Goal: Task Accomplishment & Management: Manage account settings

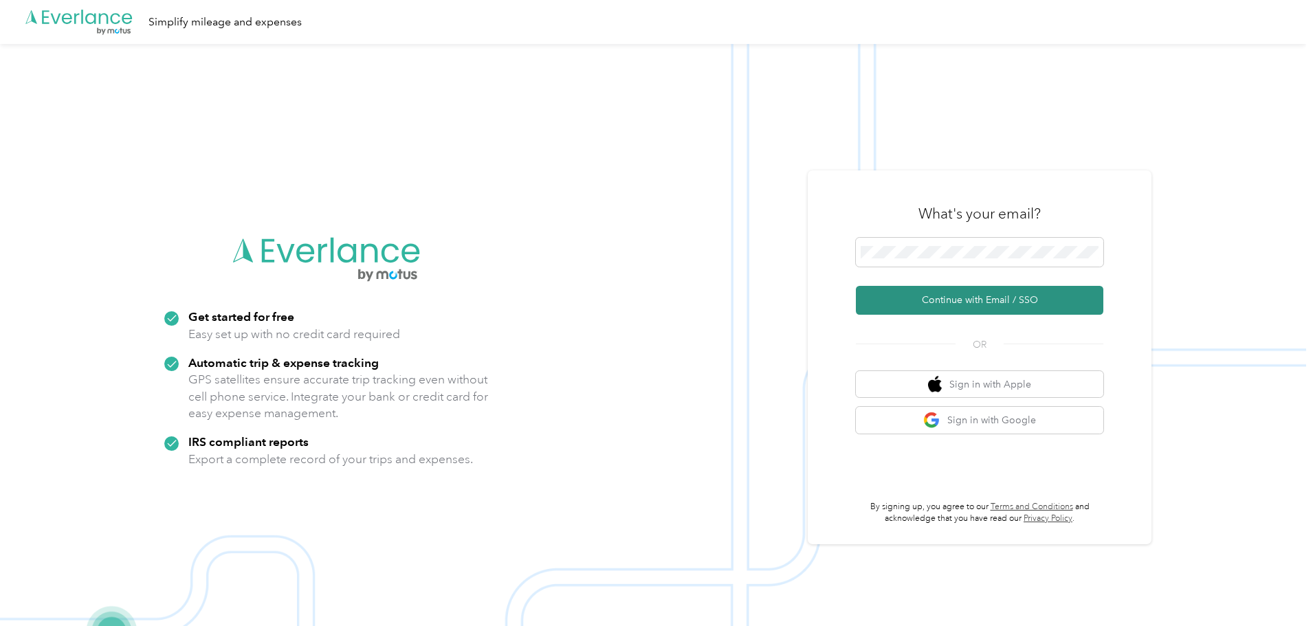
click at [943, 296] on button "Continue with Email / SSO" at bounding box center [979, 300] width 247 height 29
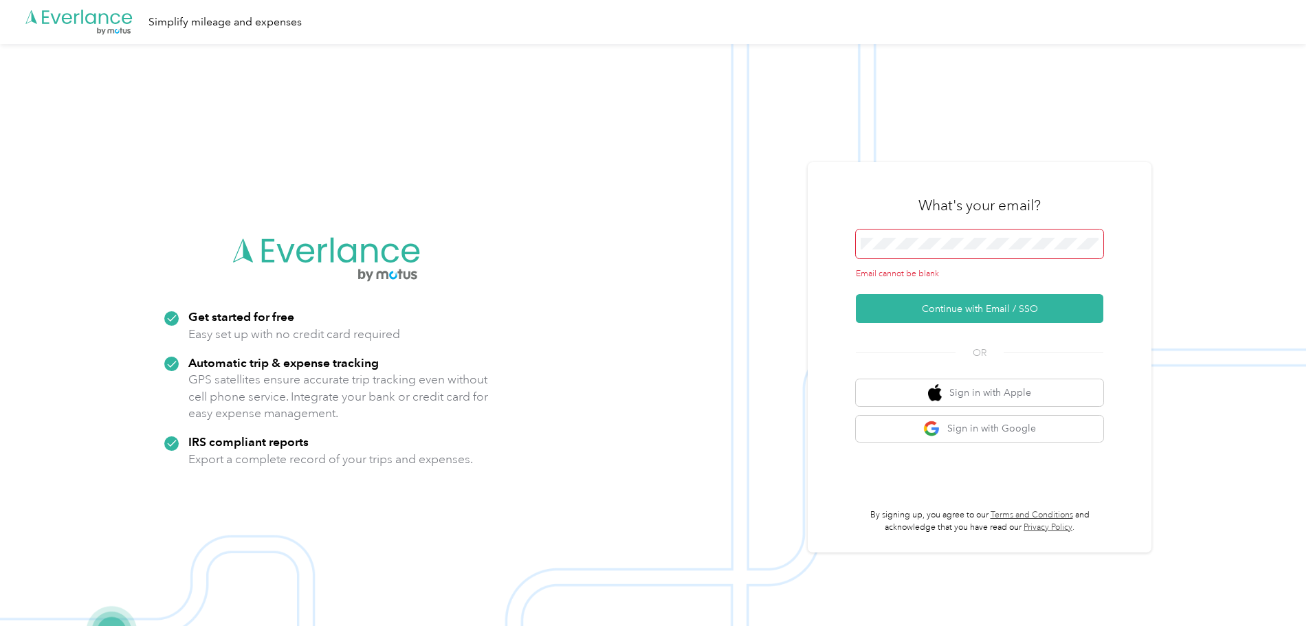
click at [980, 230] on span at bounding box center [979, 244] width 247 height 29
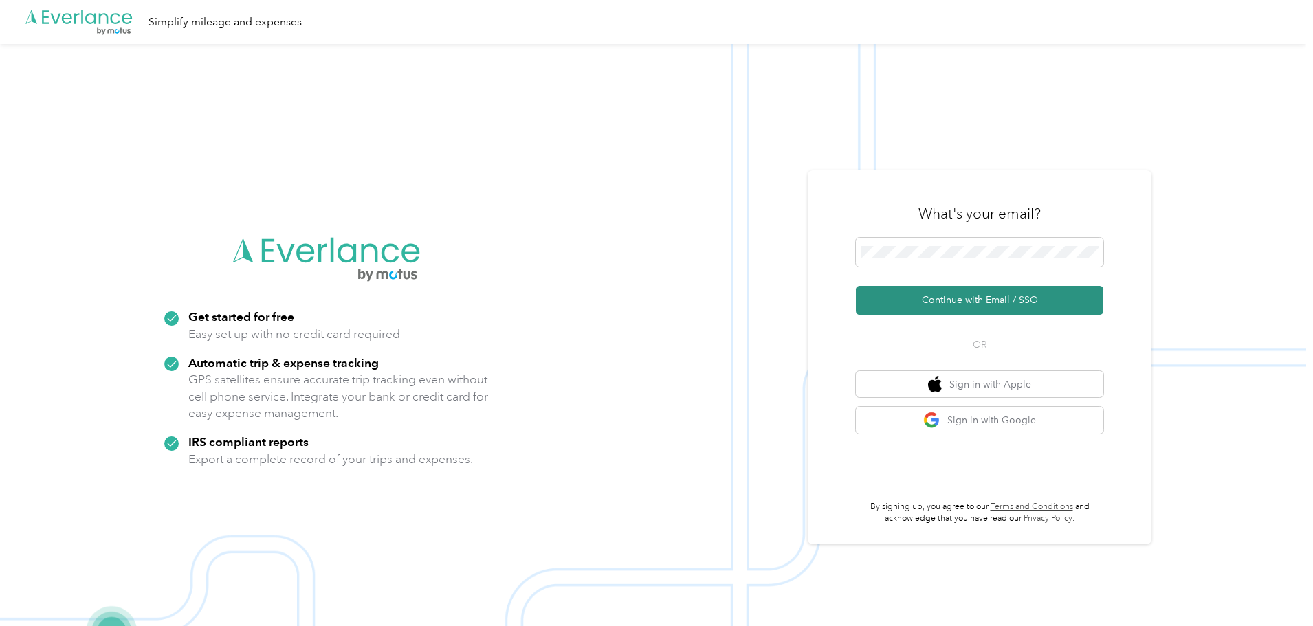
click at [967, 300] on button "Continue with Email / SSO" at bounding box center [979, 300] width 247 height 29
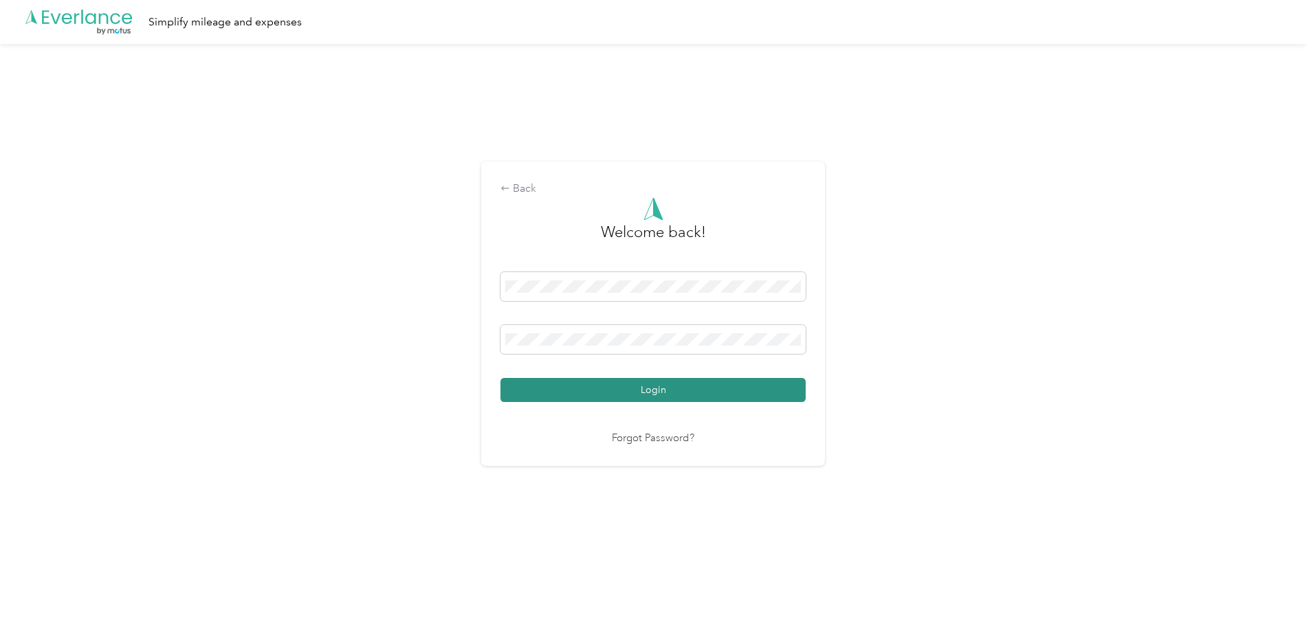
click at [694, 386] on button "Login" at bounding box center [652, 390] width 305 height 24
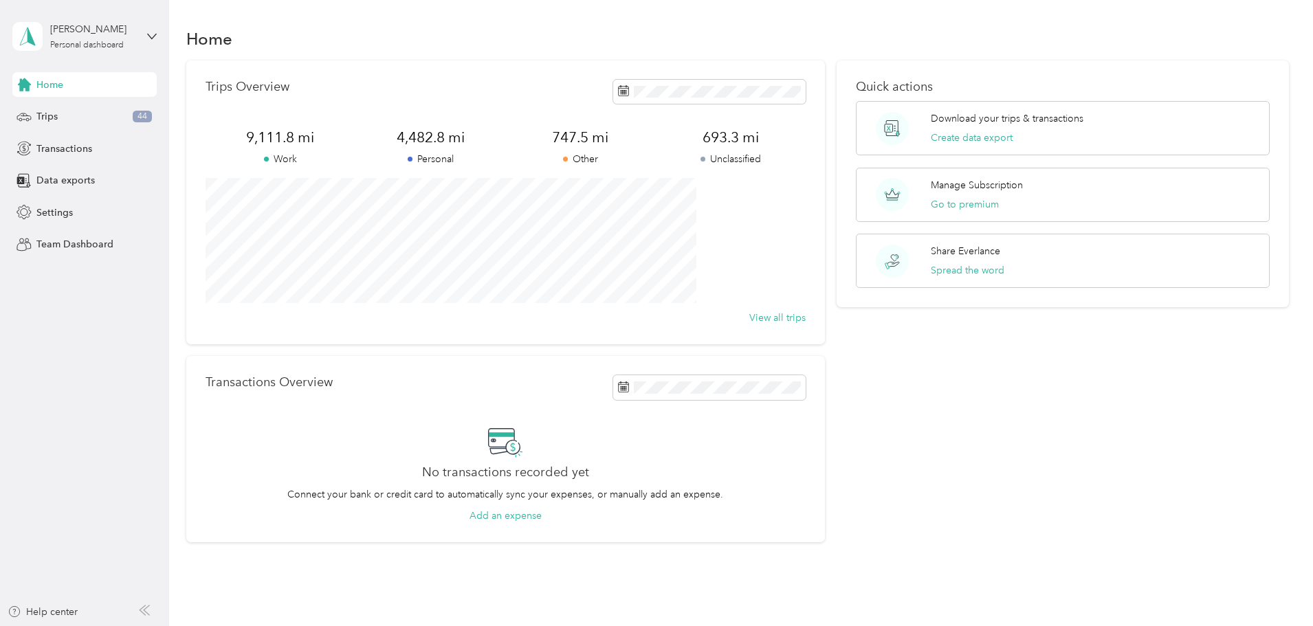
click at [488, 100] on div "Trips Overview" at bounding box center [506, 92] width 600 height 24
click at [103, 112] on div "Trips 44" at bounding box center [84, 116] width 144 height 25
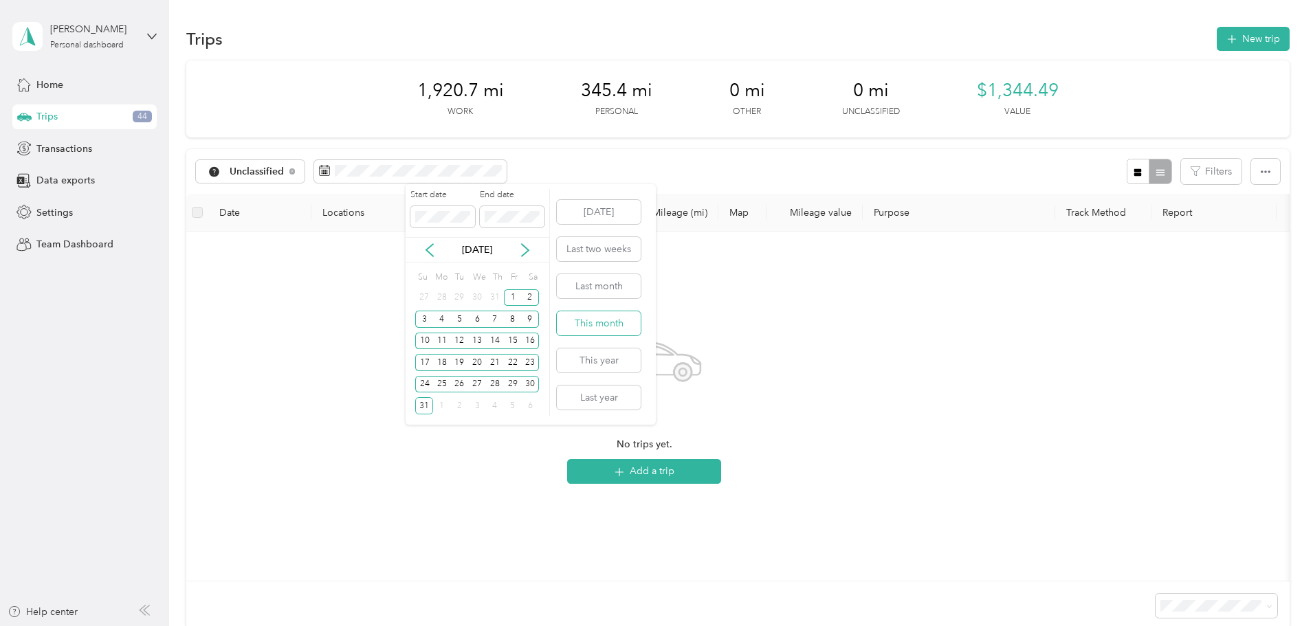
click at [613, 324] on button "This month" at bounding box center [599, 323] width 84 height 24
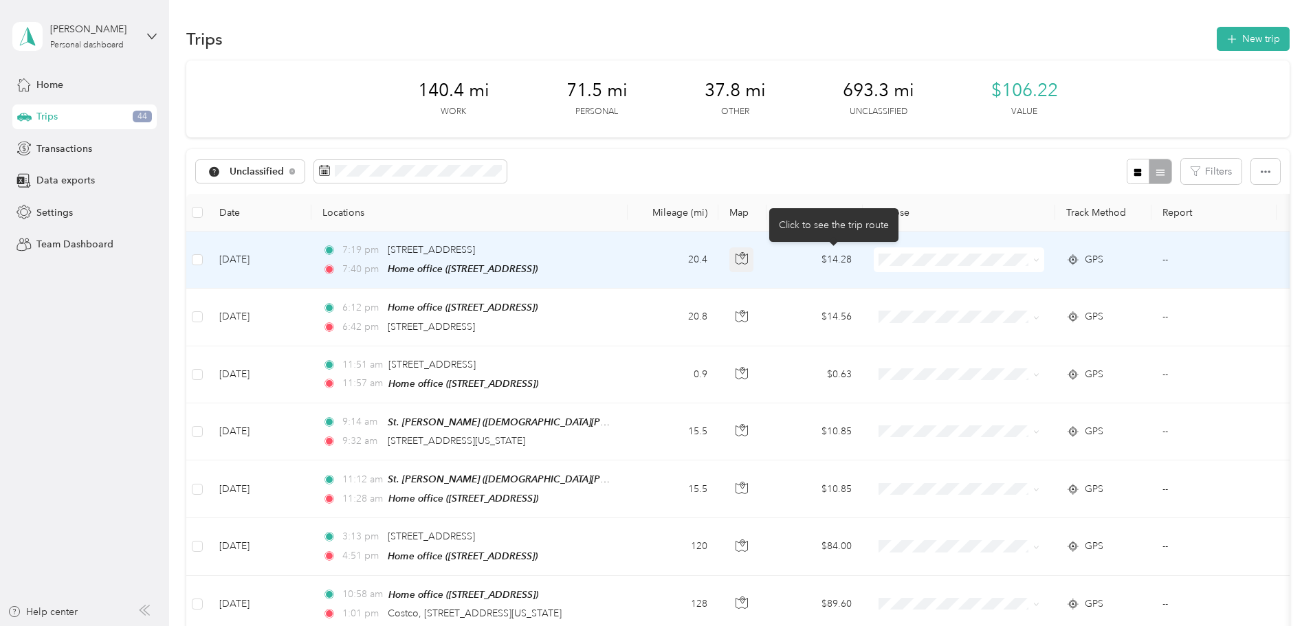
click at [748, 262] on icon "button" at bounding box center [742, 258] width 12 height 12
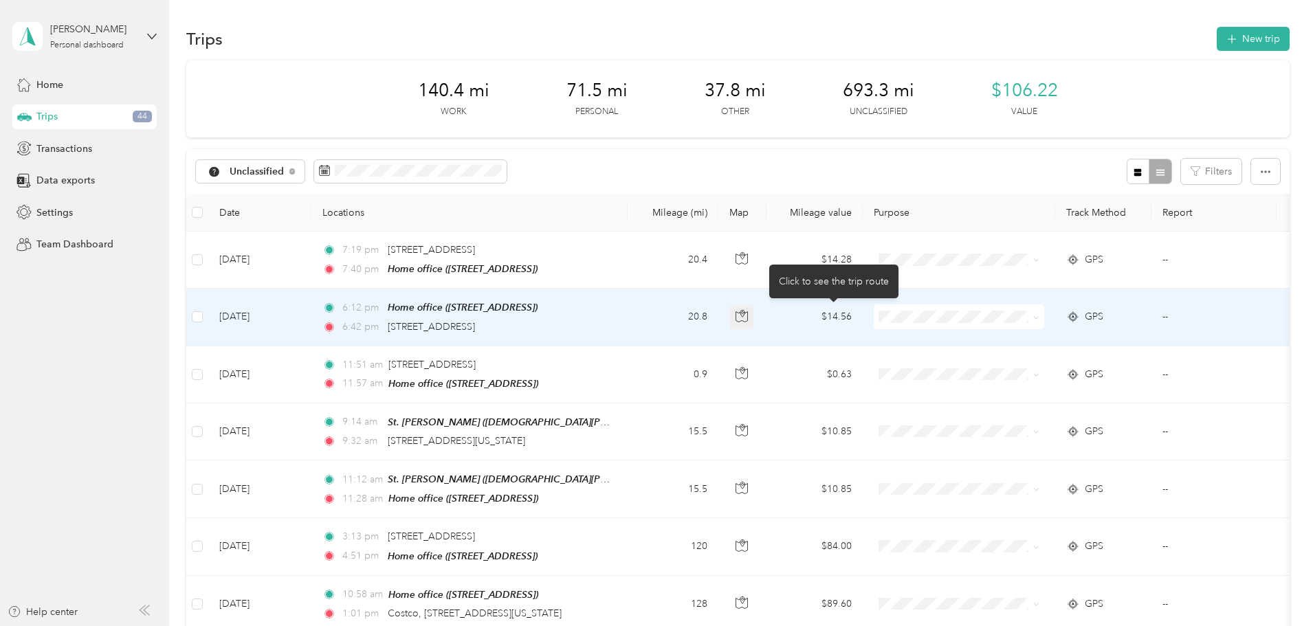
click at [744, 313] on icon "button" at bounding box center [742, 313] width 4 height 7
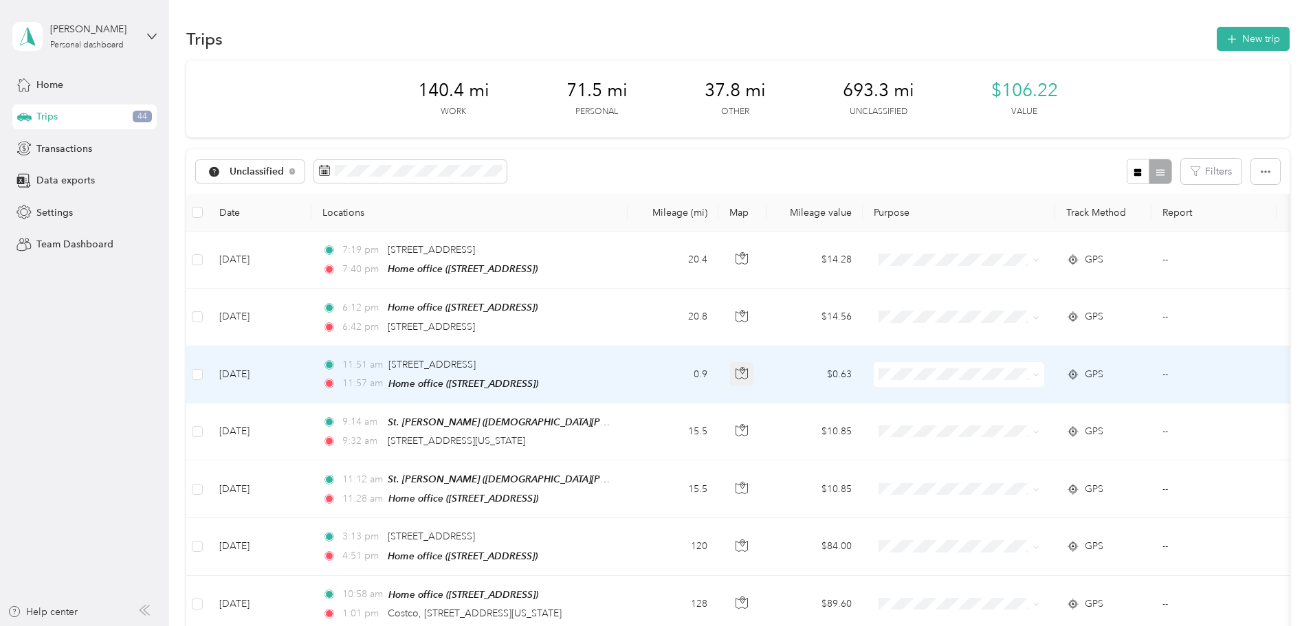
click at [748, 371] on icon "button" at bounding box center [742, 373] width 12 height 12
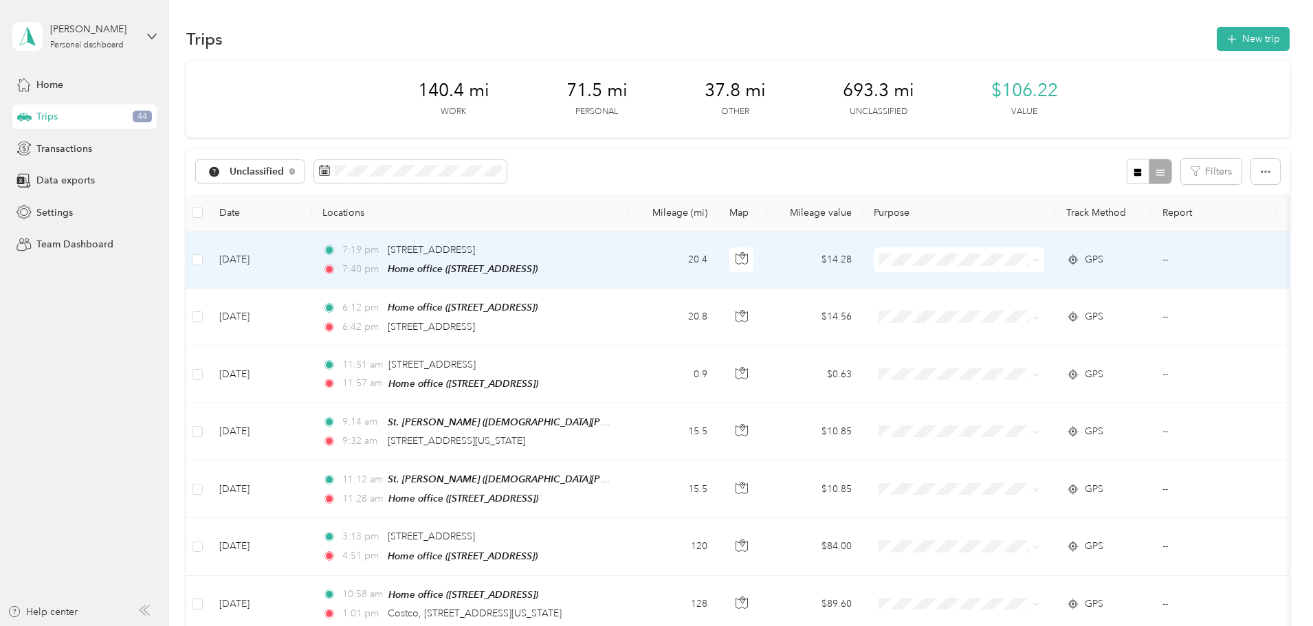
click at [1022, 309] on span "Personal" at bounding box center [1063, 309] width 127 height 14
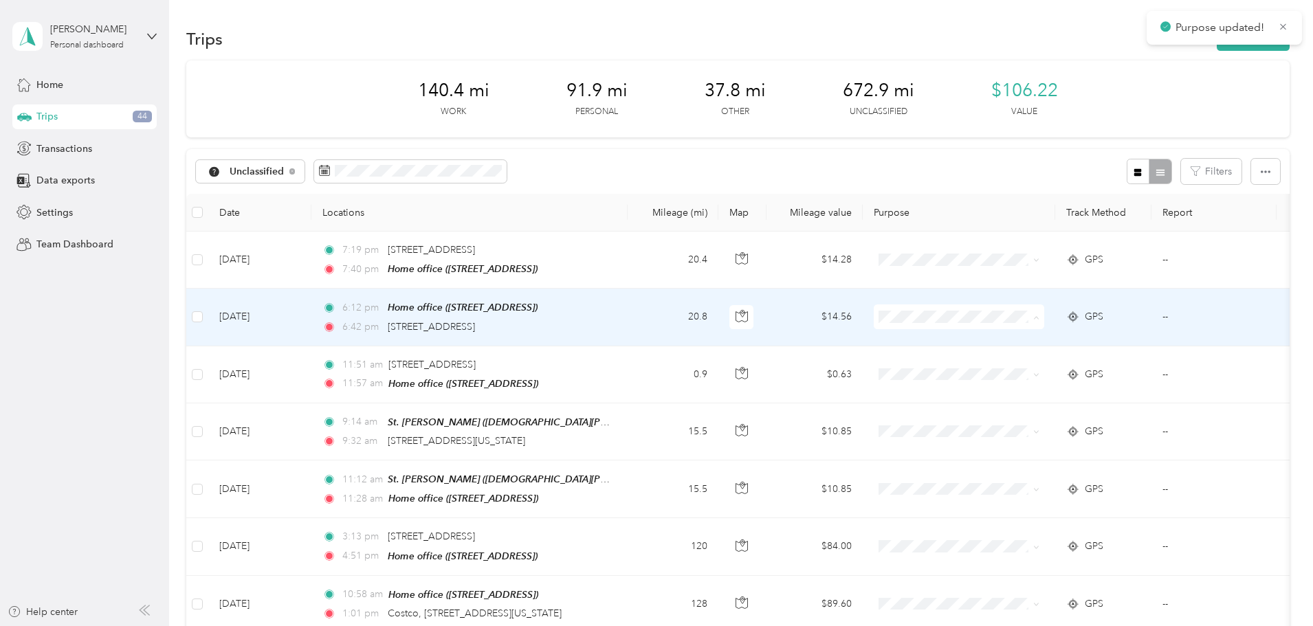
click at [1004, 360] on span "Personal" at bounding box center [1063, 366] width 127 height 14
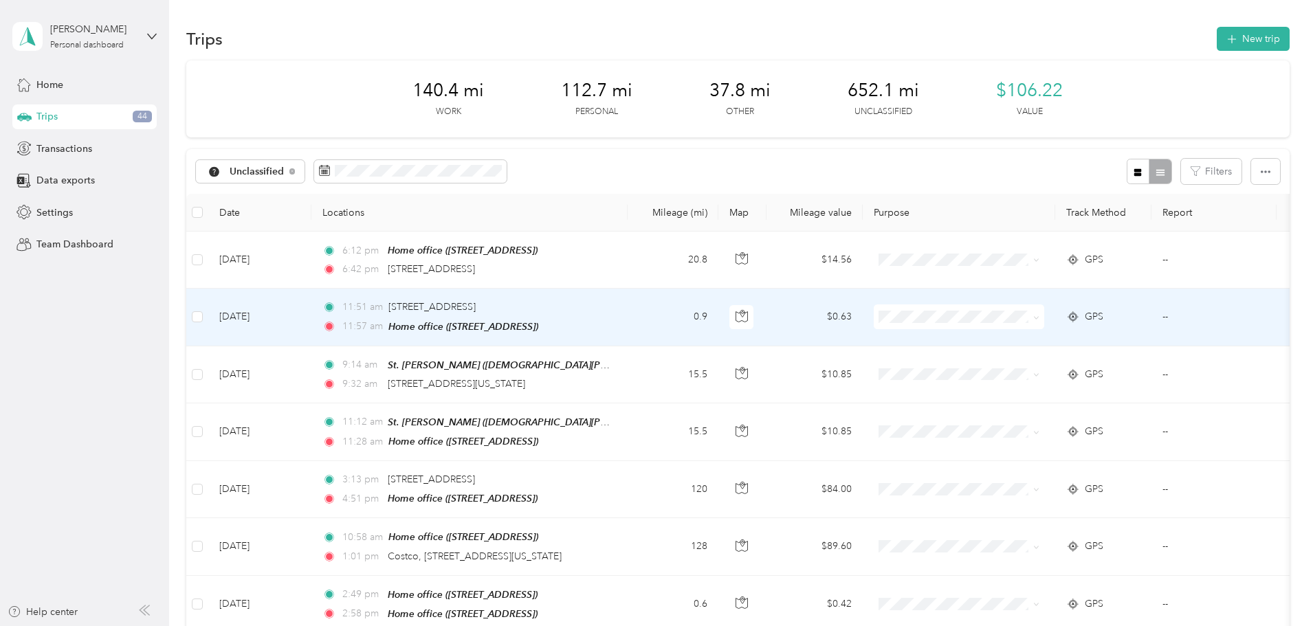
click at [1014, 336] on span "Work" at bounding box center [1063, 342] width 127 height 14
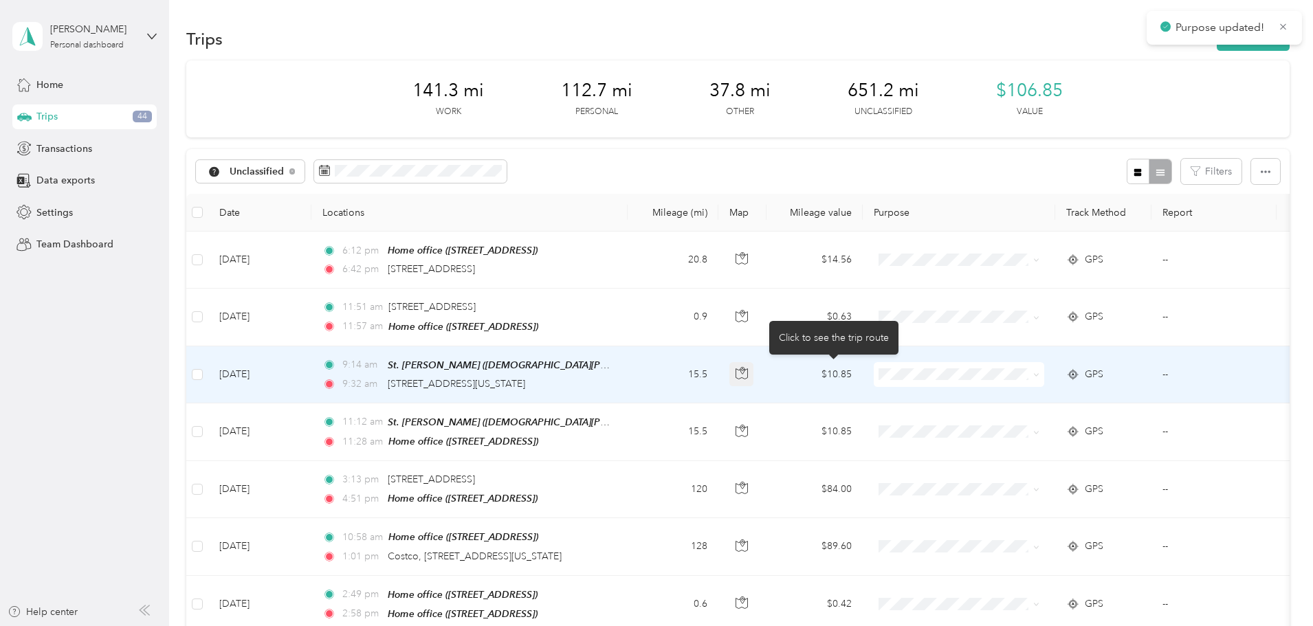
click at [743, 368] on icon "button" at bounding box center [742, 369] width 2 height 2
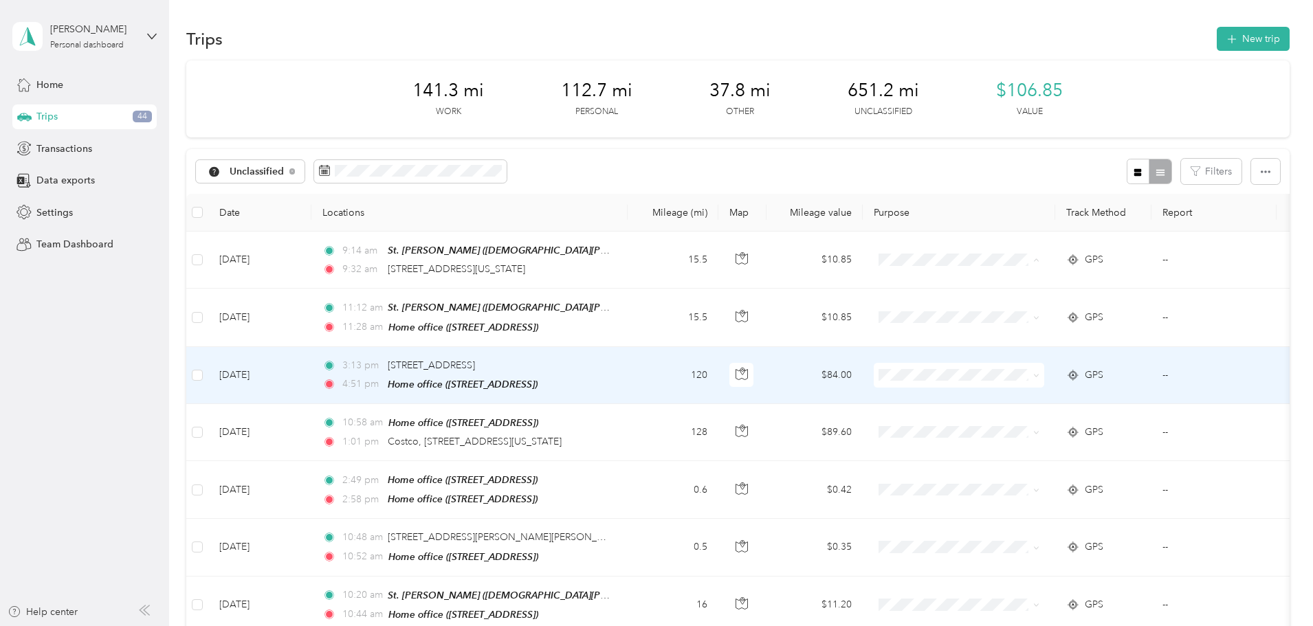
click at [1019, 401] on span "Medical" at bounding box center [1063, 406] width 127 height 14
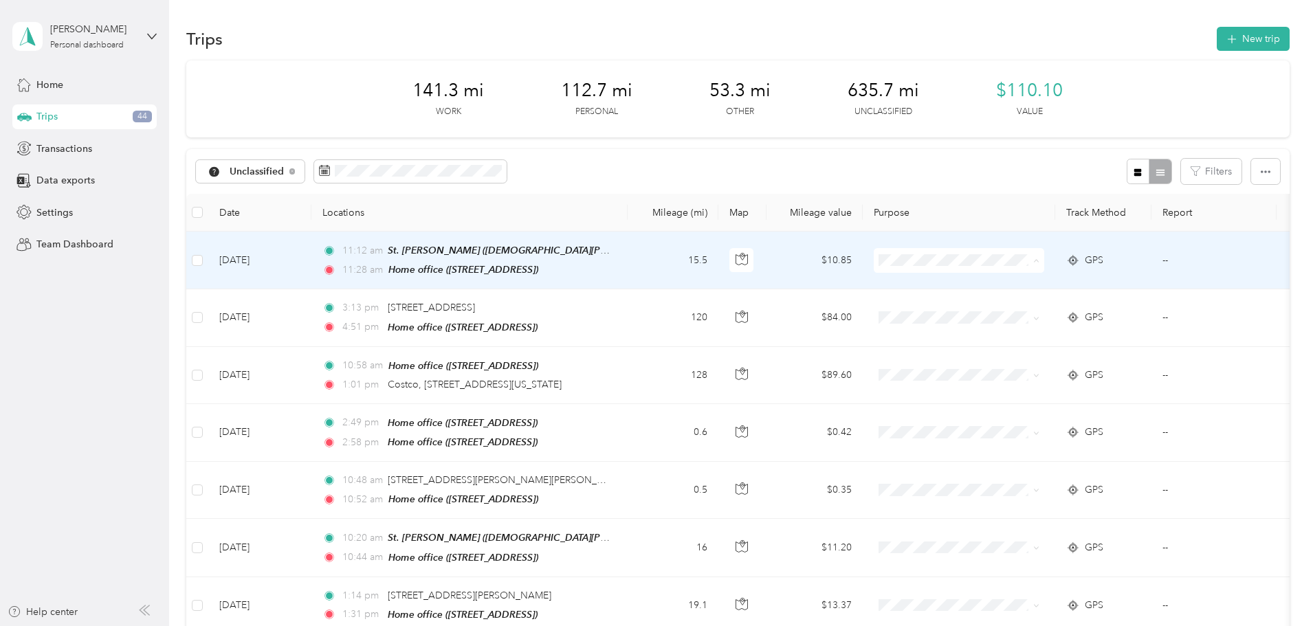
click at [1043, 285] on span "Work" at bounding box center [1063, 285] width 127 height 14
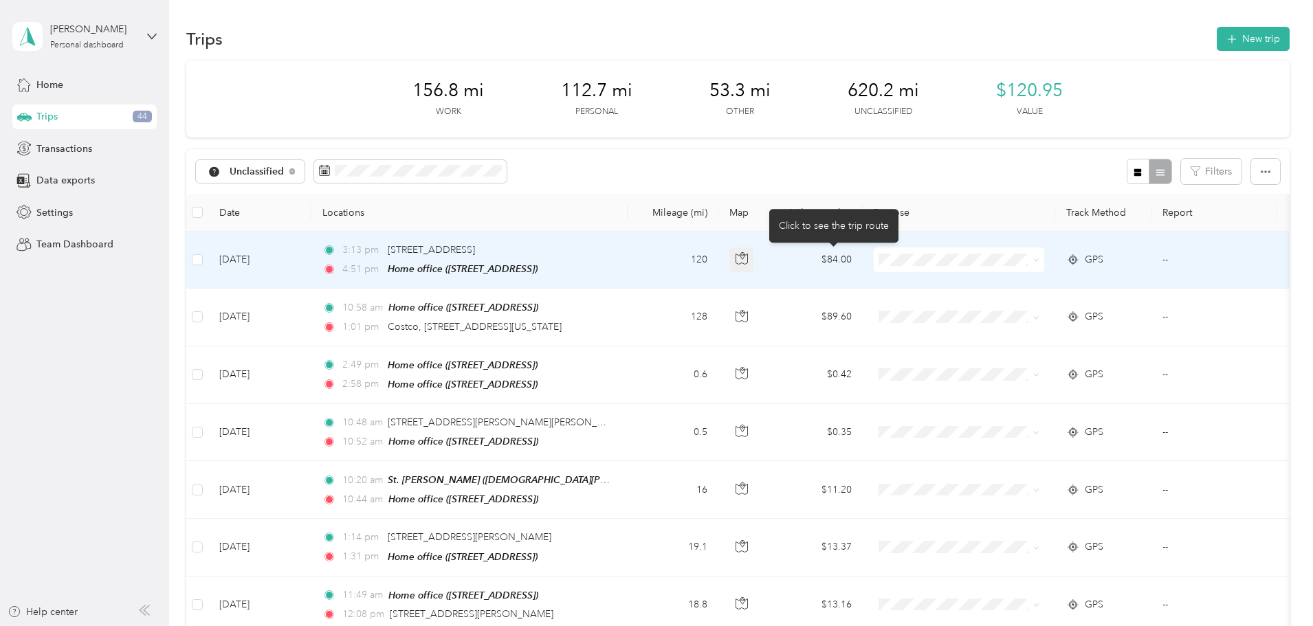
click at [754, 259] on button "button" at bounding box center [741, 259] width 25 height 25
click at [1015, 307] on span "Personal" at bounding box center [1063, 304] width 127 height 14
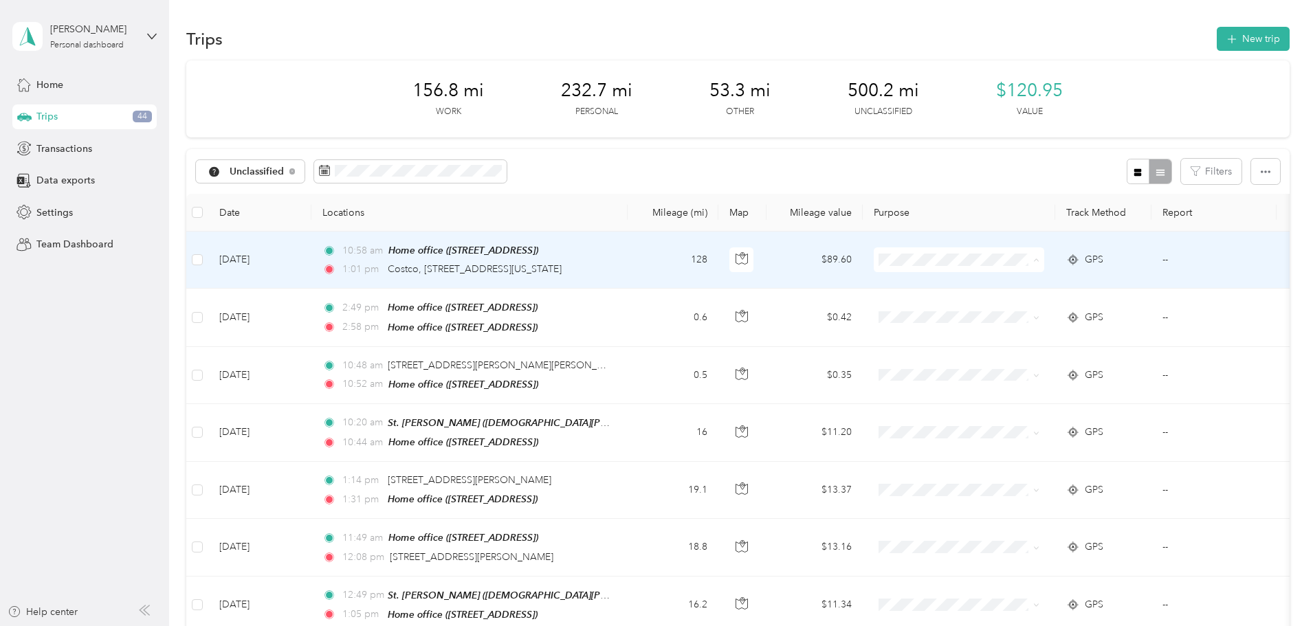
click at [1044, 307] on span "Personal" at bounding box center [1063, 309] width 127 height 14
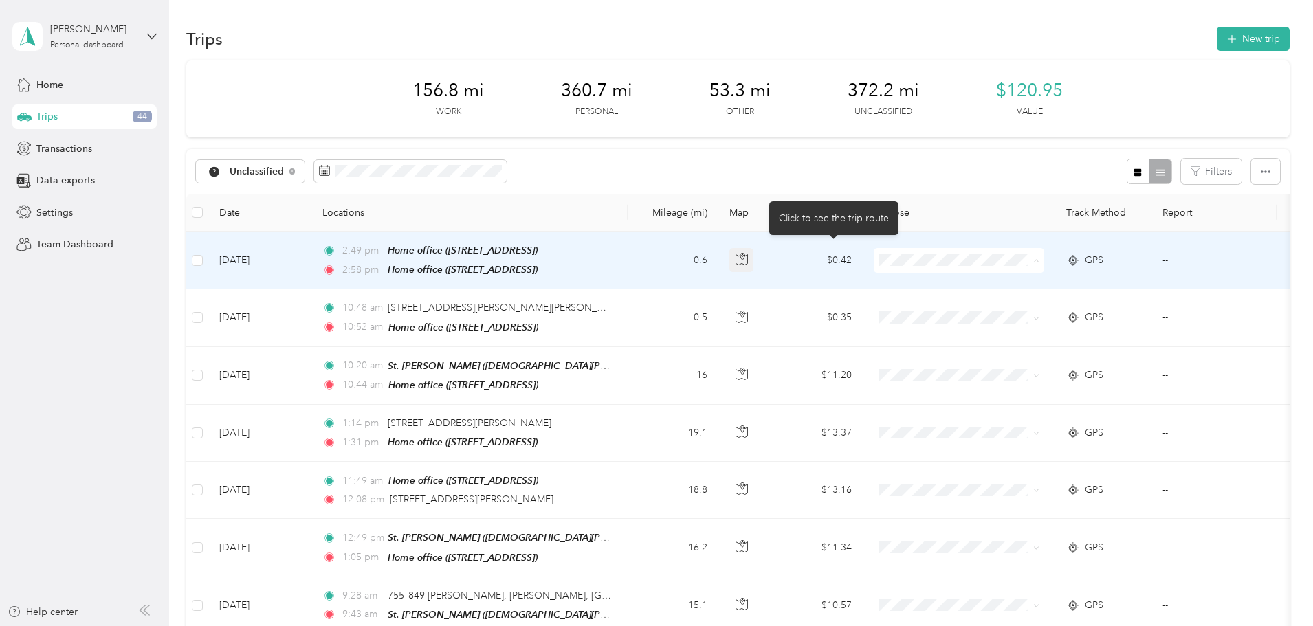
click at [748, 256] on icon "button" at bounding box center [742, 259] width 12 height 12
click at [1017, 287] on span "Work" at bounding box center [1063, 285] width 127 height 14
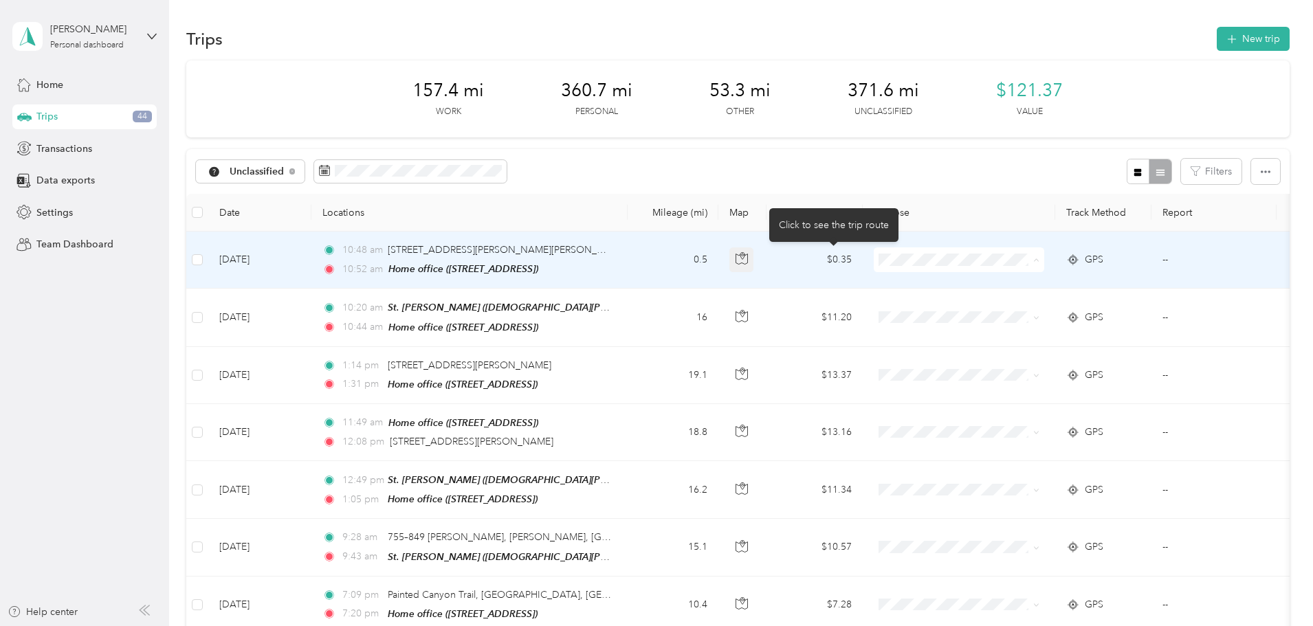
click at [748, 258] on icon "button" at bounding box center [742, 258] width 12 height 12
click at [1026, 283] on span "Work" at bounding box center [1063, 283] width 127 height 14
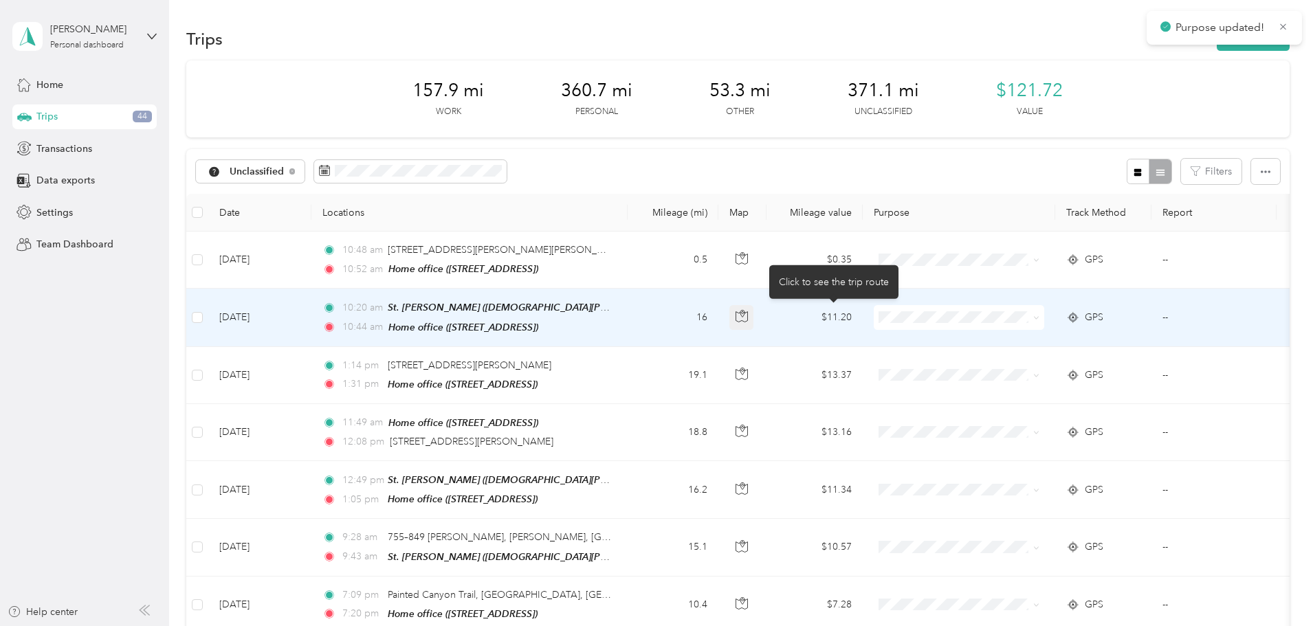
click at [748, 317] on icon "button" at bounding box center [742, 316] width 12 height 12
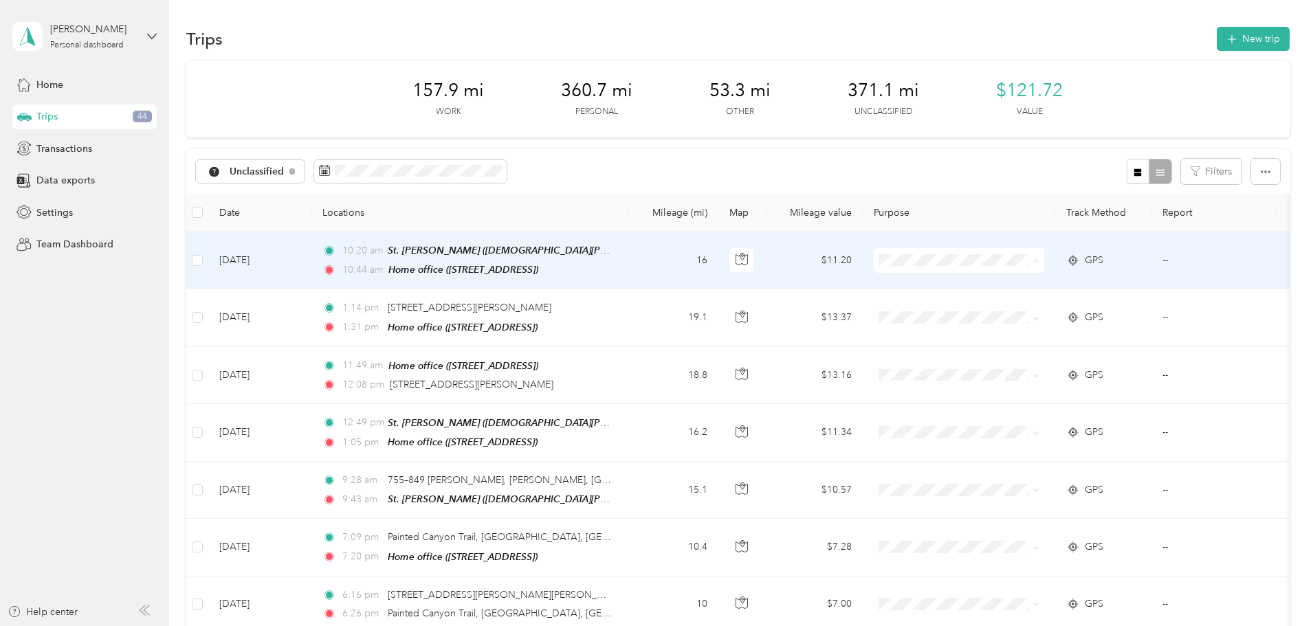
click at [1027, 288] on li "Work" at bounding box center [1050, 286] width 170 height 24
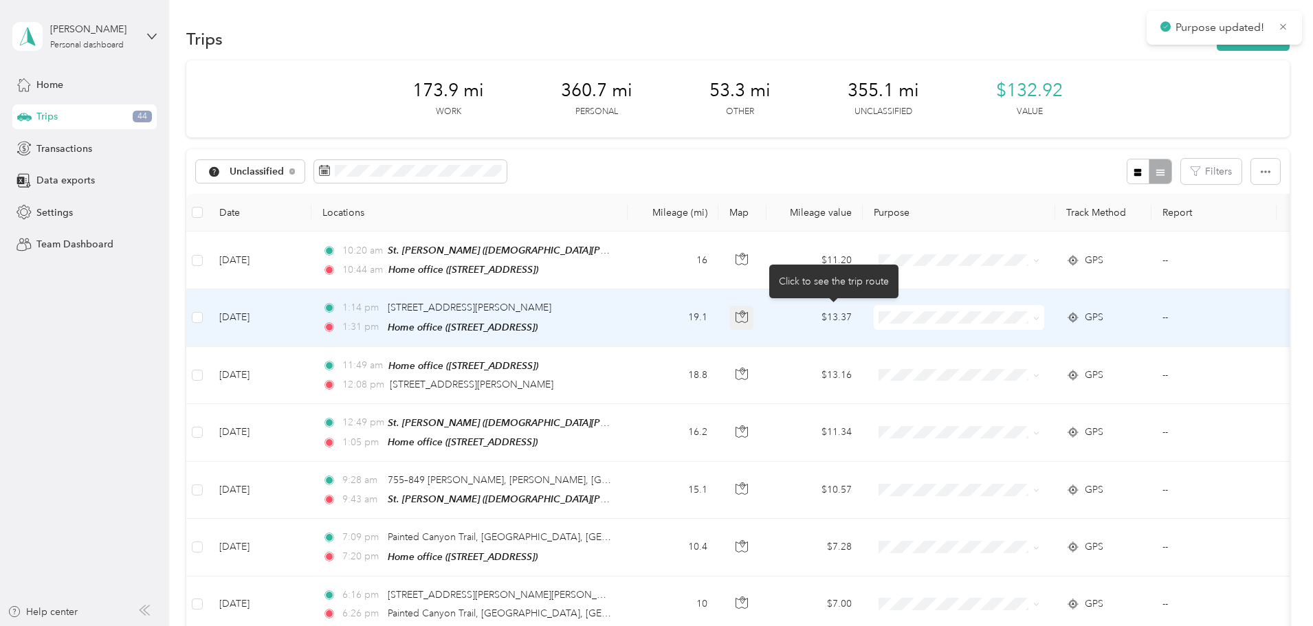
click at [748, 313] on icon "button" at bounding box center [742, 317] width 12 height 12
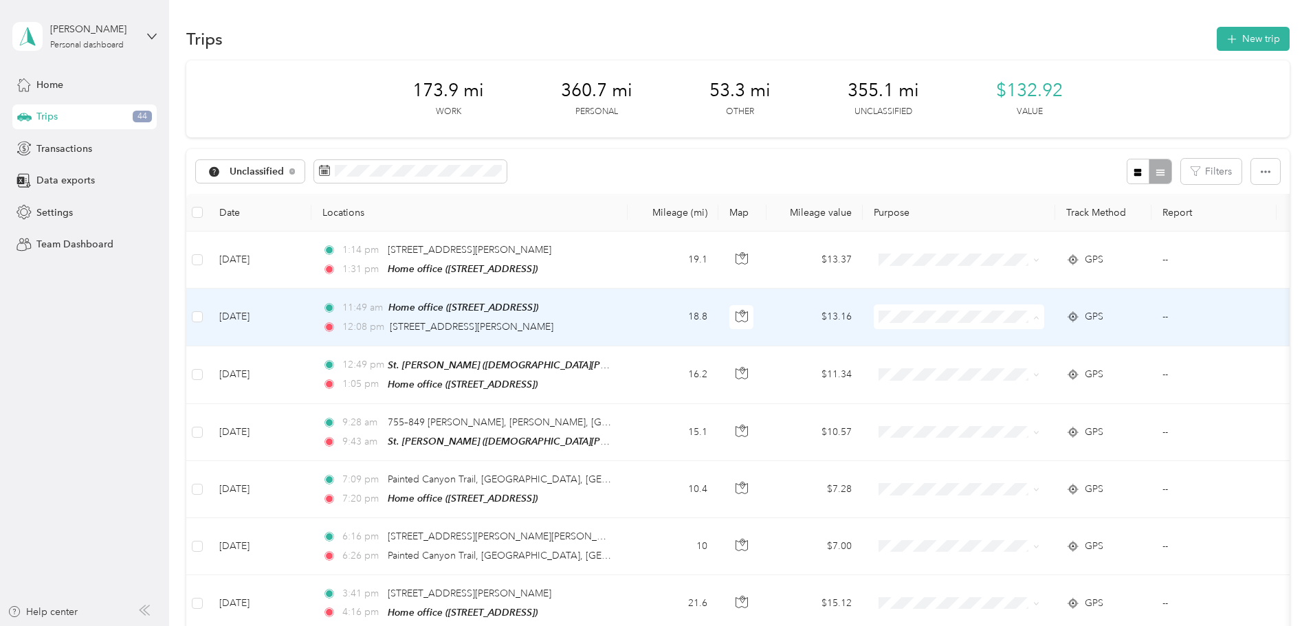
click at [1016, 339] on span "Work" at bounding box center [1063, 342] width 127 height 14
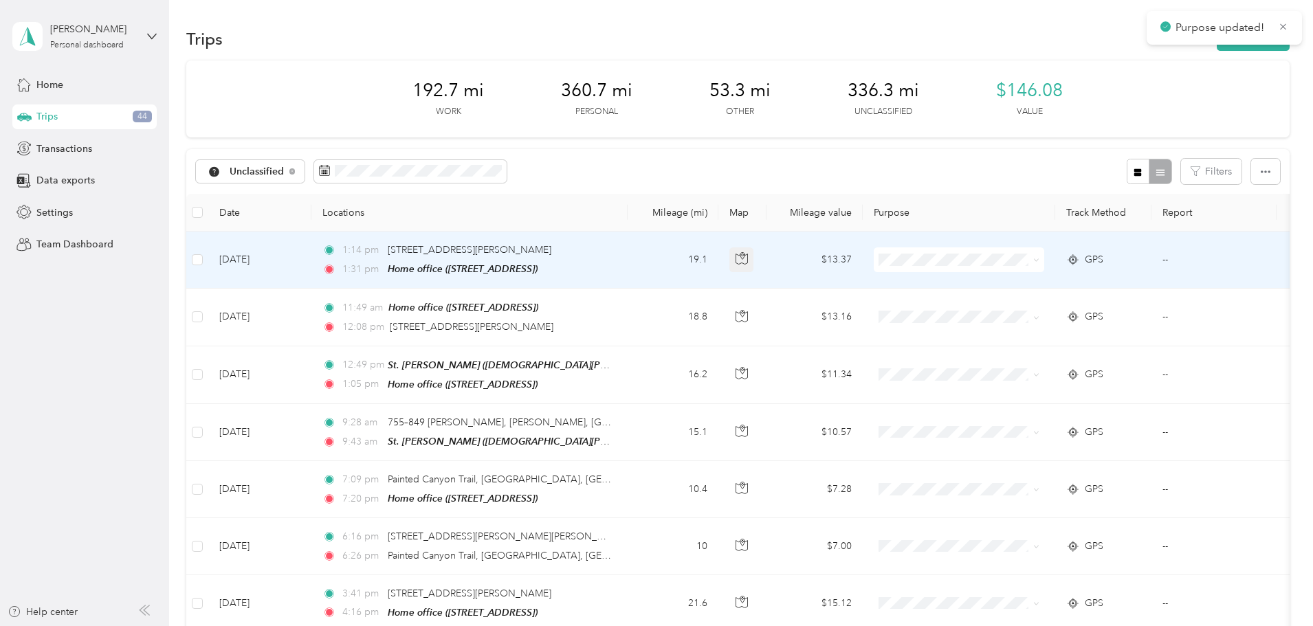
click at [748, 258] on icon "button" at bounding box center [742, 258] width 12 height 12
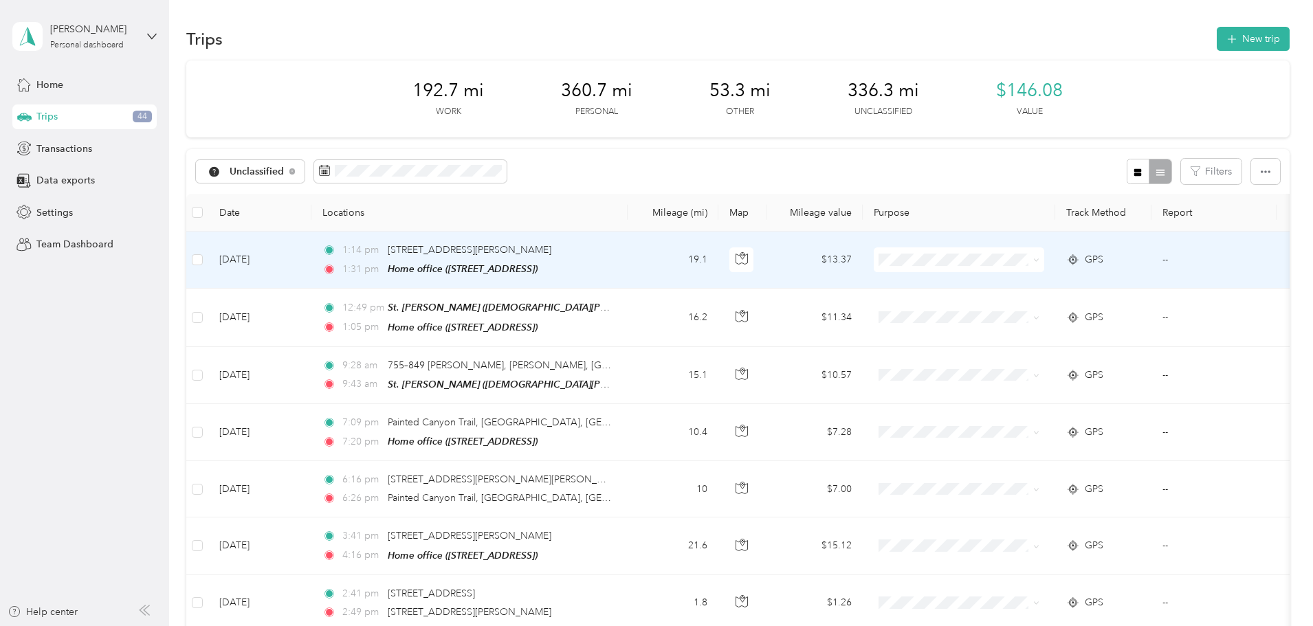
click at [1040, 288] on li "Work" at bounding box center [1050, 283] width 170 height 24
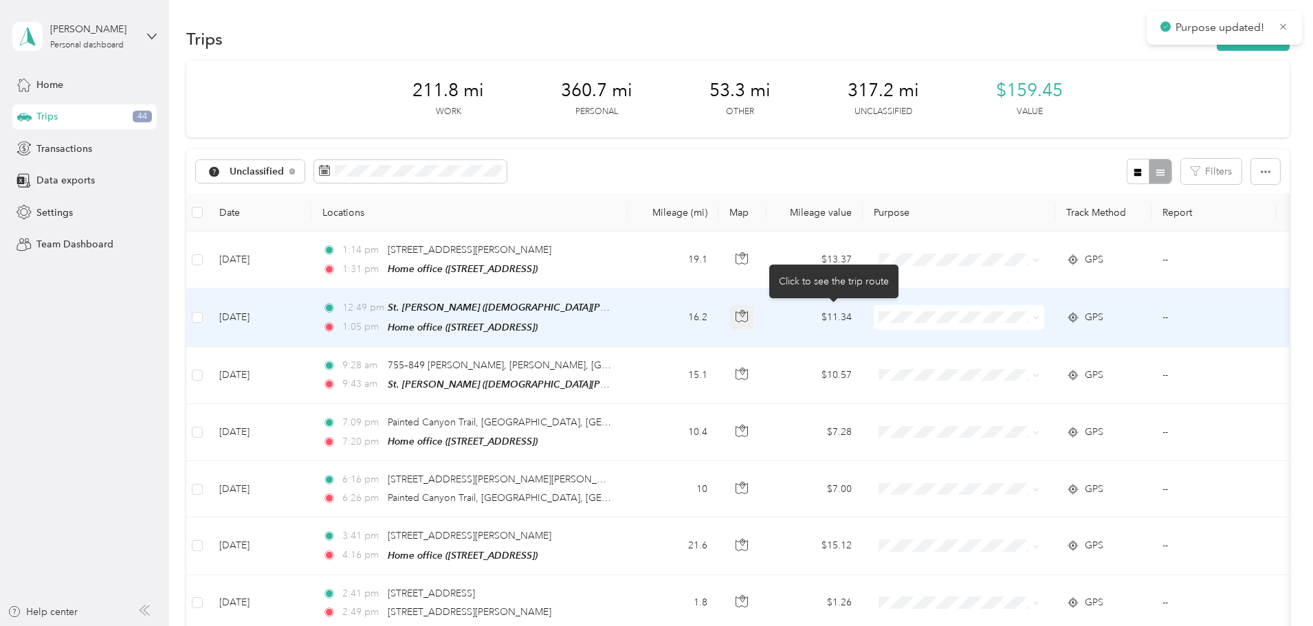
click at [748, 317] on icon "button" at bounding box center [742, 316] width 12 height 12
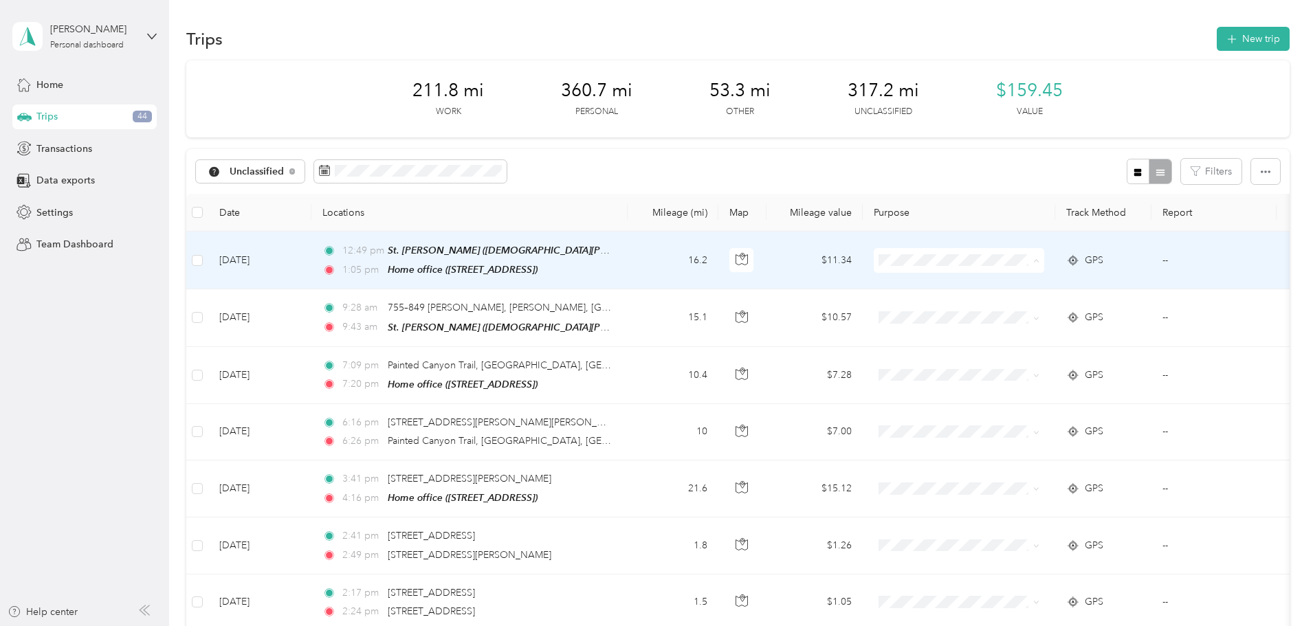
click at [1009, 289] on li "Work" at bounding box center [1050, 286] width 170 height 24
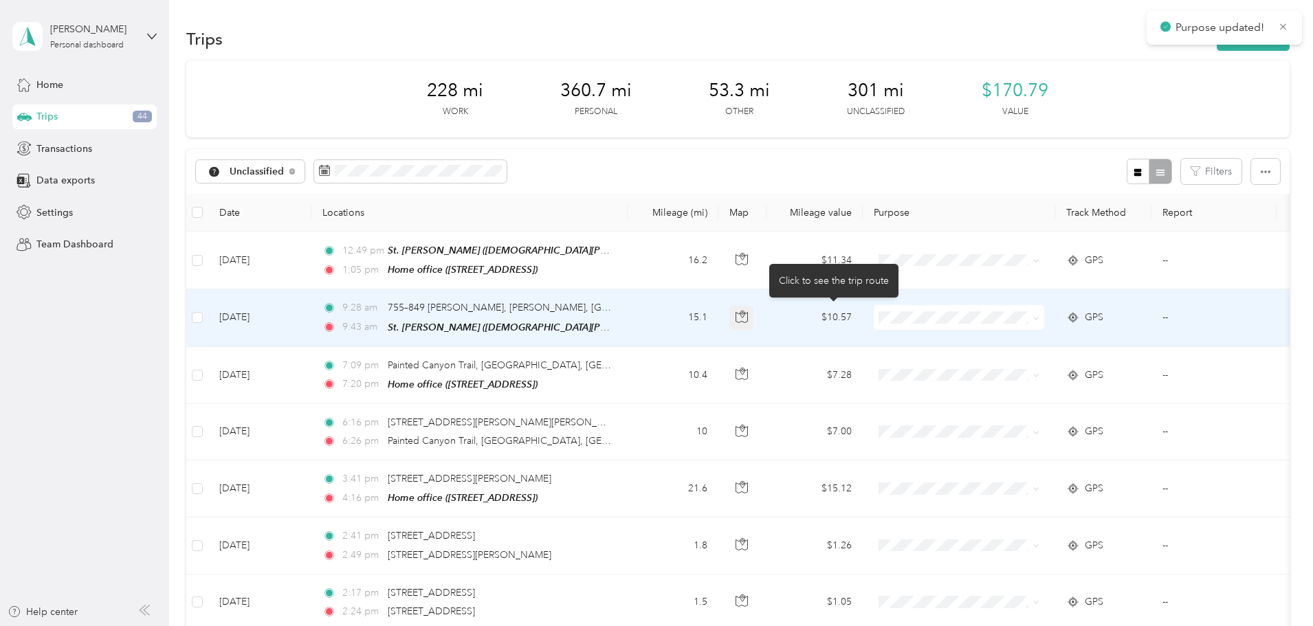
click at [748, 316] on icon "button" at bounding box center [742, 317] width 12 height 12
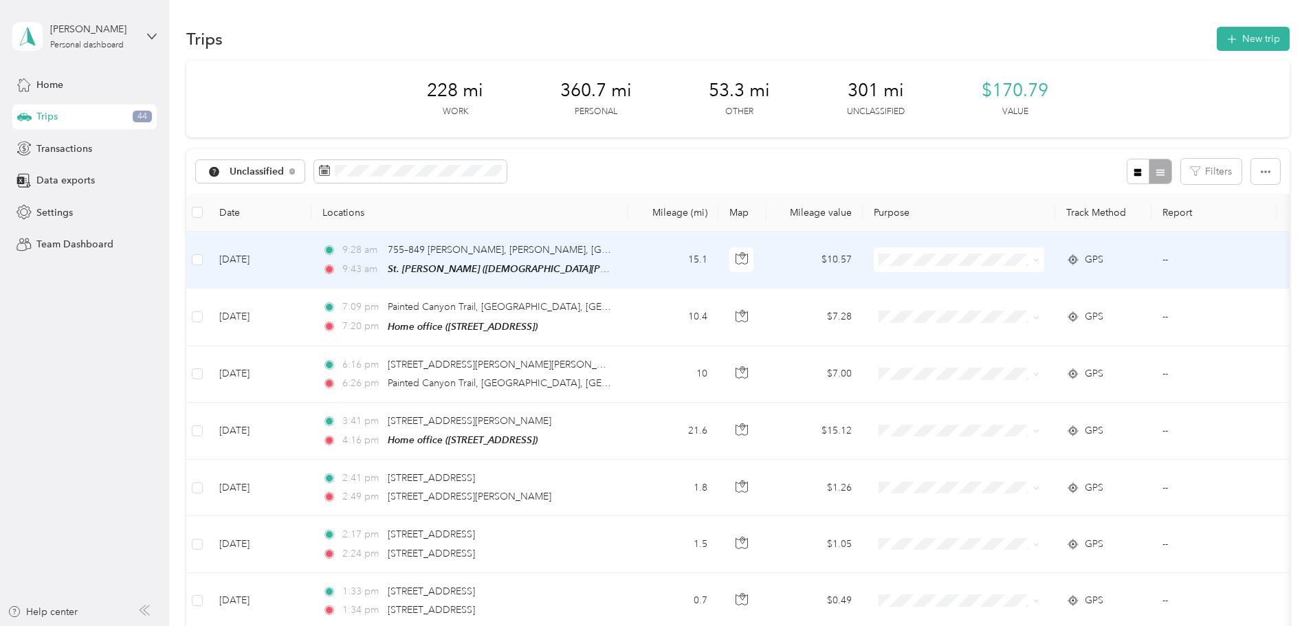
click at [1037, 266] on span at bounding box center [959, 259] width 170 height 25
click at [1022, 280] on span "Work" at bounding box center [1063, 285] width 127 height 14
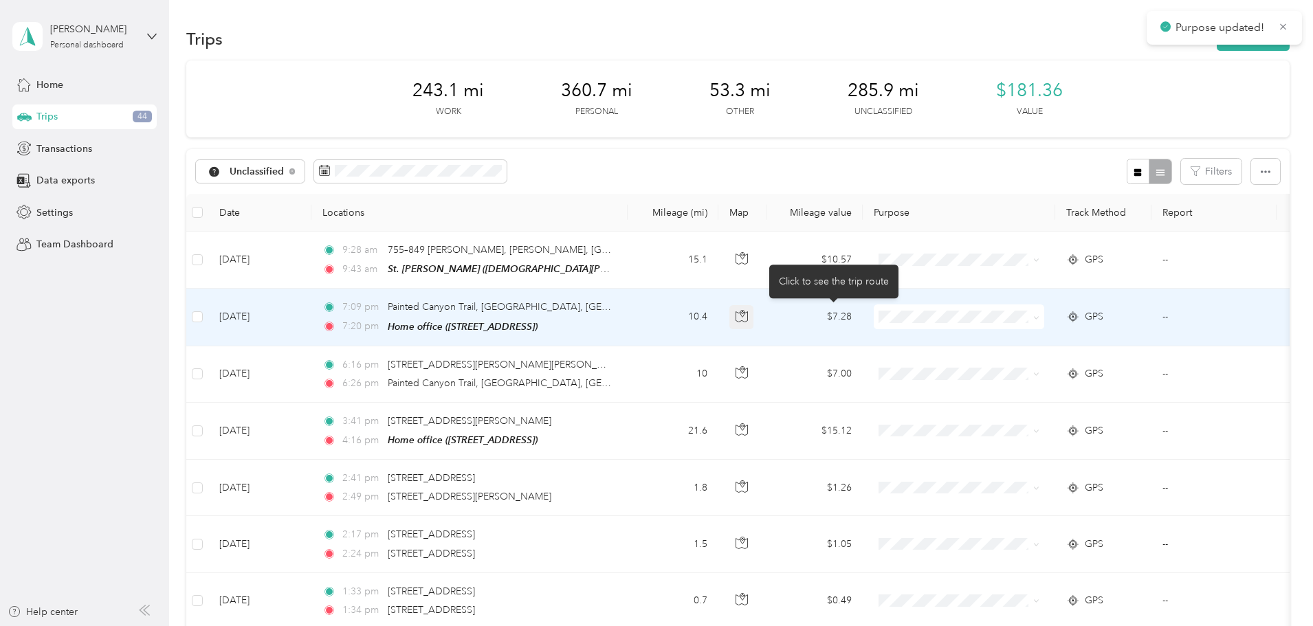
click at [748, 312] on icon "button" at bounding box center [742, 316] width 12 height 12
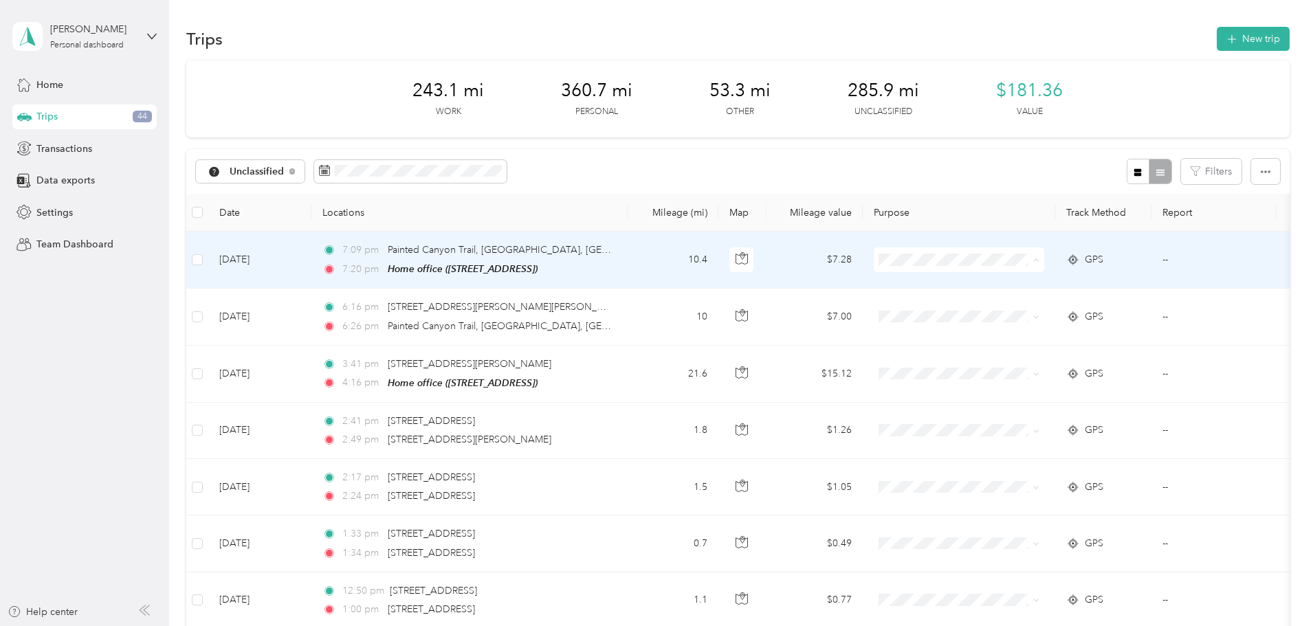
click at [1022, 313] on li "Personal" at bounding box center [1050, 310] width 170 height 24
click at [1039, 267] on span at bounding box center [959, 259] width 170 height 25
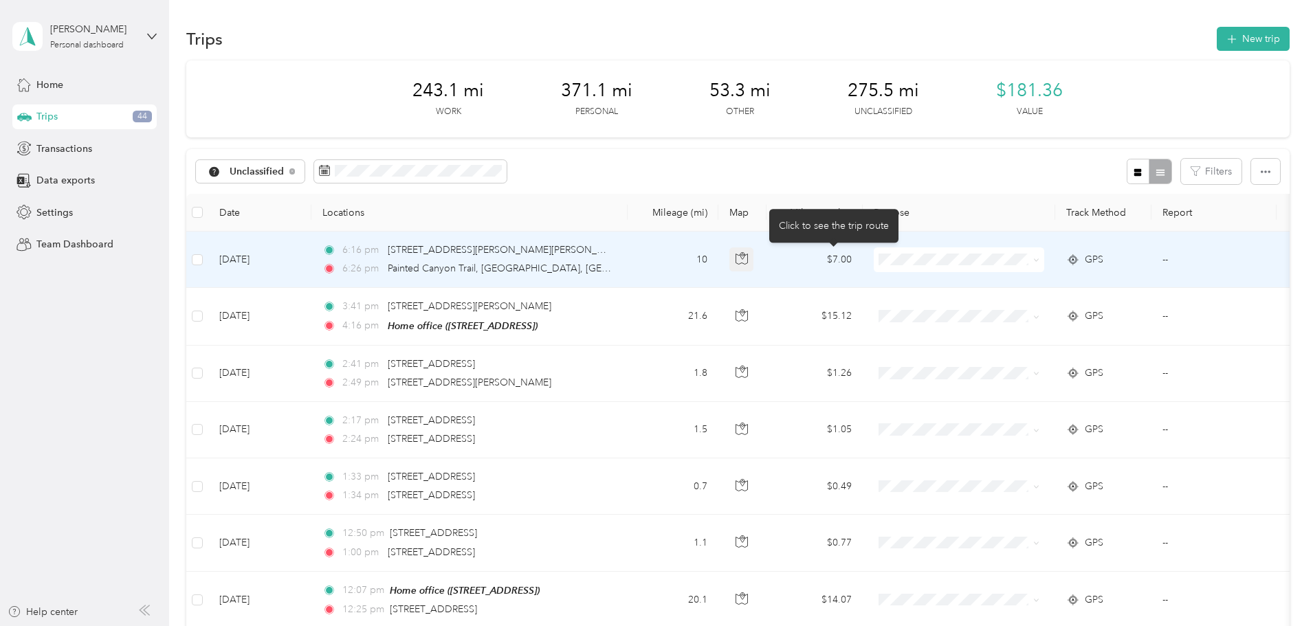
click at [754, 255] on button "button" at bounding box center [741, 259] width 25 height 25
click at [1011, 250] on span at bounding box center [959, 259] width 170 height 25
click at [1017, 309] on span "Personal" at bounding box center [1063, 309] width 127 height 14
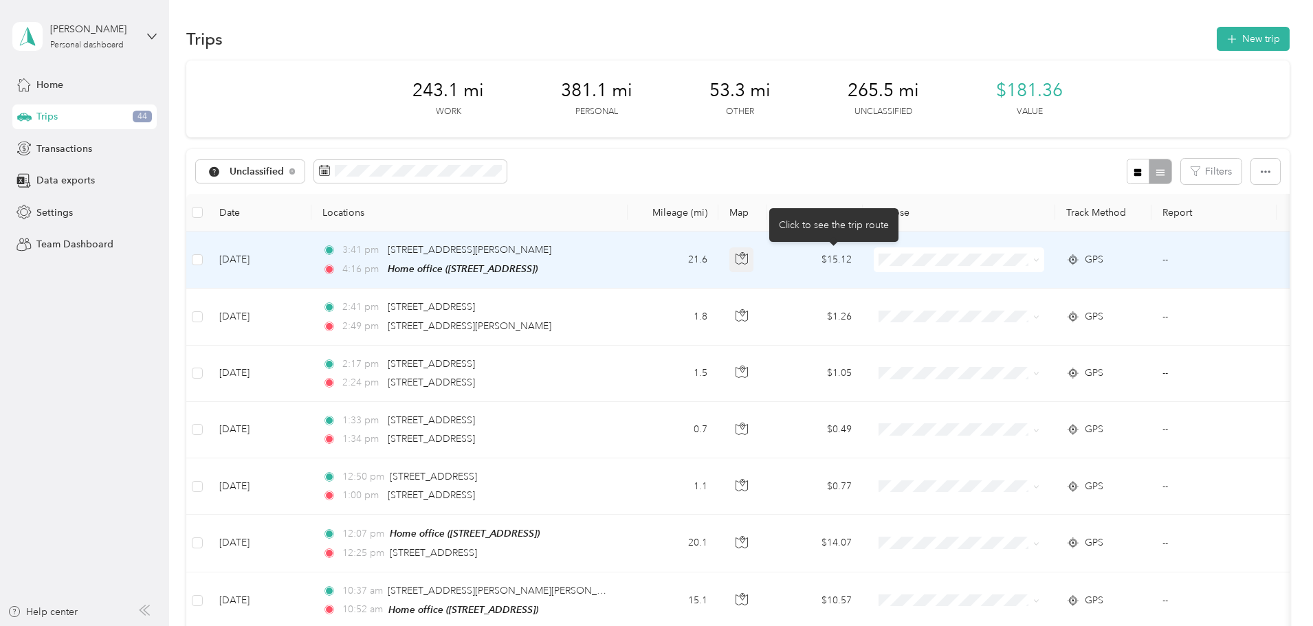
click at [754, 256] on button "button" at bounding box center [741, 259] width 25 height 25
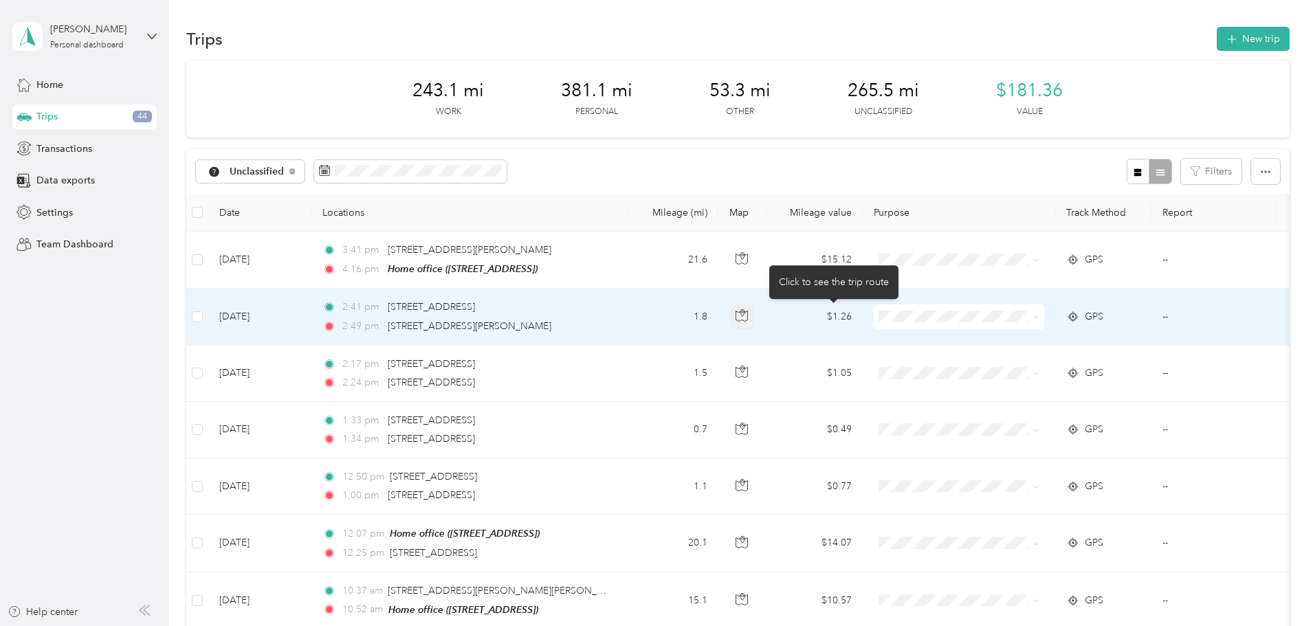
click at [754, 311] on button "button" at bounding box center [741, 317] width 25 height 25
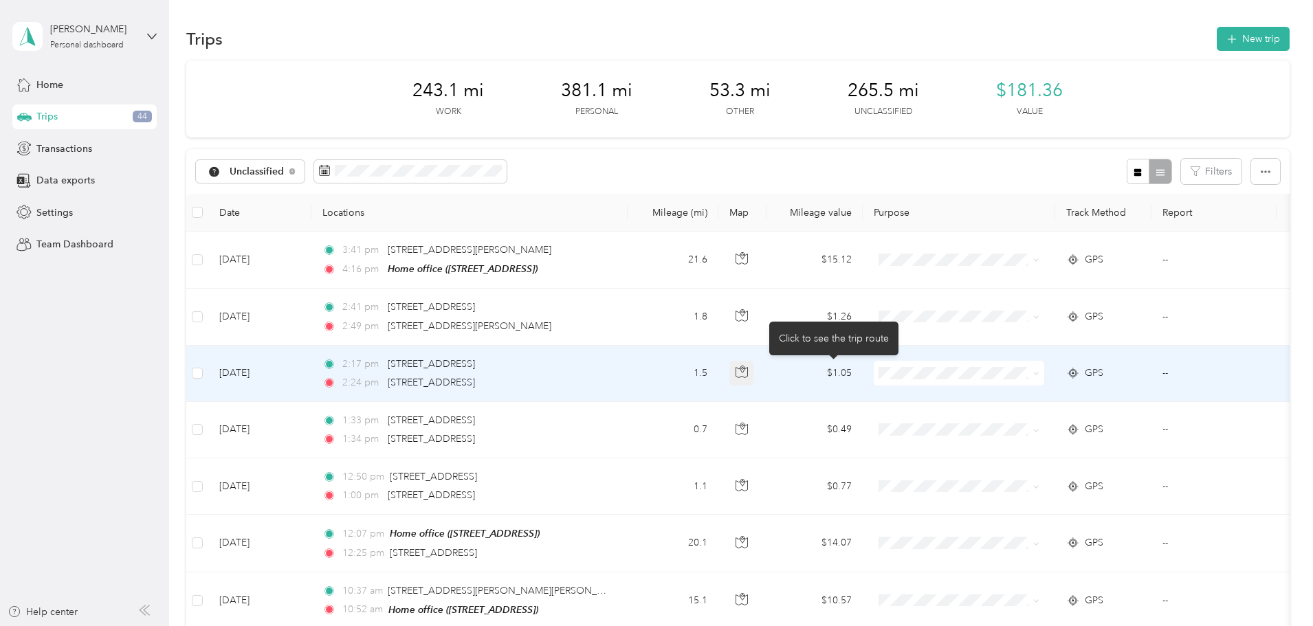
click at [748, 366] on icon "button" at bounding box center [742, 372] width 12 height 12
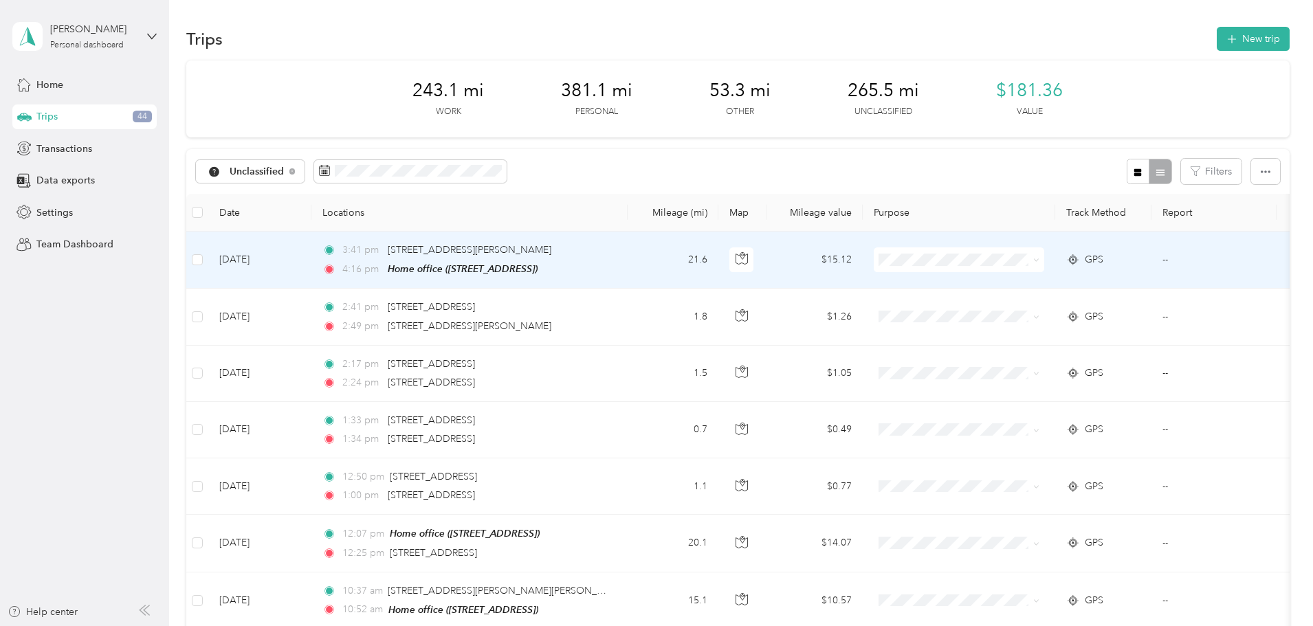
click at [1035, 290] on li "Work" at bounding box center [1050, 285] width 170 height 24
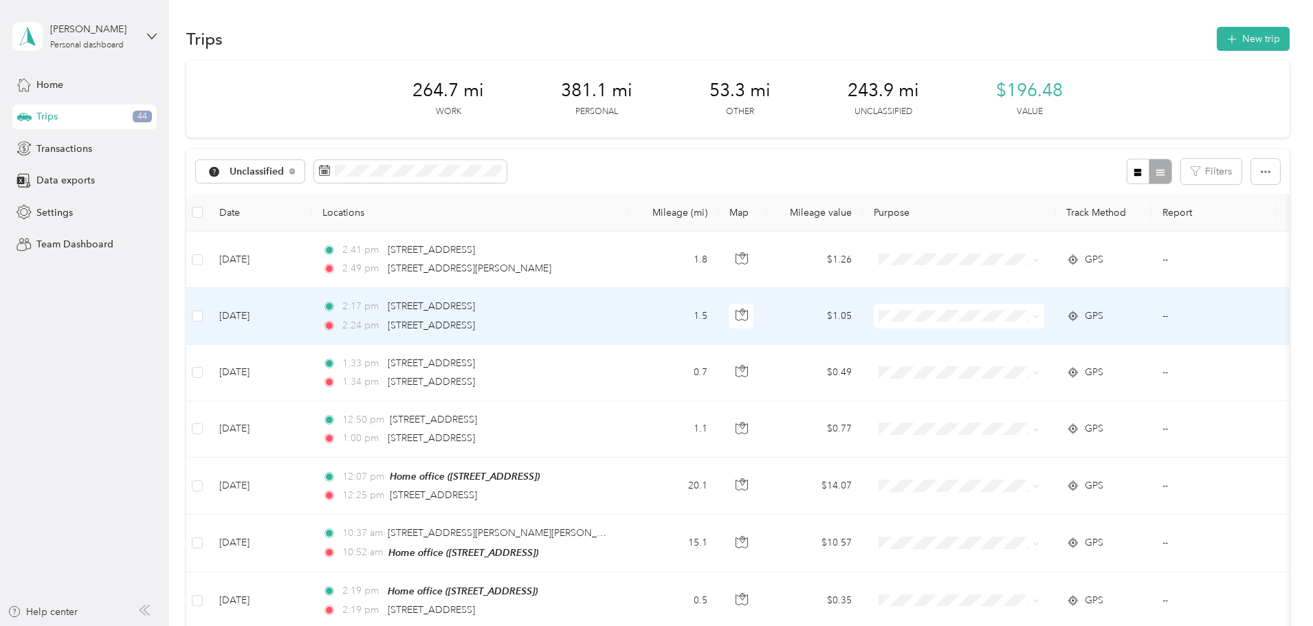
click at [1016, 336] on span "Work" at bounding box center [1063, 342] width 127 height 14
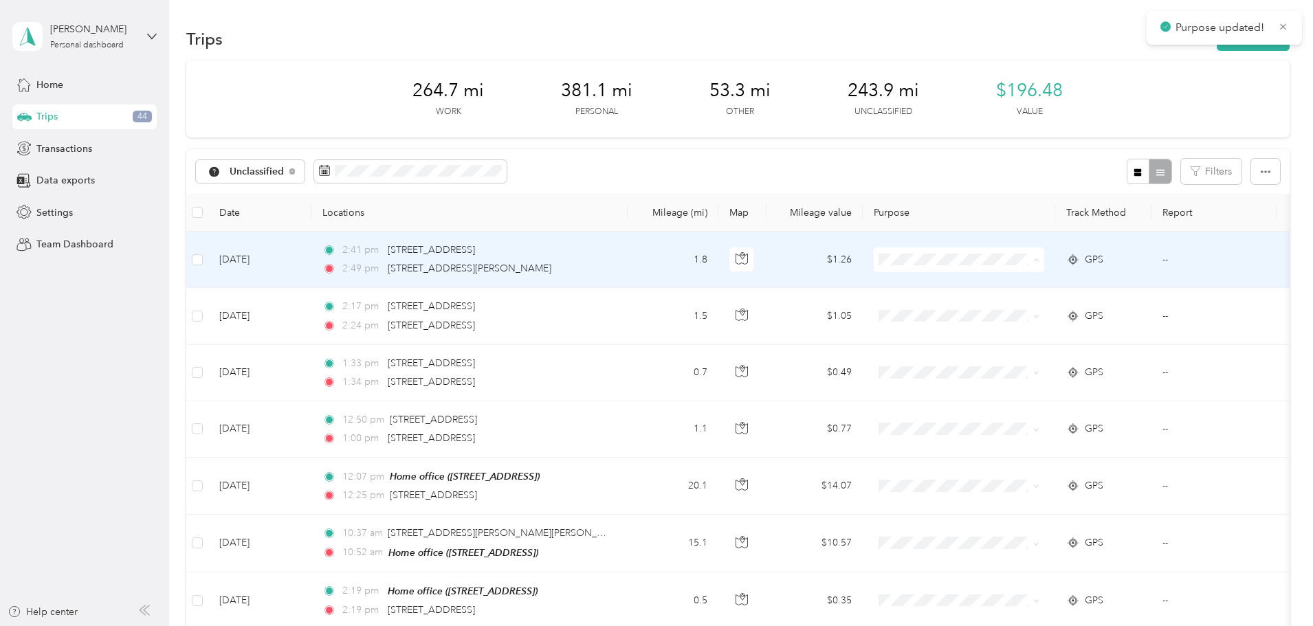
click at [1032, 281] on span "Work" at bounding box center [1063, 285] width 127 height 14
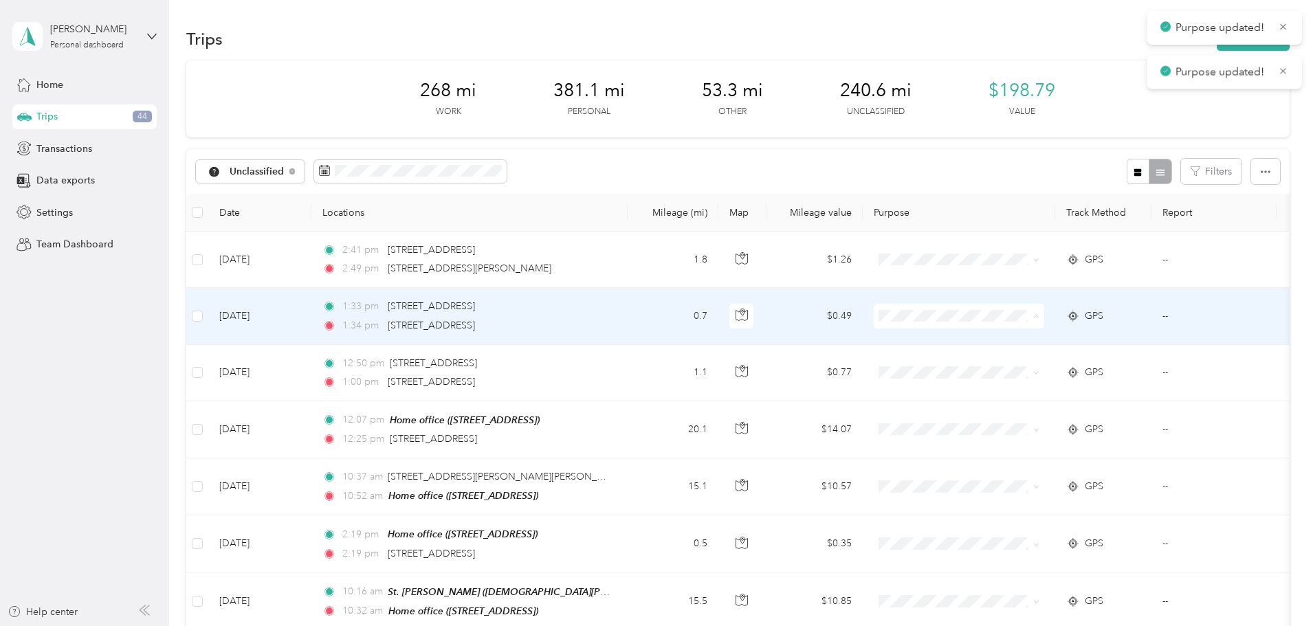
click at [1019, 343] on span "Work" at bounding box center [1063, 342] width 127 height 14
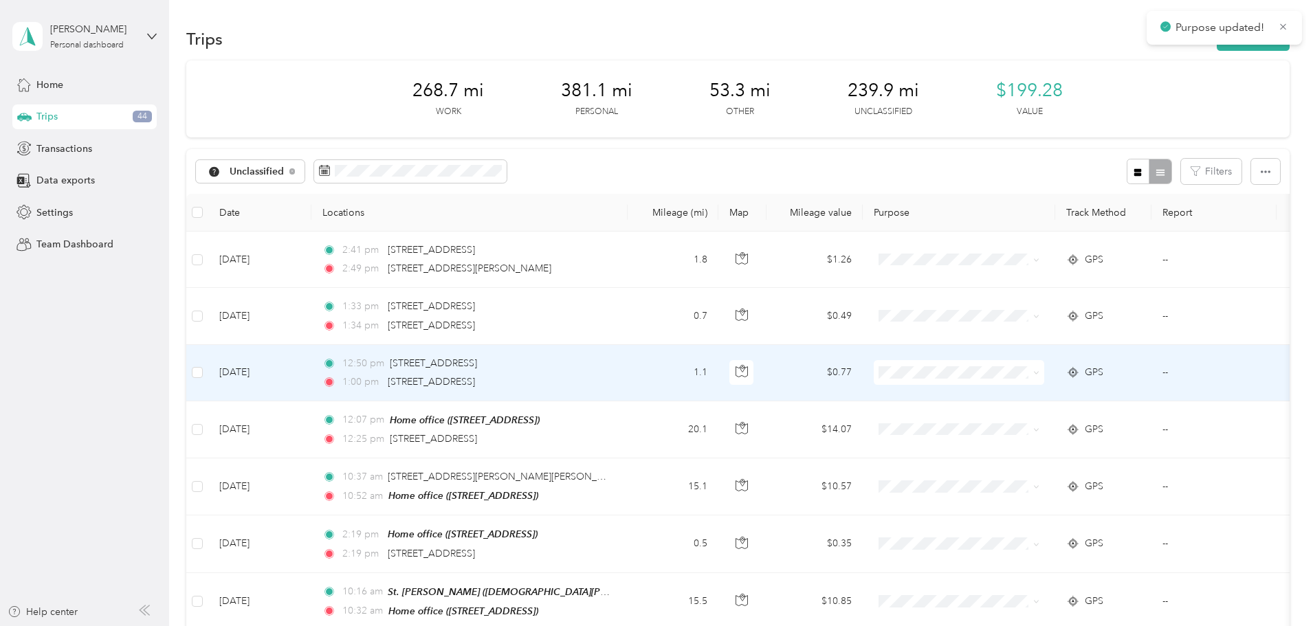
click at [1015, 397] on span "Work" at bounding box center [1063, 394] width 127 height 14
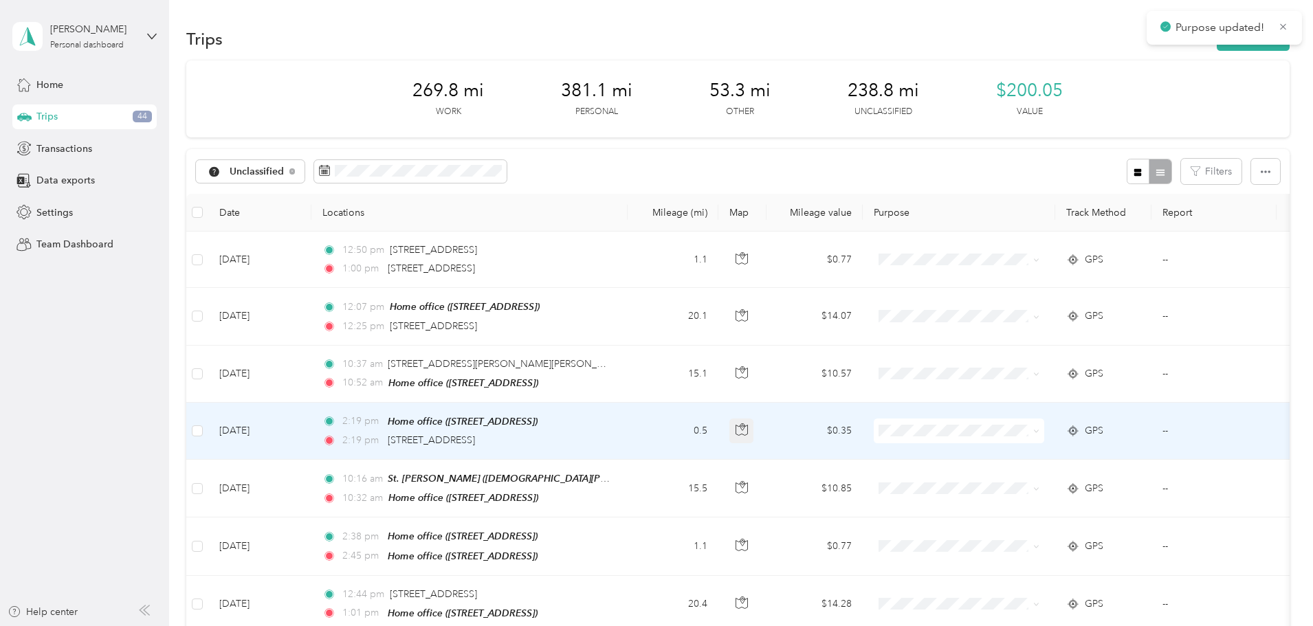
click at [754, 428] on button "button" at bounding box center [741, 431] width 25 height 25
click at [1028, 238] on li "Work" at bounding box center [1050, 235] width 170 height 24
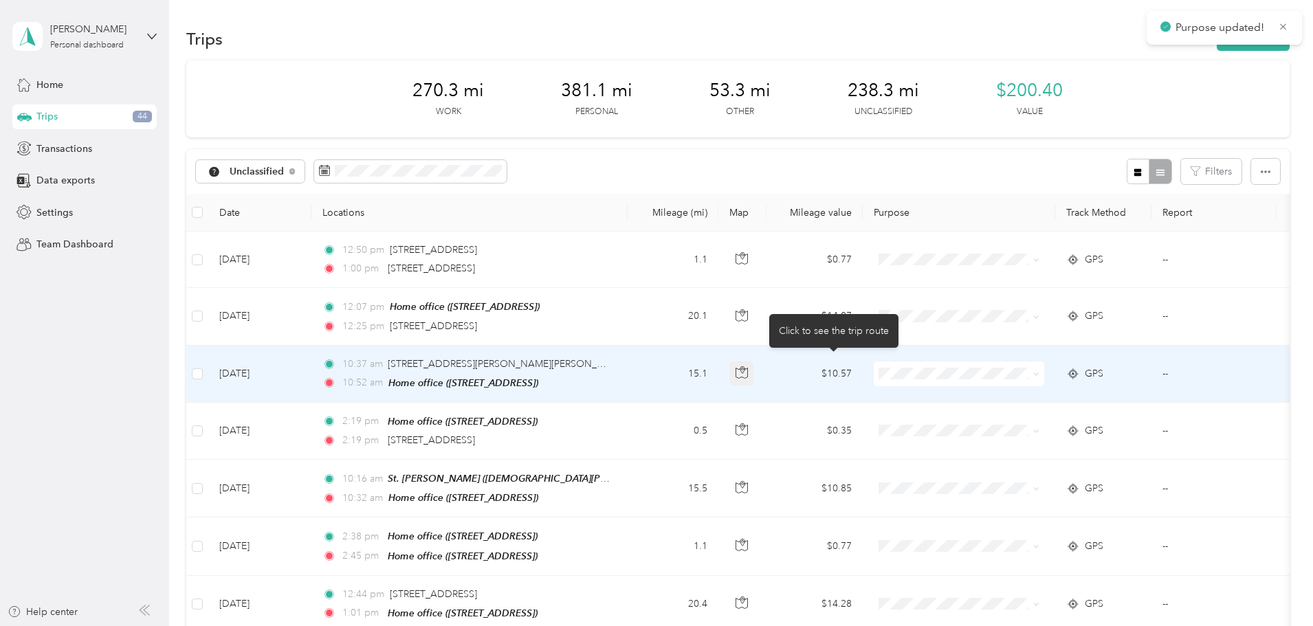
click at [748, 372] on icon "button" at bounding box center [742, 372] width 12 height 12
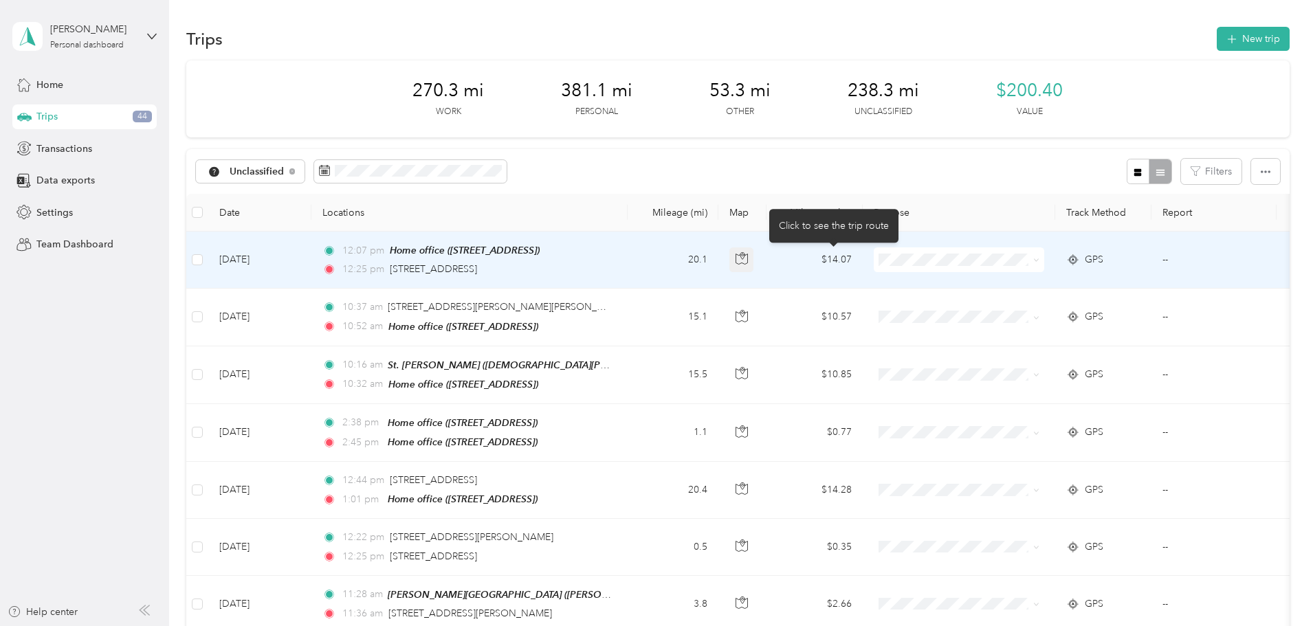
click at [754, 268] on button "button" at bounding box center [741, 259] width 25 height 25
click at [1005, 284] on span "Work" at bounding box center [1063, 284] width 127 height 14
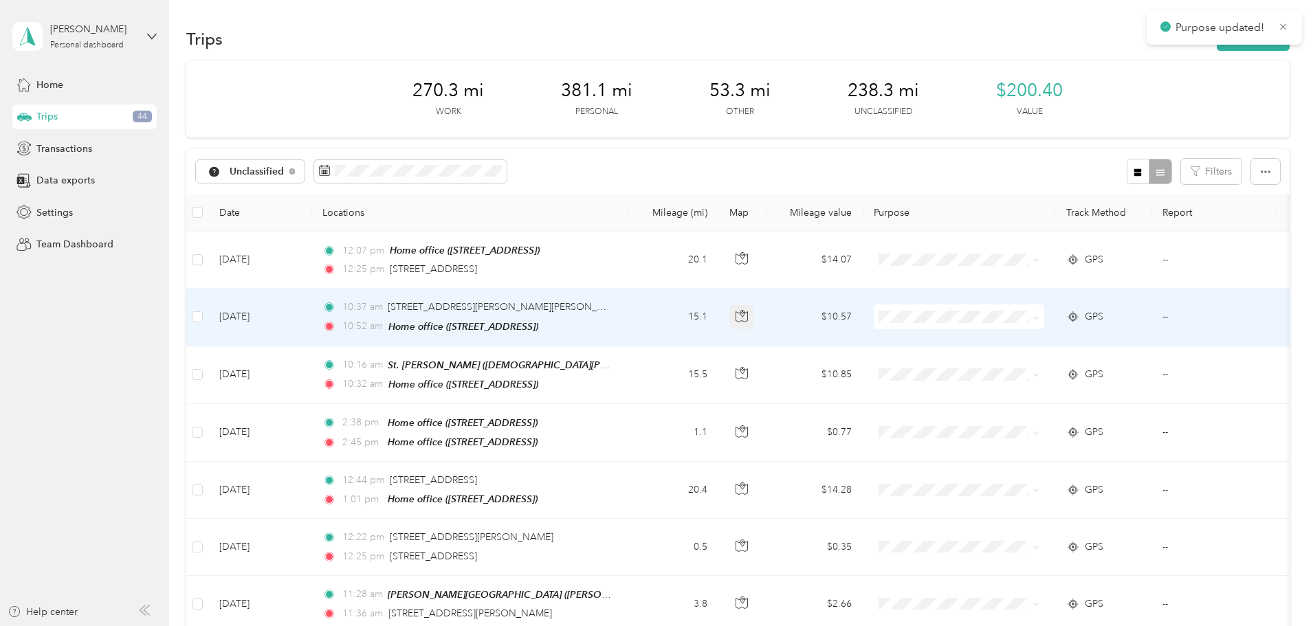
click at [748, 310] on icon "button" at bounding box center [742, 316] width 12 height 12
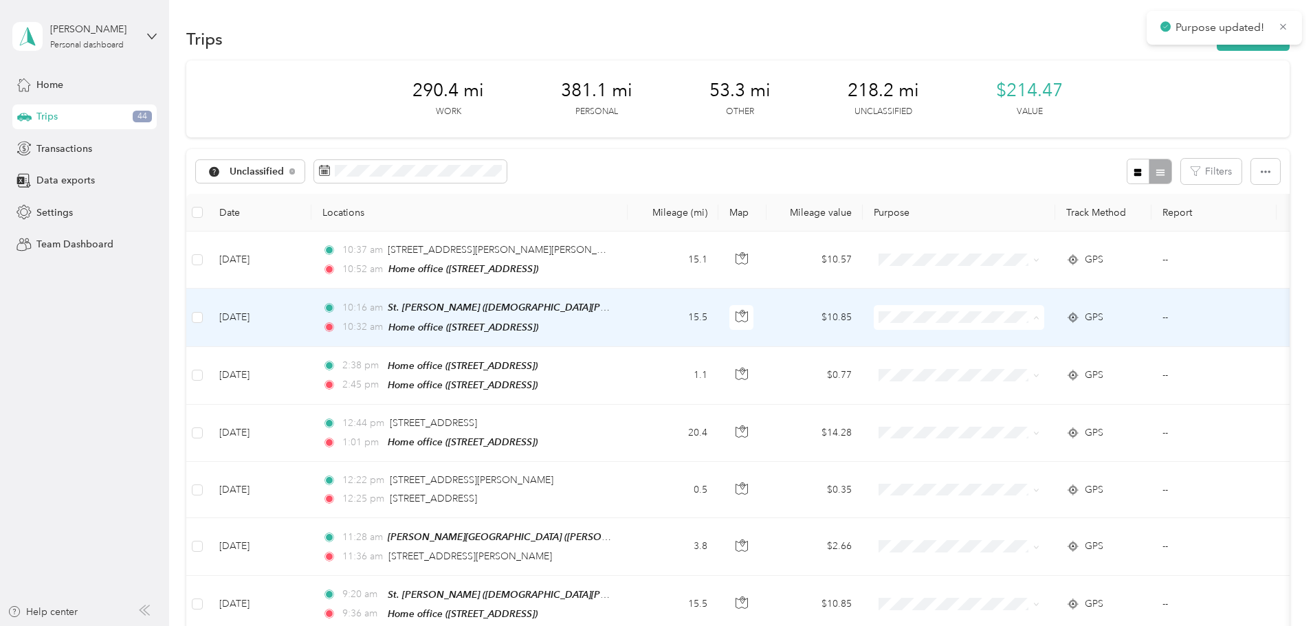
click at [1022, 337] on span "Work" at bounding box center [1063, 342] width 127 height 14
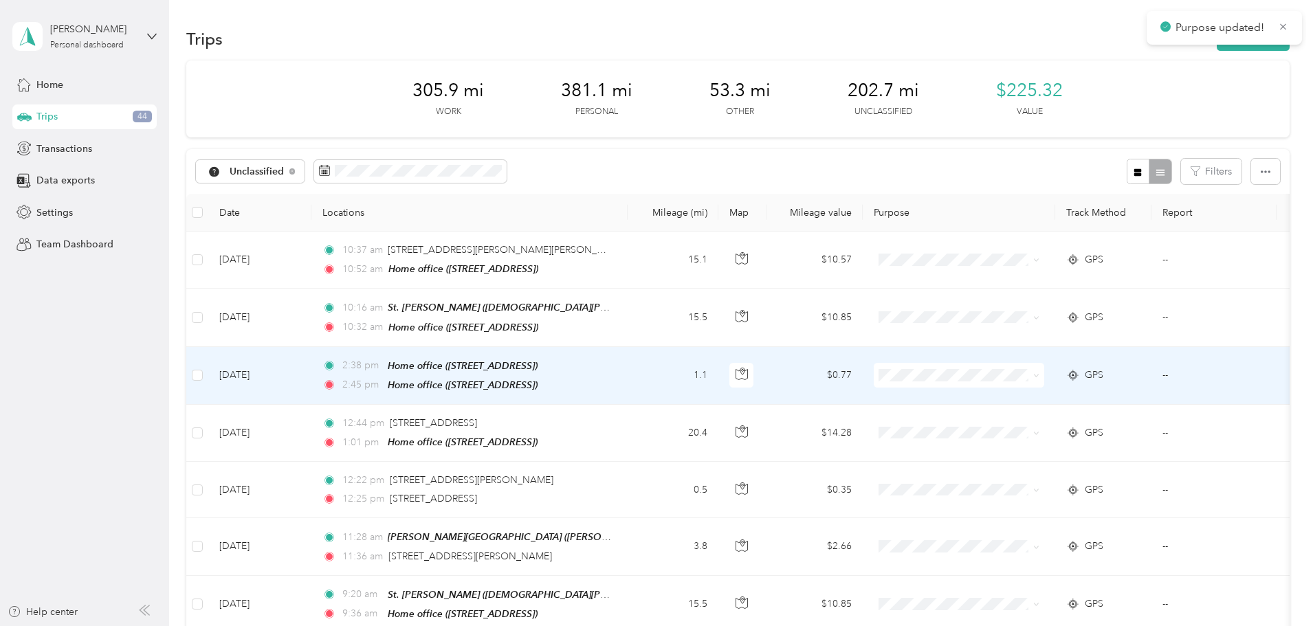
click at [1033, 382] on span at bounding box center [959, 375] width 170 height 25
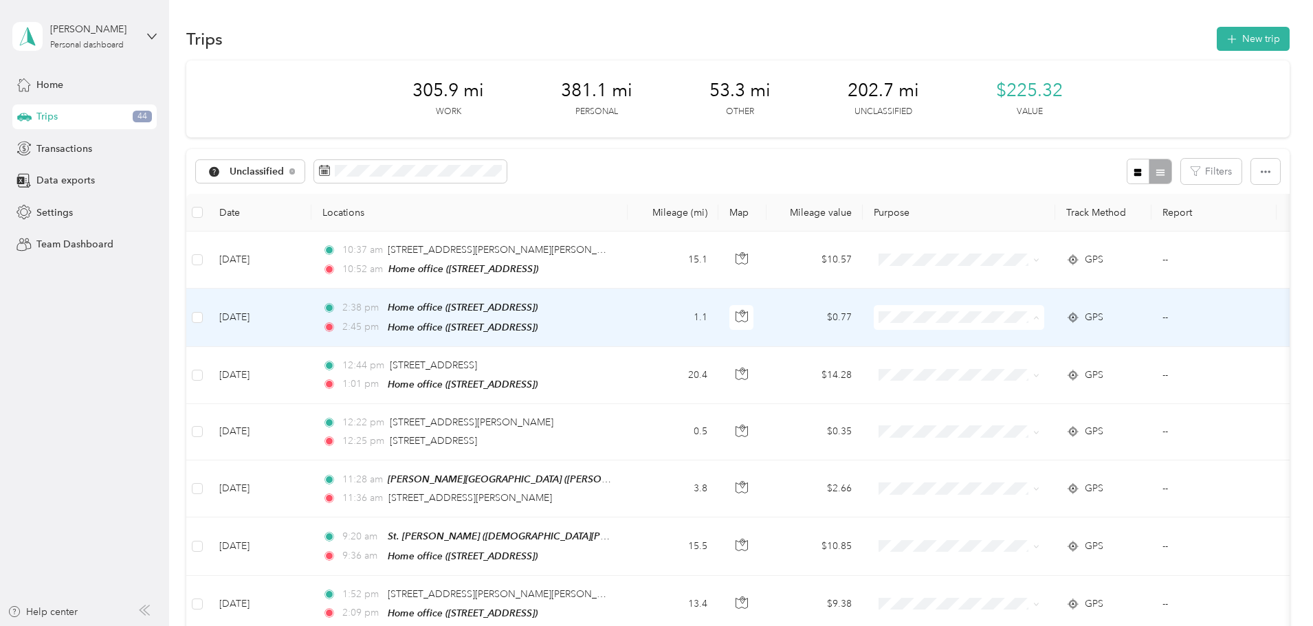
click at [1016, 342] on span "Work" at bounding box center [1063, 342] width 127 height 14
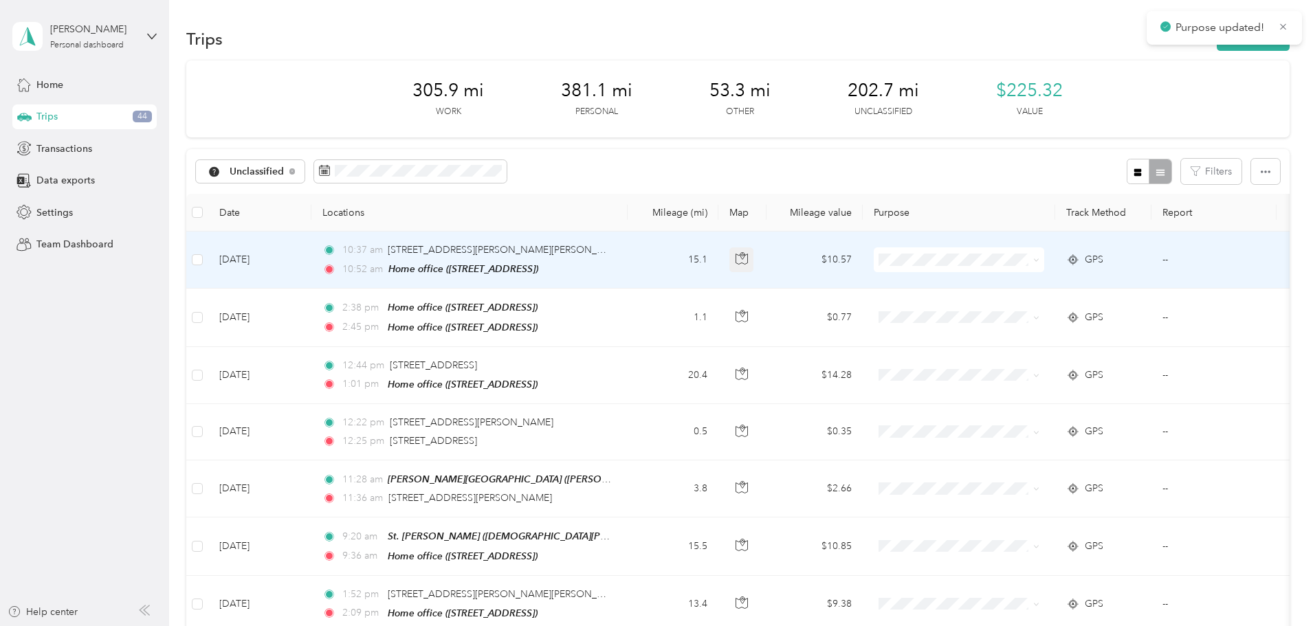
click at [754, 265] on button "button" at bounding box center [741, 259] width 25 height 25
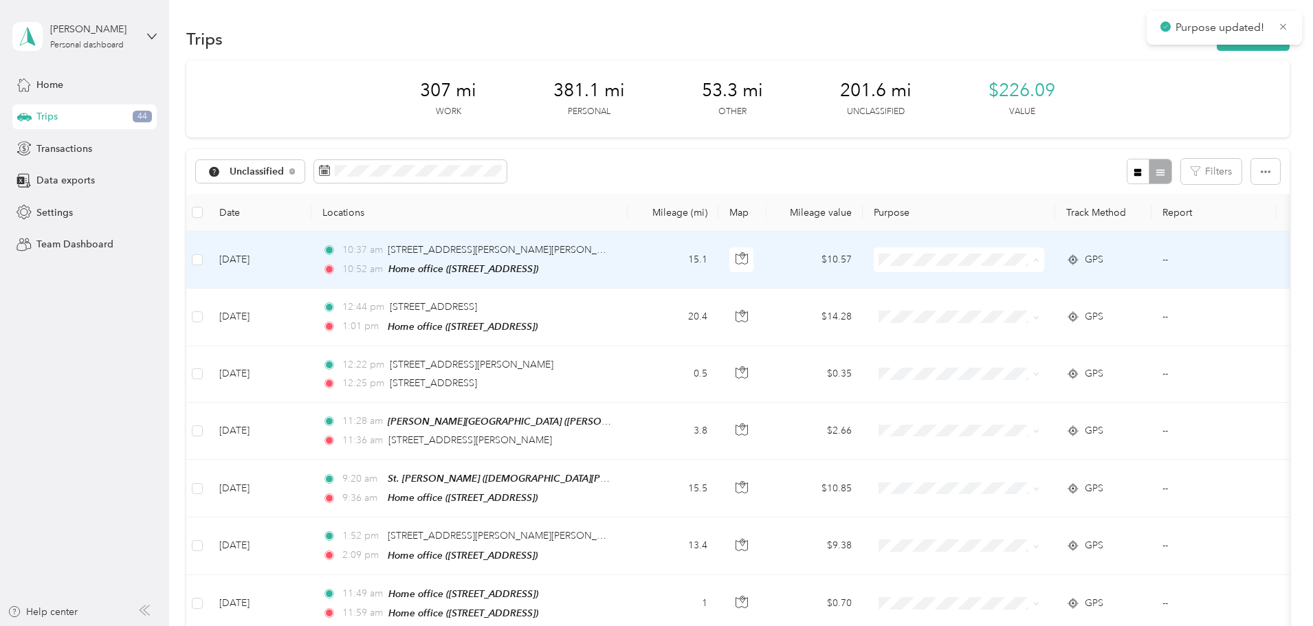
click at [1012, 279] on span "Work" at bounding box center [1063, 285] width 127 height 14
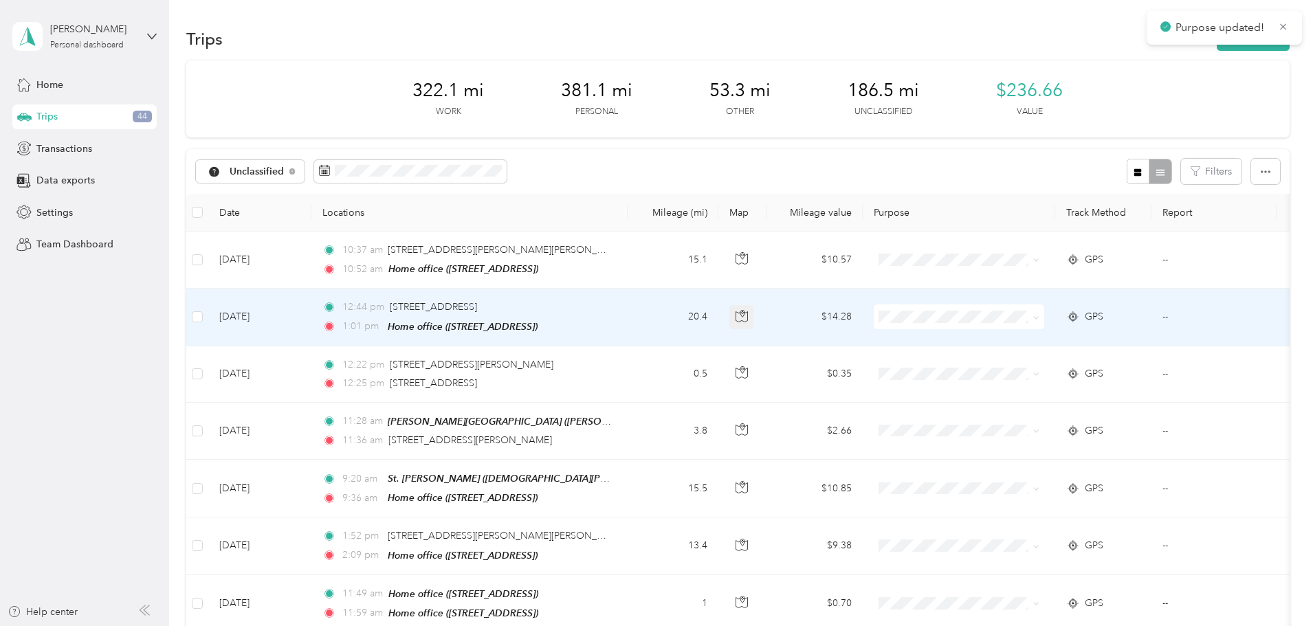
click at [748, 311] on icon "button" at bounding box center [742, 316] width 12 height 12
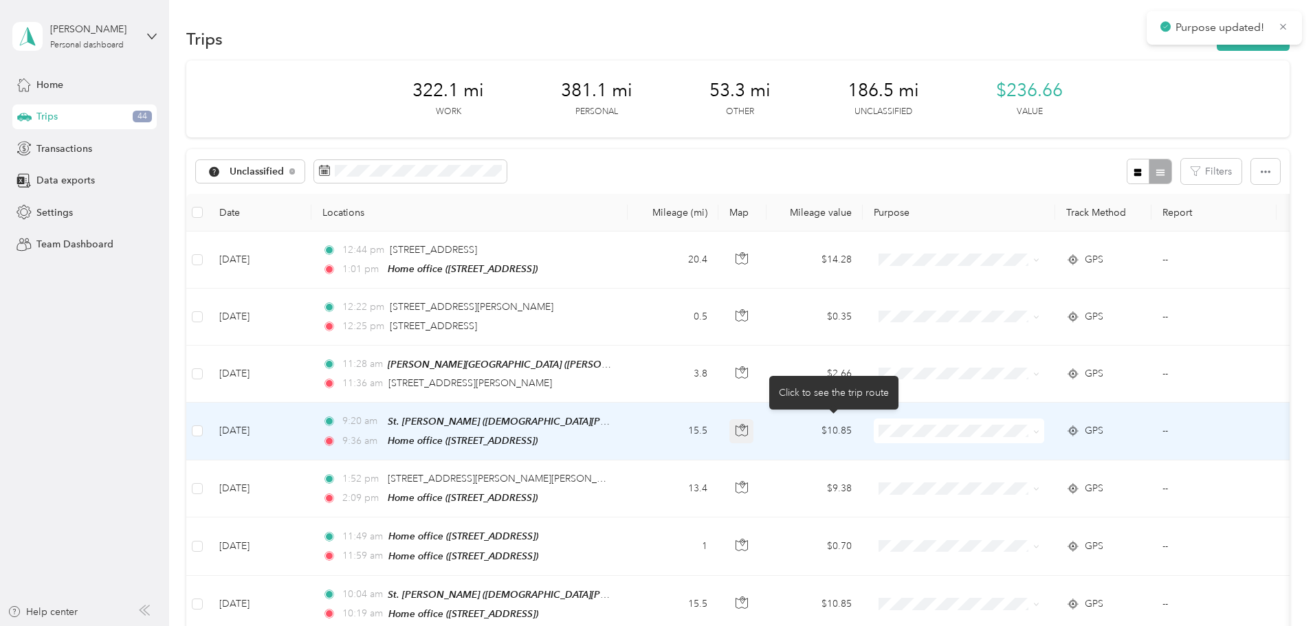
click at [748, 432] on icon "button" at bounding box center [742, 430] width 12 height 12
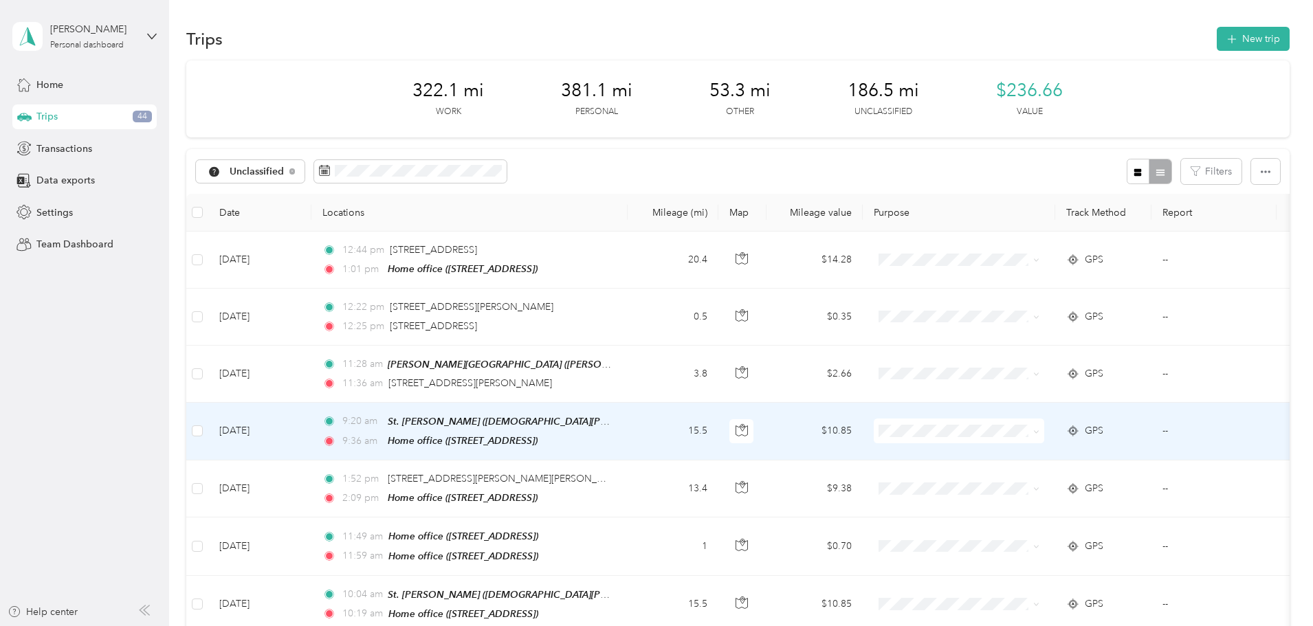
click at [1036, 435] on span at bounding box center [959, 431] width 170 height 25
click at [1035, 435] on span at bounding box center [959, 431] width 170 height 25
click at [1024, 237] on span "Work" at bounding box center [1063, 235] width 127 height 14
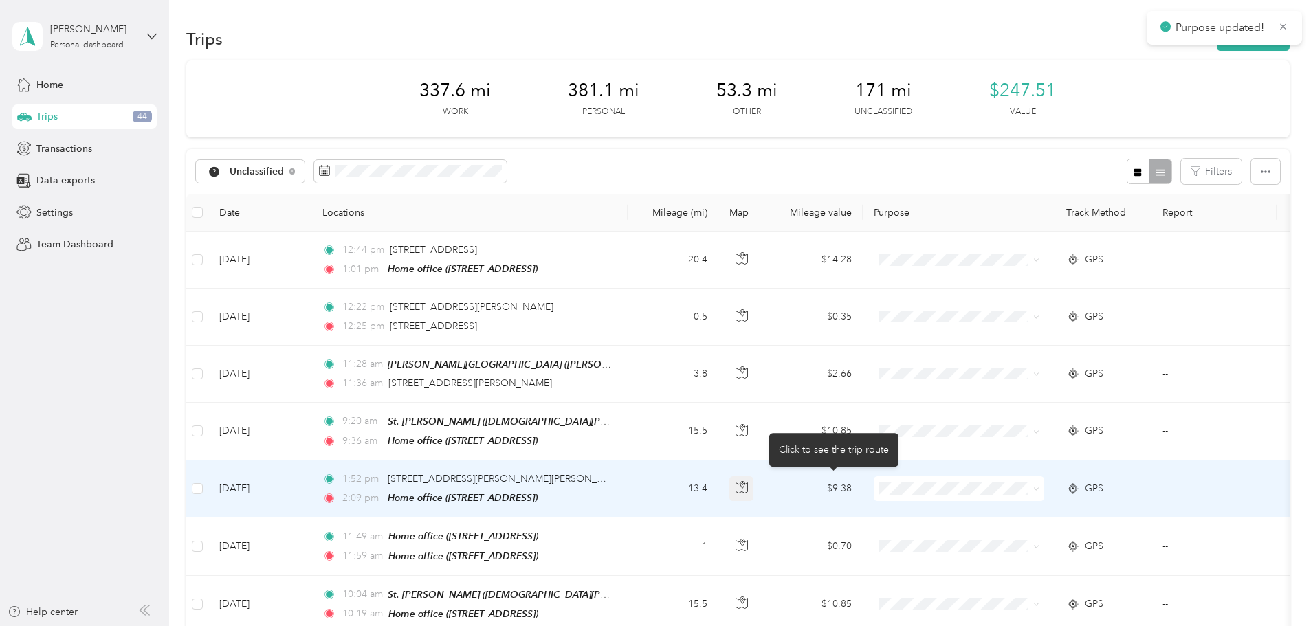
click at [748, 485] on icon "button" at bounding box center [742, 487] width 12 height 12
click at [1001, 478] on span at bounding box center [959, 488] width 170 height 25
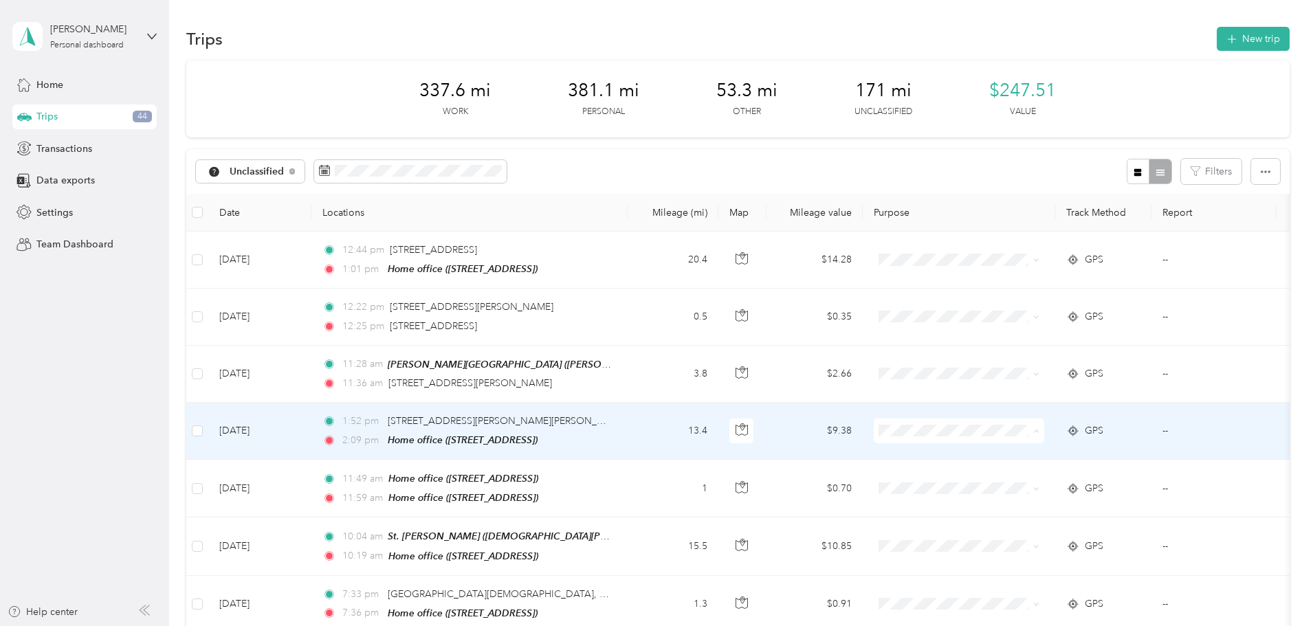
click at [1014, 237] on li "Work" at bounding box center [1050, 235] width 170 height 24
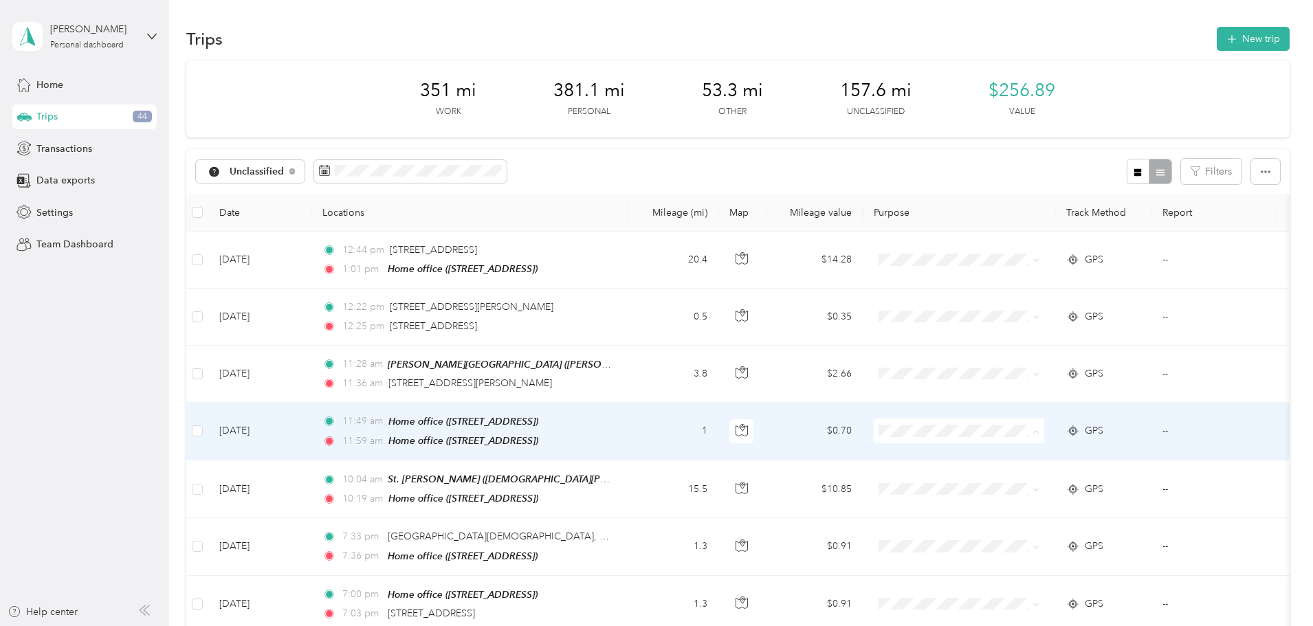
click at [1032, 242] on ol "Work Personal Other Other Charity Medical Moving Commute" at bounding box center [1050, 319] width 170 height 192
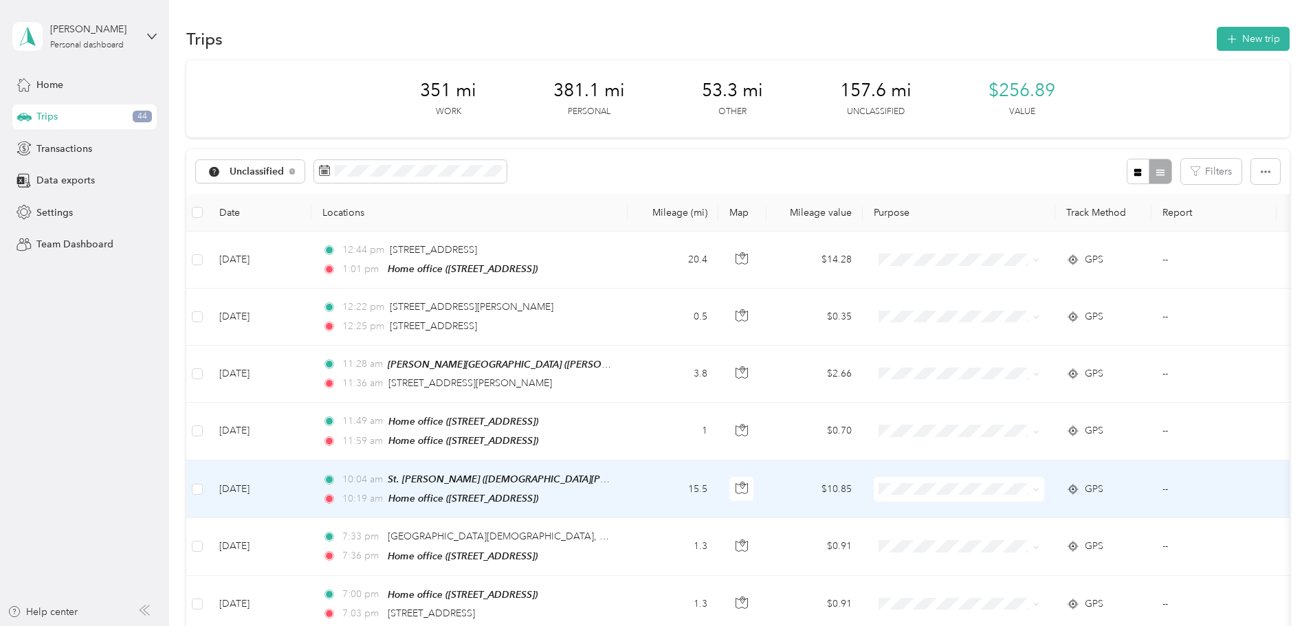
click at [1021, 477] on span at bounding box center [959, 489] width 170 height 25
click at [1028, 287] on span "Work" at bounding box center [1063, 286] width 127 height 14
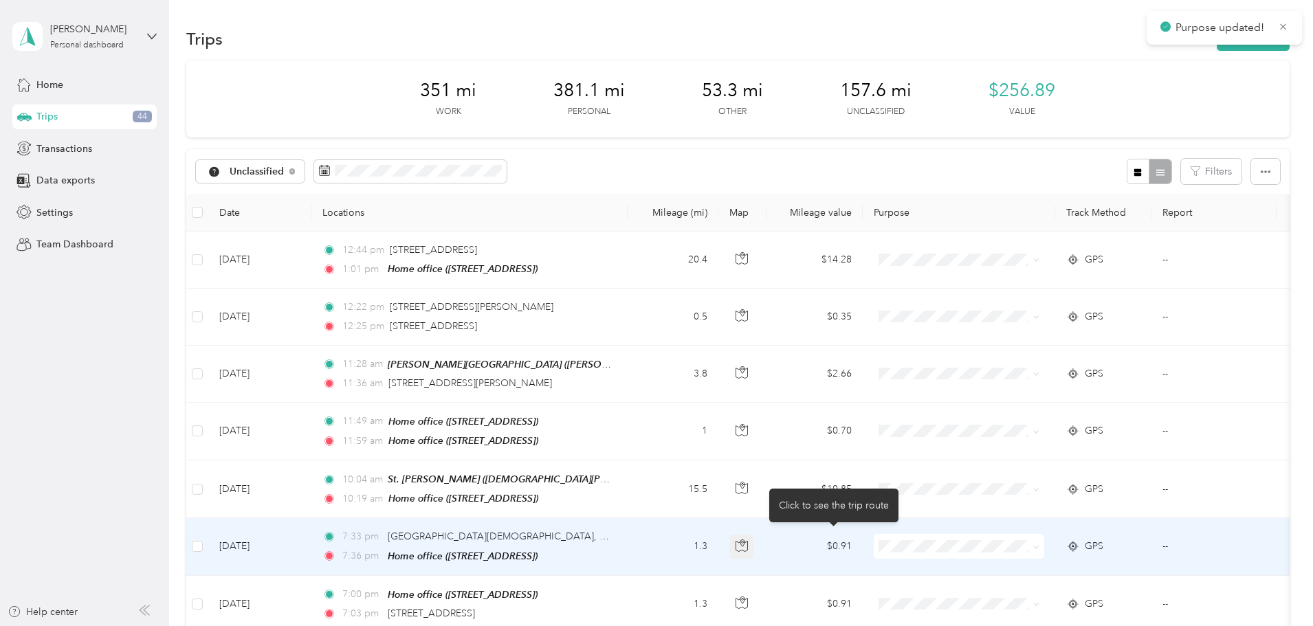
click at [754, 548] on button "button" at bounding box center [741, 547] width 25 height 25
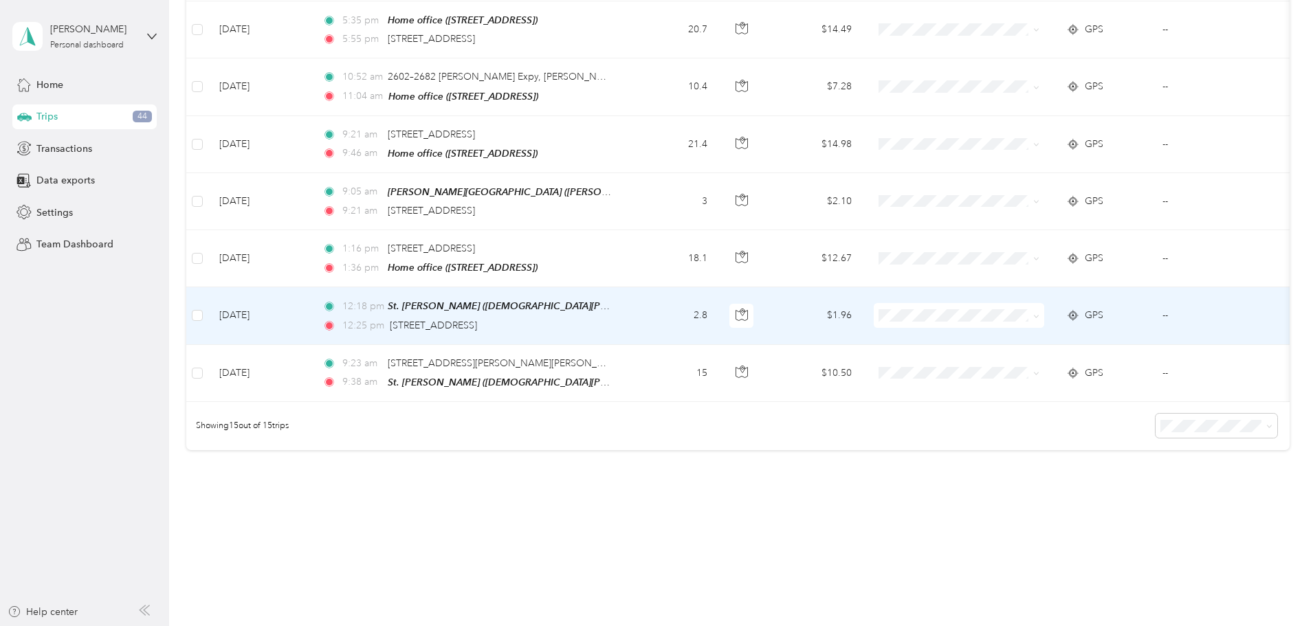
scroll to position [702, 0]
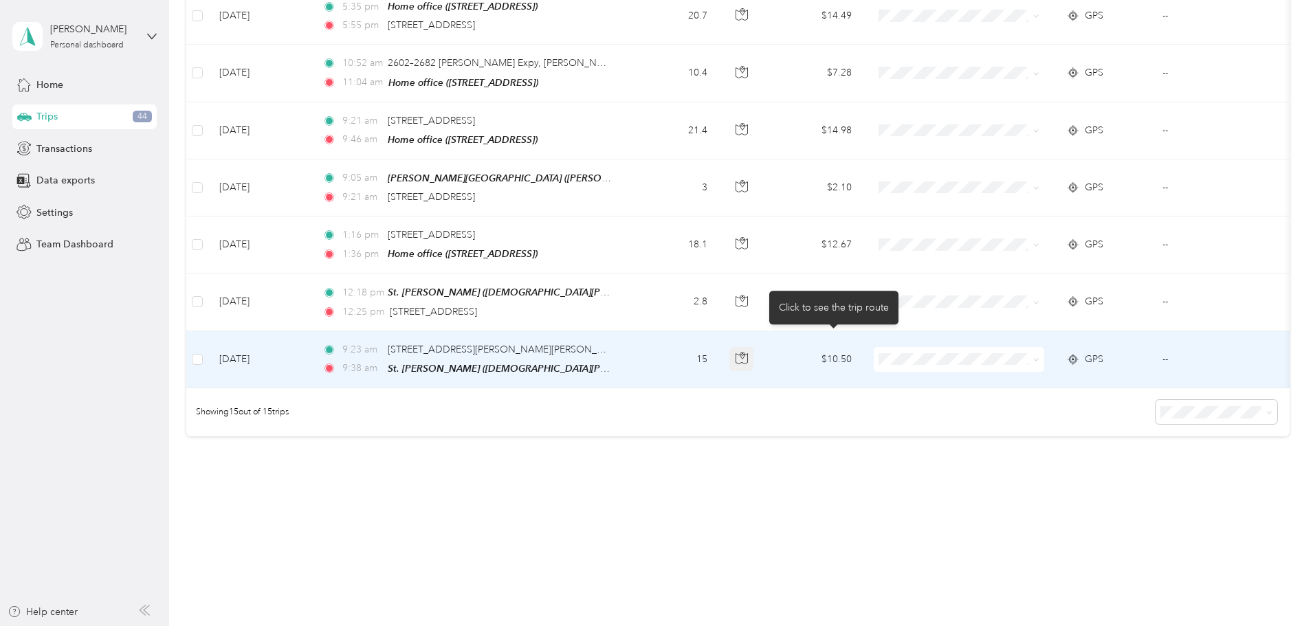
click at [748, 353] on icon "button" at bounding box center [742, 358] width 12 height 12
click at [996, 374] on span "Work" at bounding box center [1050, 375] width 151 height 14
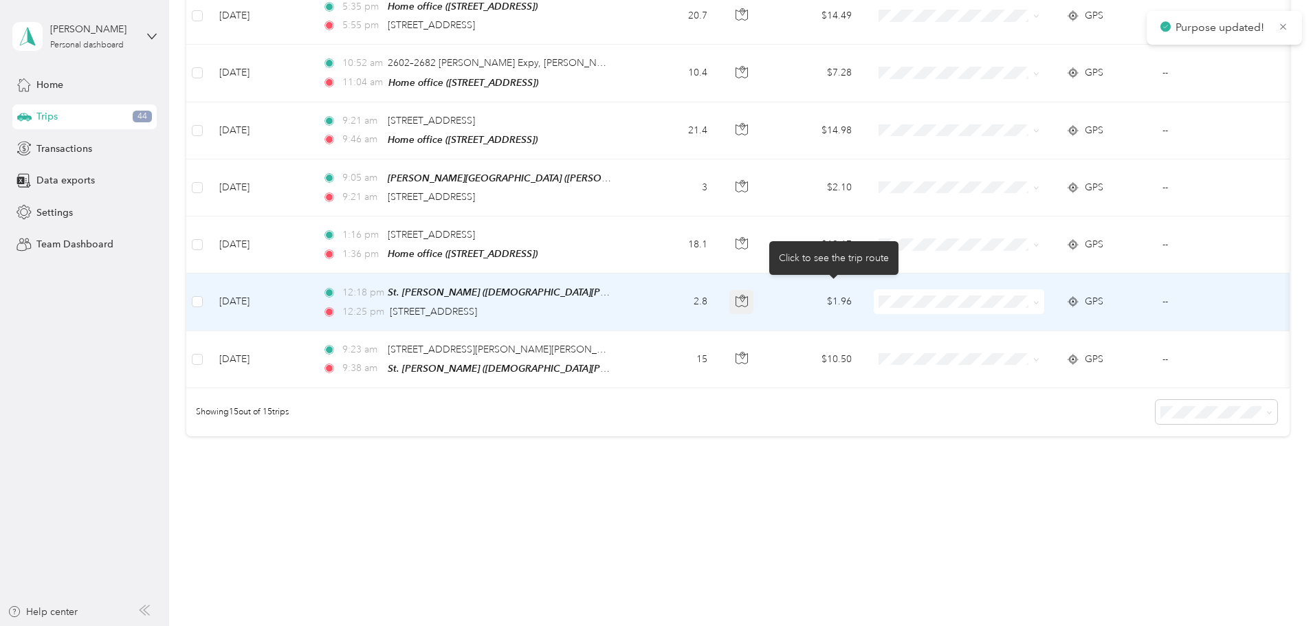
click at [748, 295] on icon "button" at bounding box center [742, 301] width 12 height 12
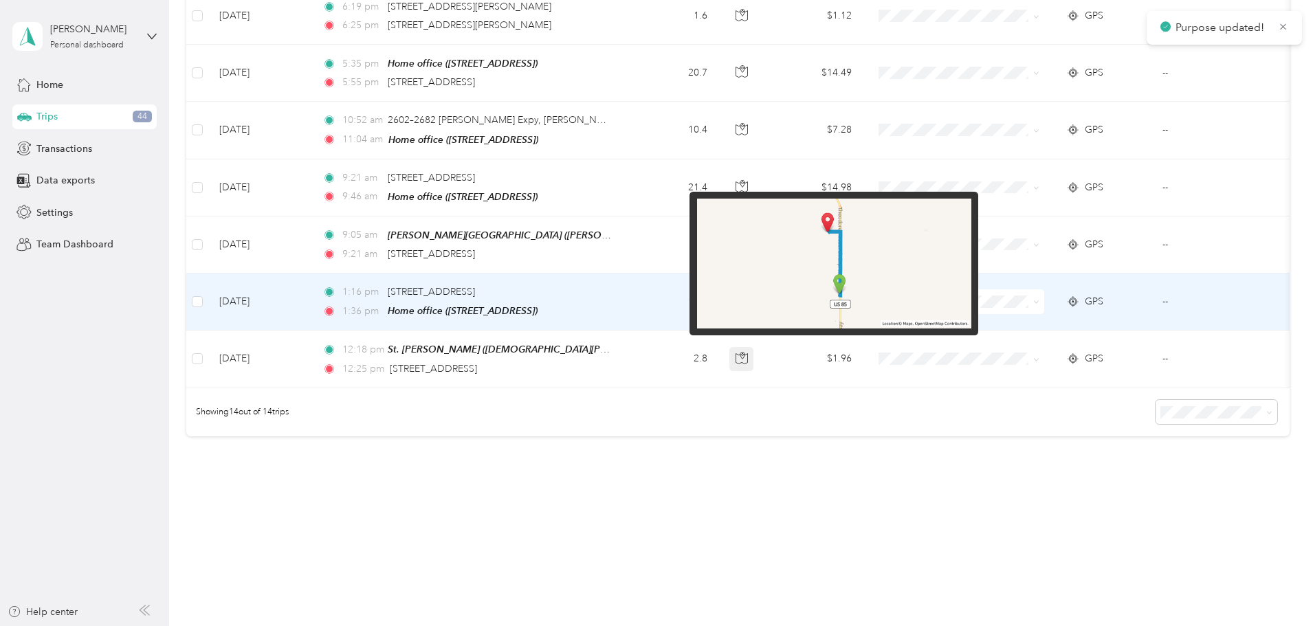
scroll to position [645, 0]
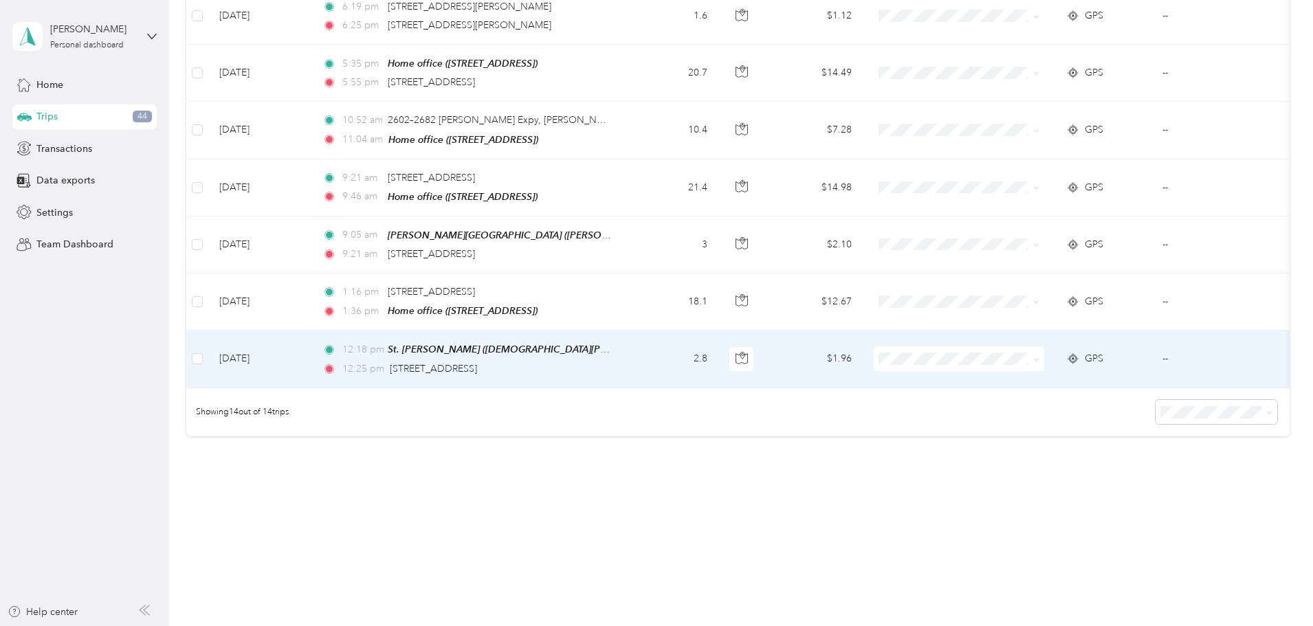
click at [1006, 376] on span "Work" at bounding box center [1063, 372] width 127 height 14
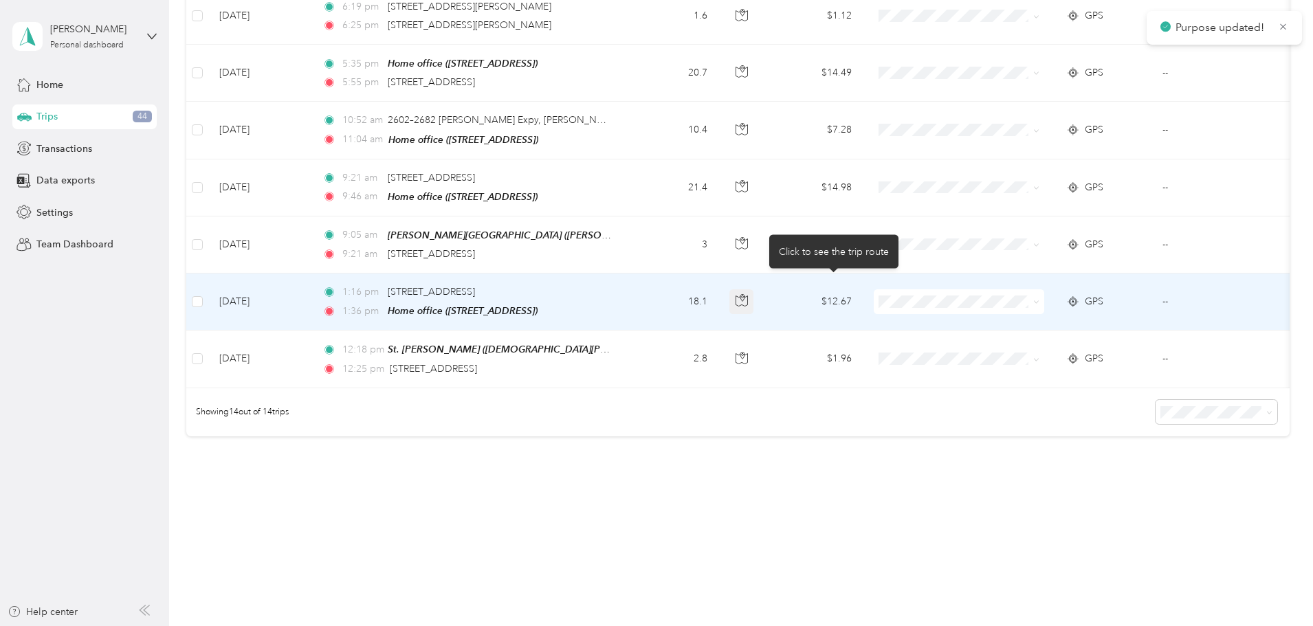
click at [754, 289] on button "button" at bounding box center [741, 301] width 25 height 25
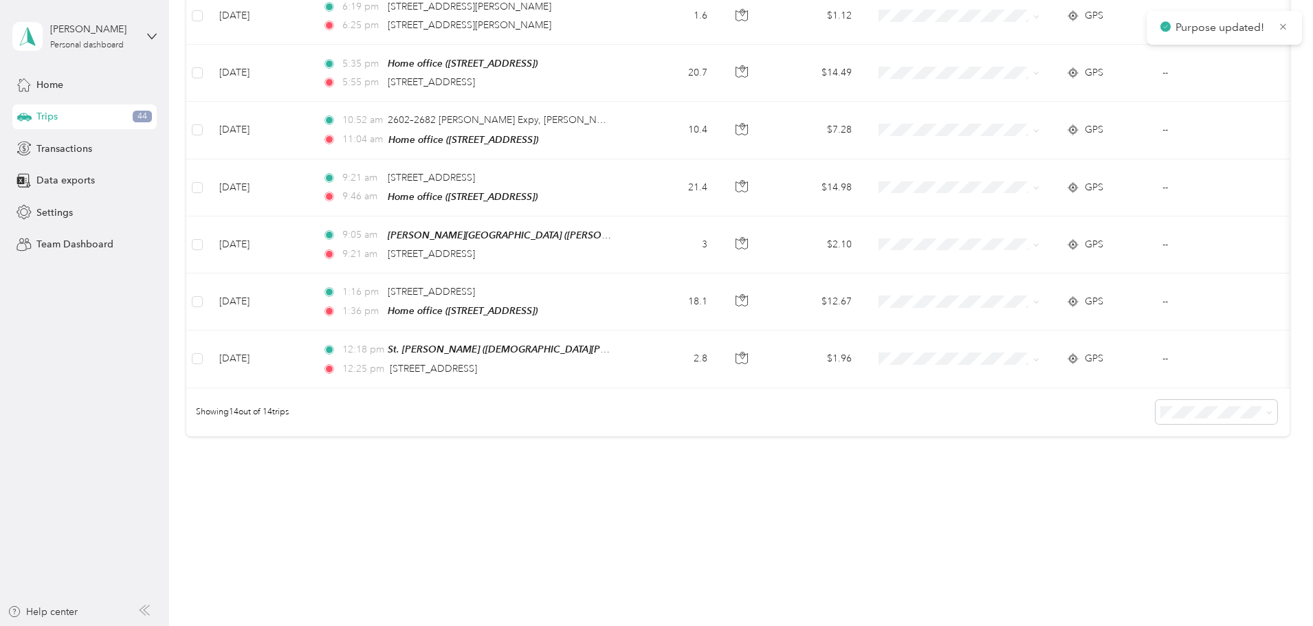
click at [776, 435] on div "Showing 14 out of 14 trips" at bounding box center [737, 412] width 1103 height 48
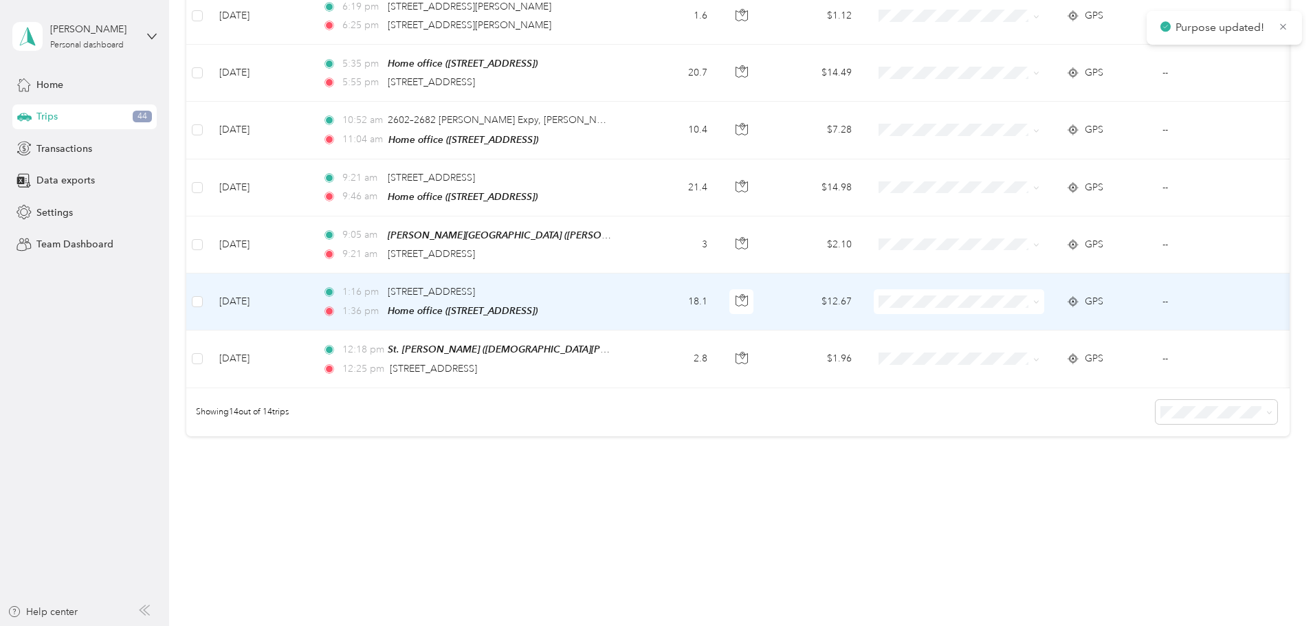
click at [991, 289] on span at bounding box center [959, 301] width 170 height 25
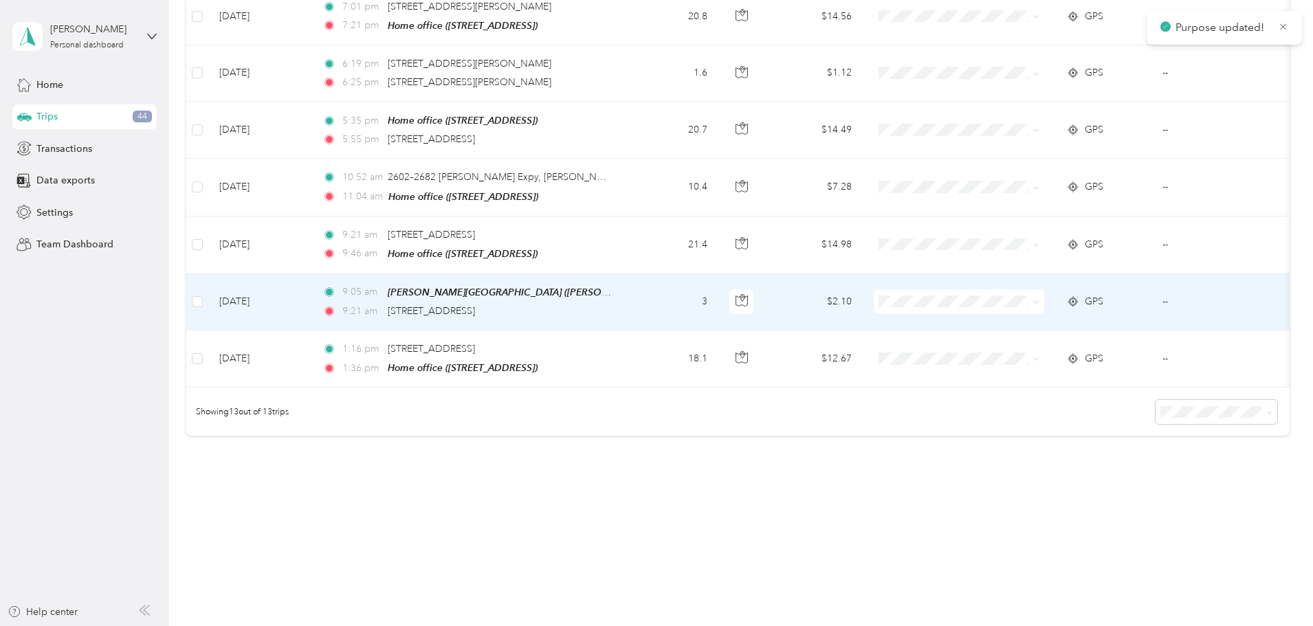
scroll to position [589, 0]
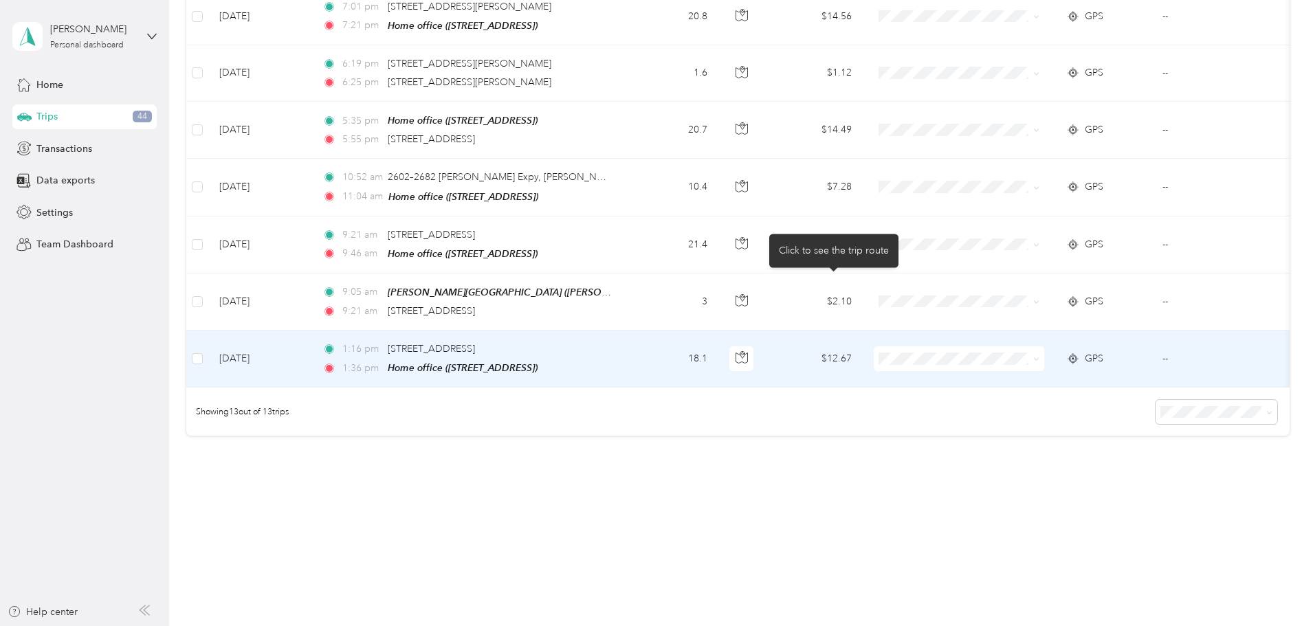
click at [766, 331] on td at bounding box center [742, 359] width 48 height 57
click at [837, 350] on div at bounding box center [1029, 313] width 1313 height 626
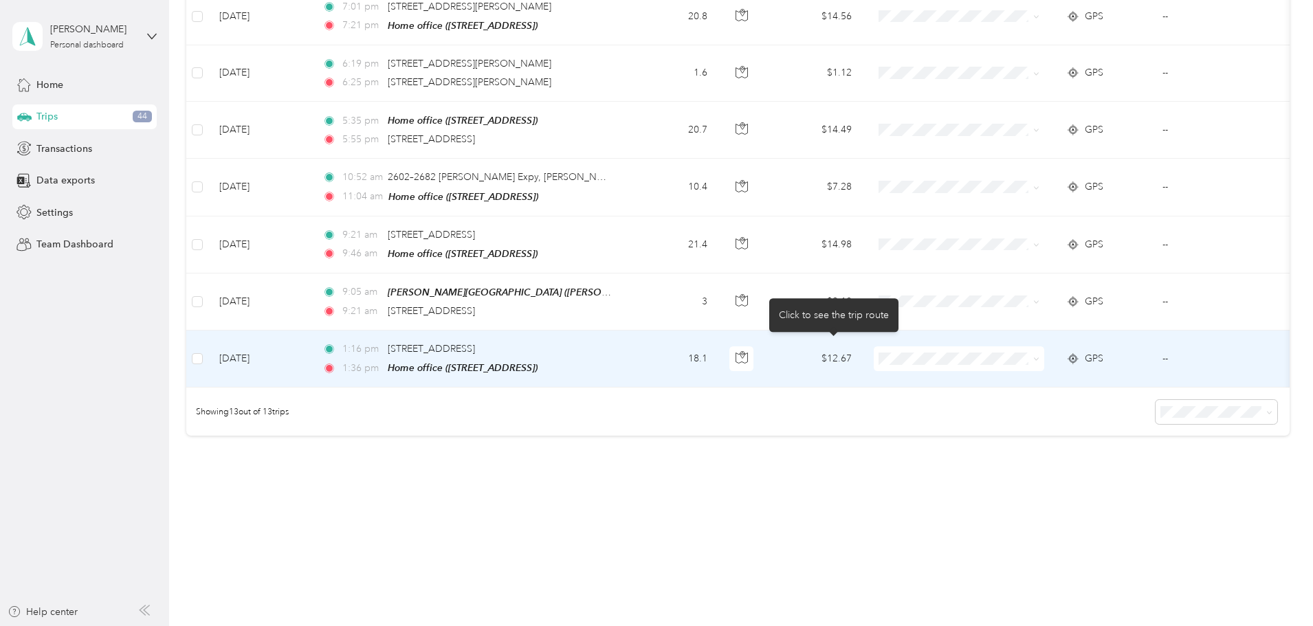
click at [748, 351] on icon "button" at bounding box center [742, 357] width 12 height 12
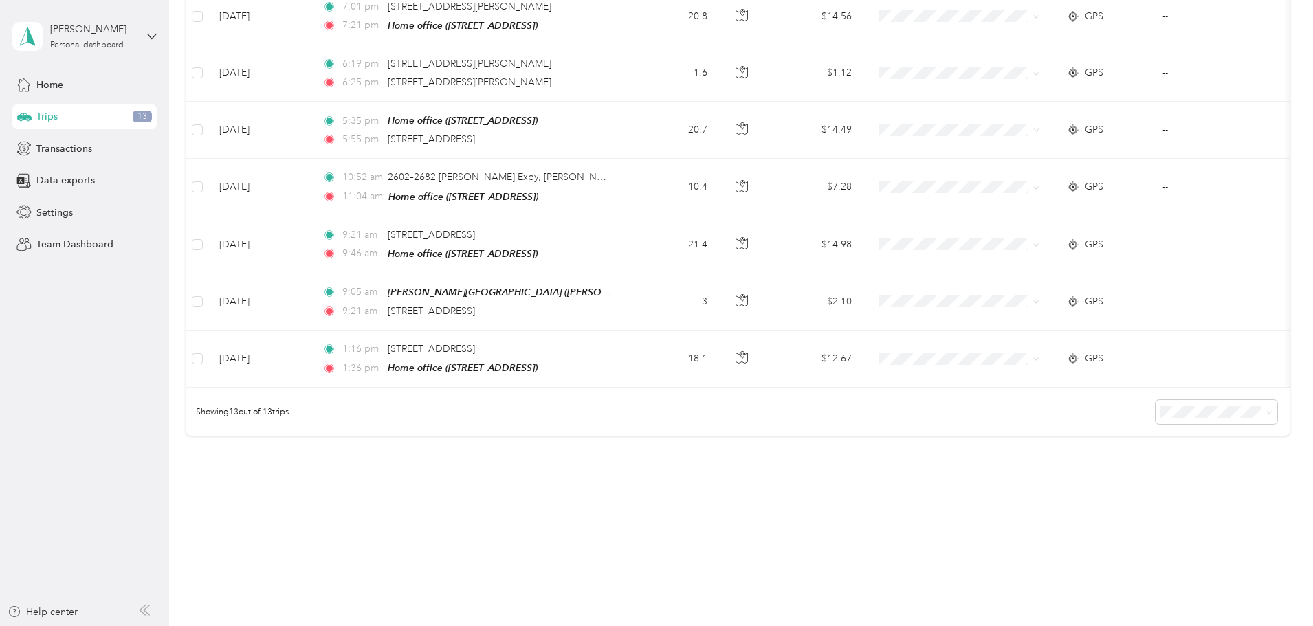
click at [816, 402] on div "Showing 13 out of 13 trips" at bounding box center [737, 412] width 1103 height 48
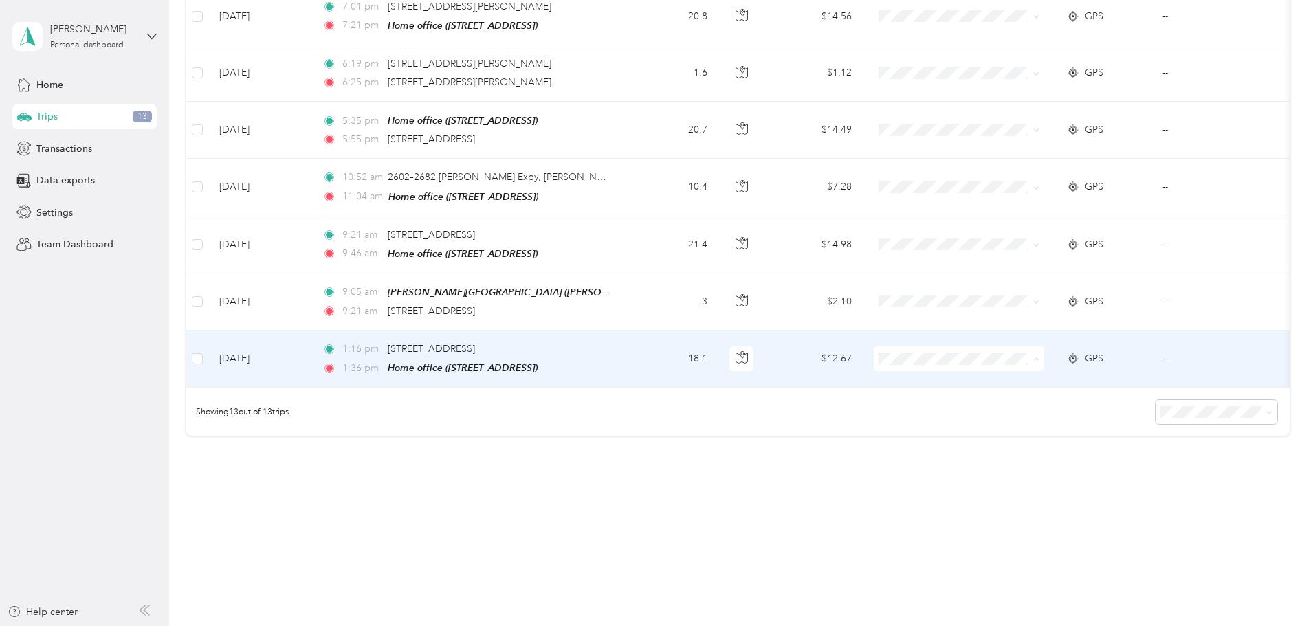
click at [1035, 373] on span "Work" at bounding box center [1063, 375] width 127 height 14
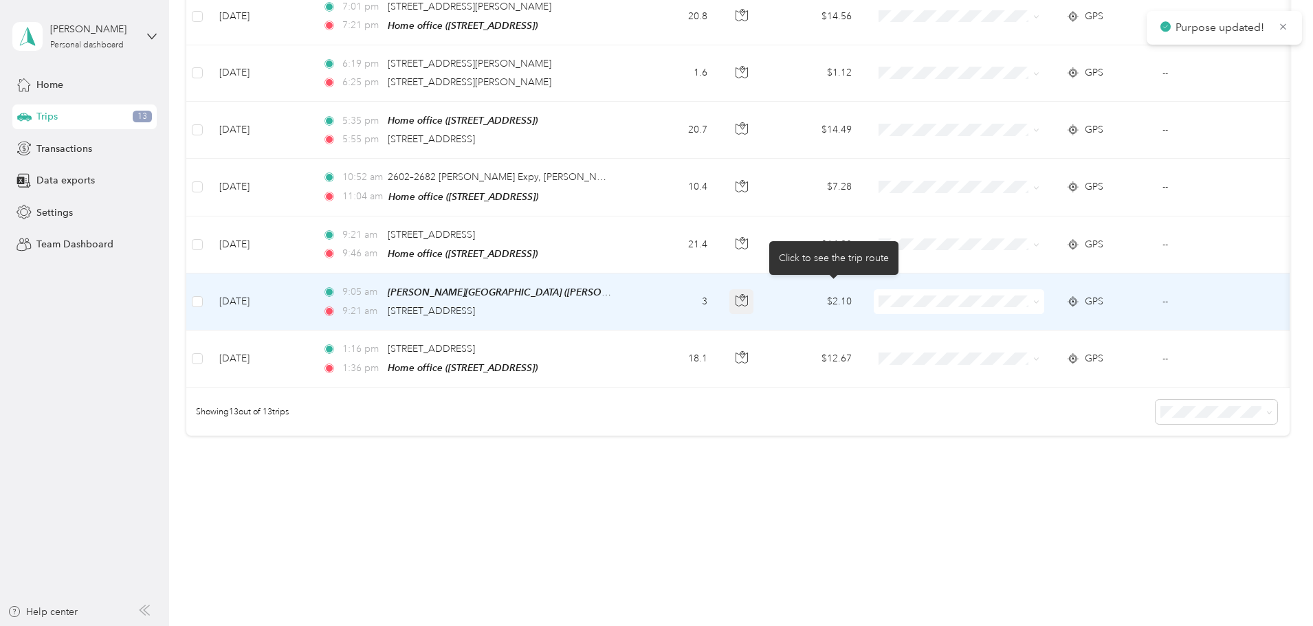
click at [747, 296] on icon "button" at bounding box center [742, 301] width 12 height 10
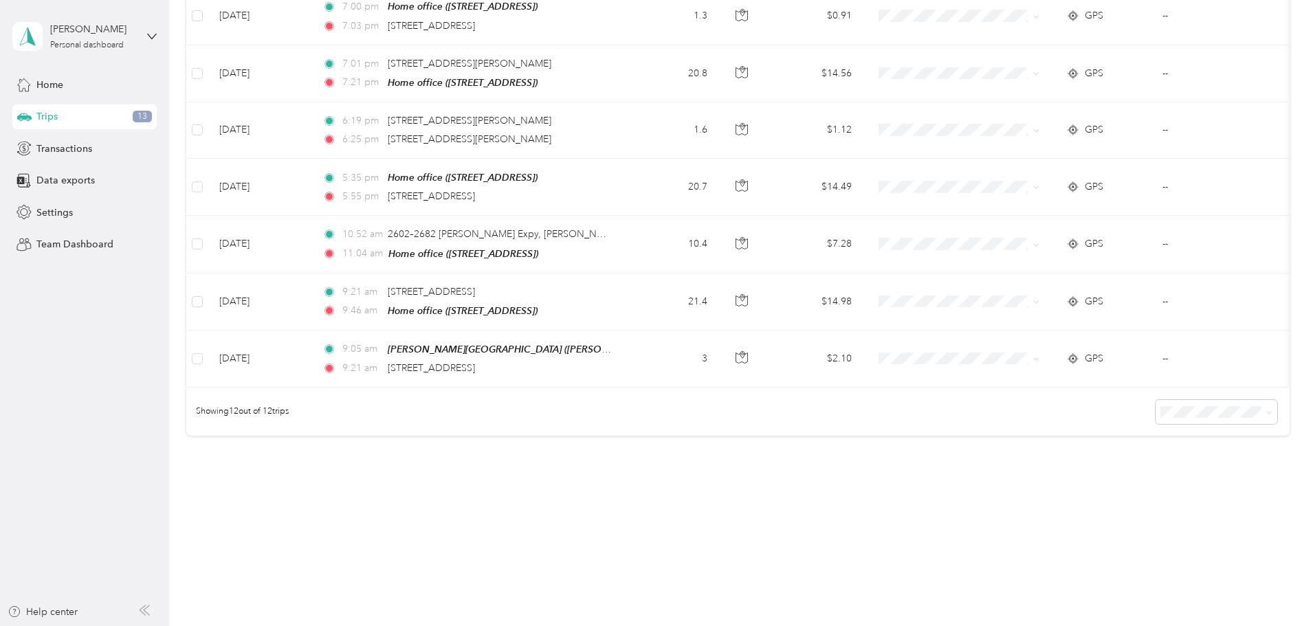
click at [806, 431] on div "Showing 12 out of 12 trips" at bounding box center [737, 412] width 1103 height 48
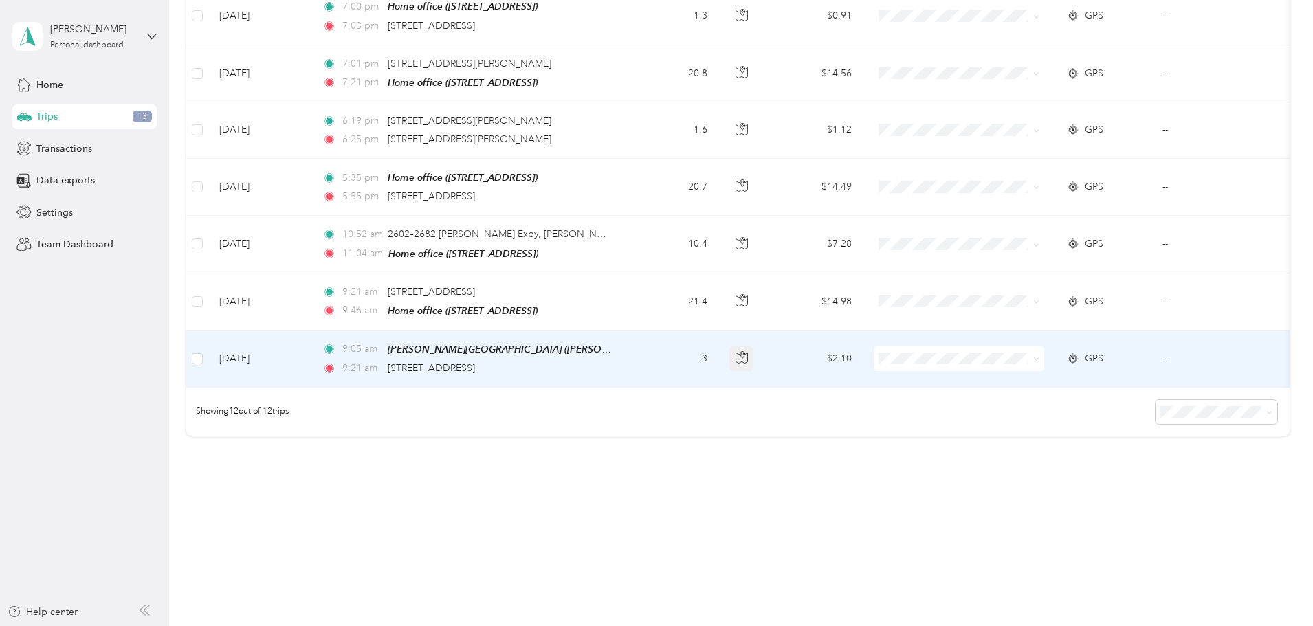
click at [748, 351] on icon "button" at bounding box center [742, 357] width 12 height 12
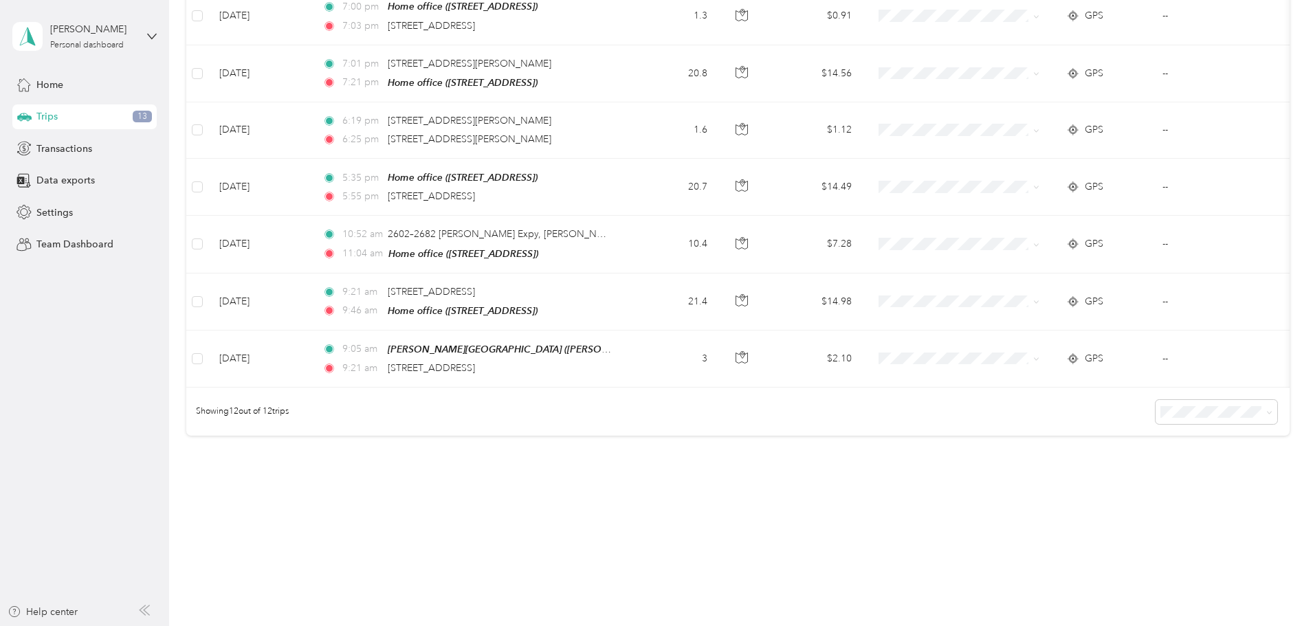
click at [800, 412] on div "Showing 12 out of 12 trips" at bounding box center [737, 412] width 1103 height 48
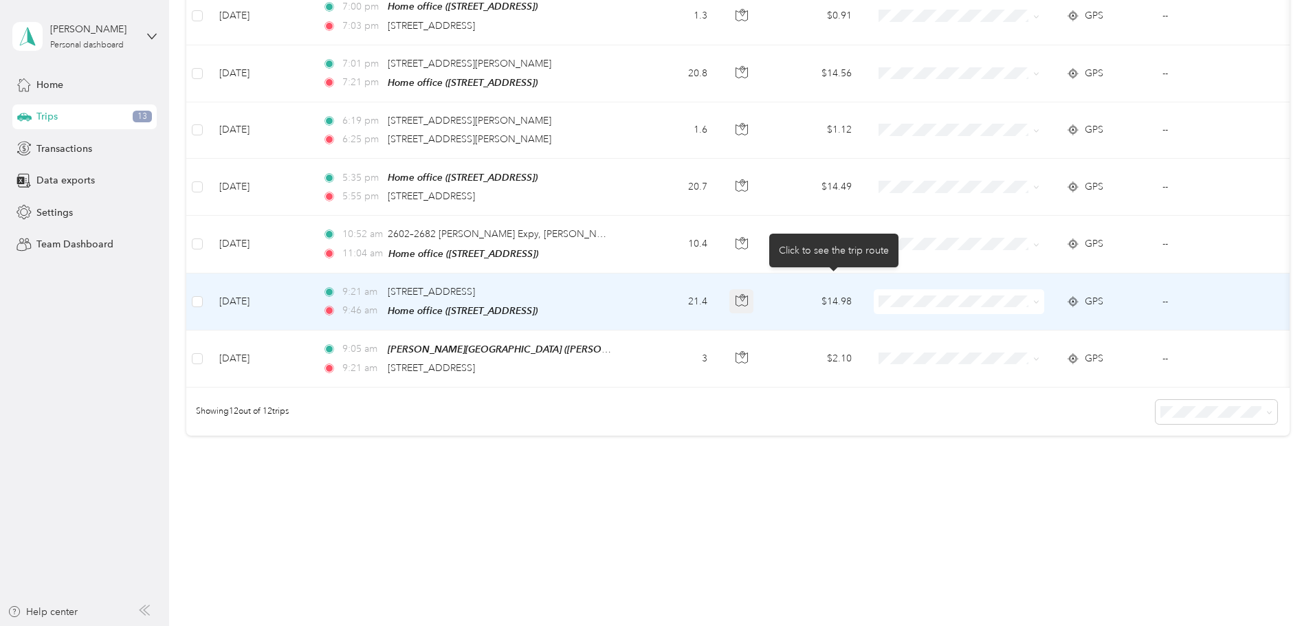
click at [754, 295] on button "button" at bounding box center [741, 301] width 25 height 25
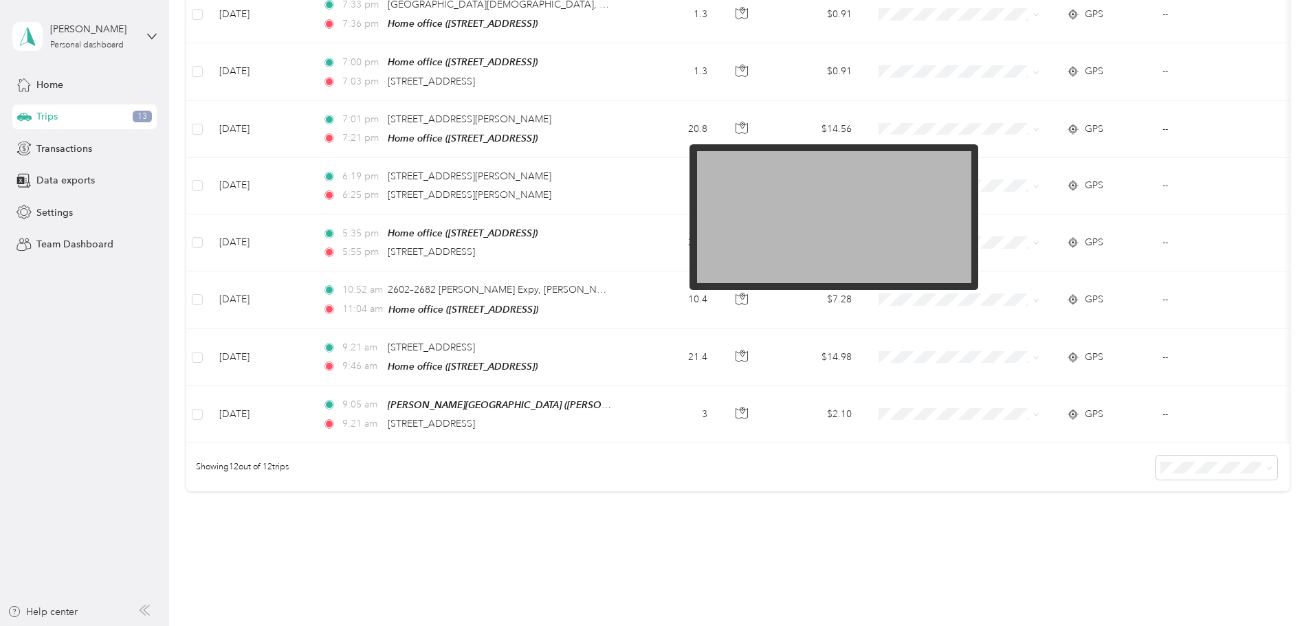
scroll to position [395, 0]
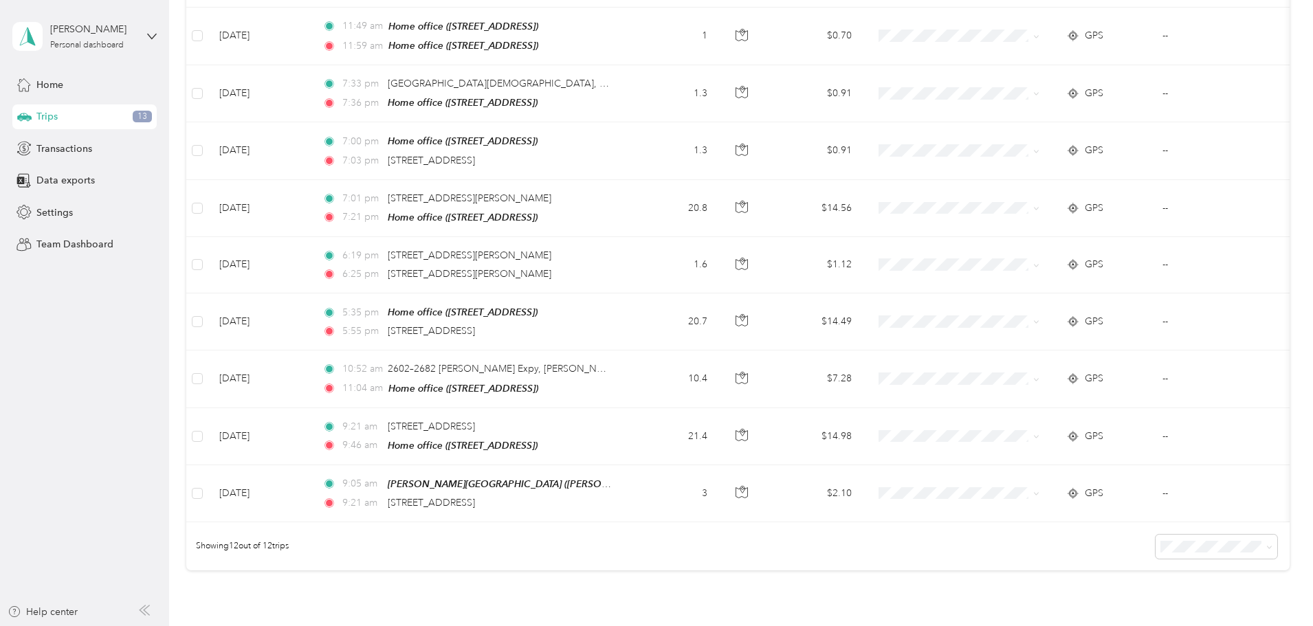
click at [597, 544] on div "Showing 12 out of 12 trips" at bounding box center [737, 546] width 1103 height 48
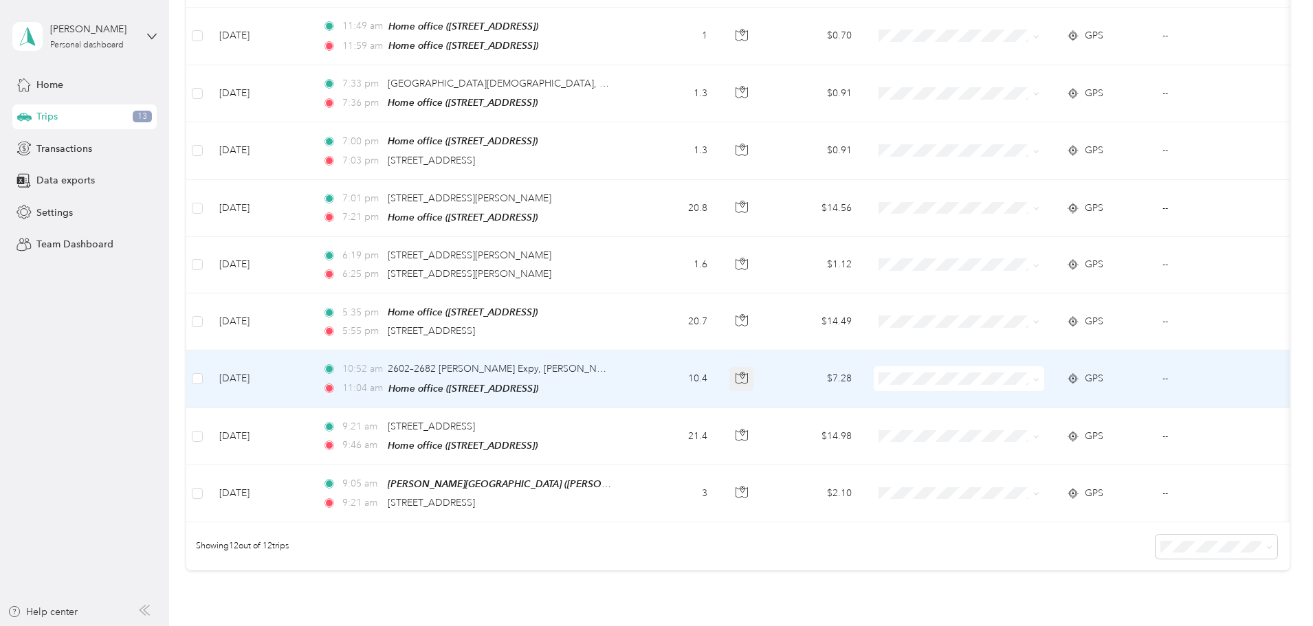
click at [748, 372] on icon "button" at bounding box center [742, 378] width 12 height 12
click at [1003, 391] on span "Work" at bounding box center [1063, 398] width 127 height 14
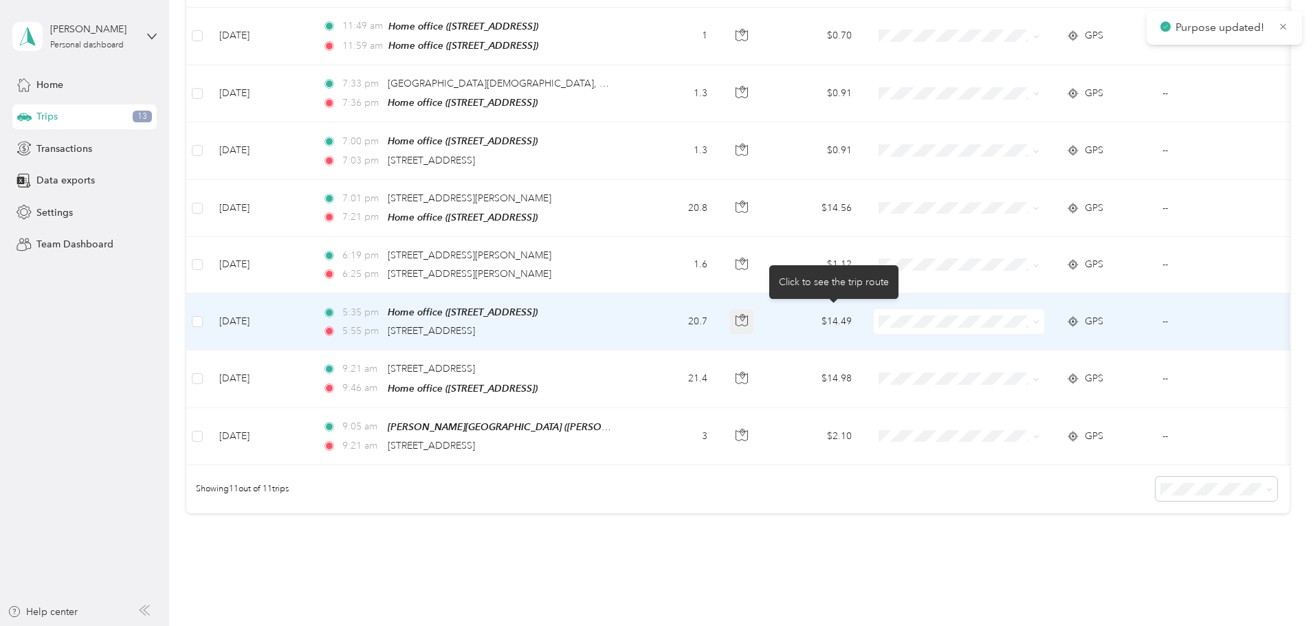
click at [748, 314] on icon "button" at bounding box center [742, 320] width 12 height 12
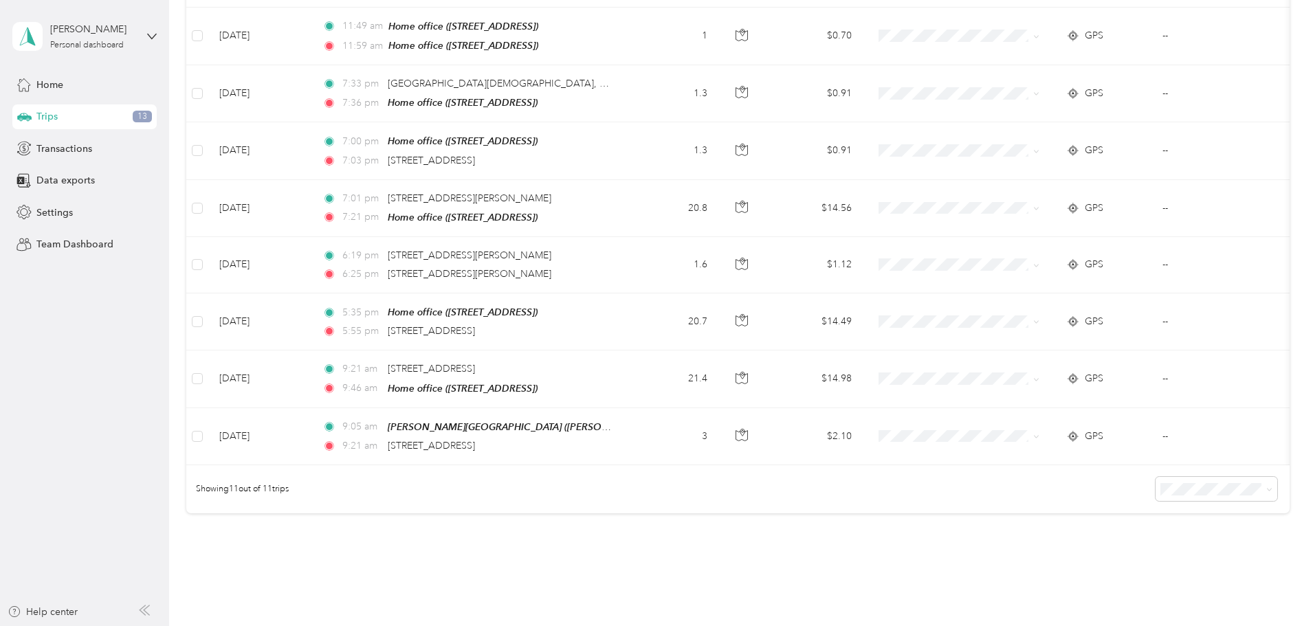
click at [220, 324] on div "412.8 mi Work 381.1 mi Personal 53.3 mi Other 95.8 mi Unclassified $300.15 Valu…" at bounding box center [737, 113] width 1103 height 896
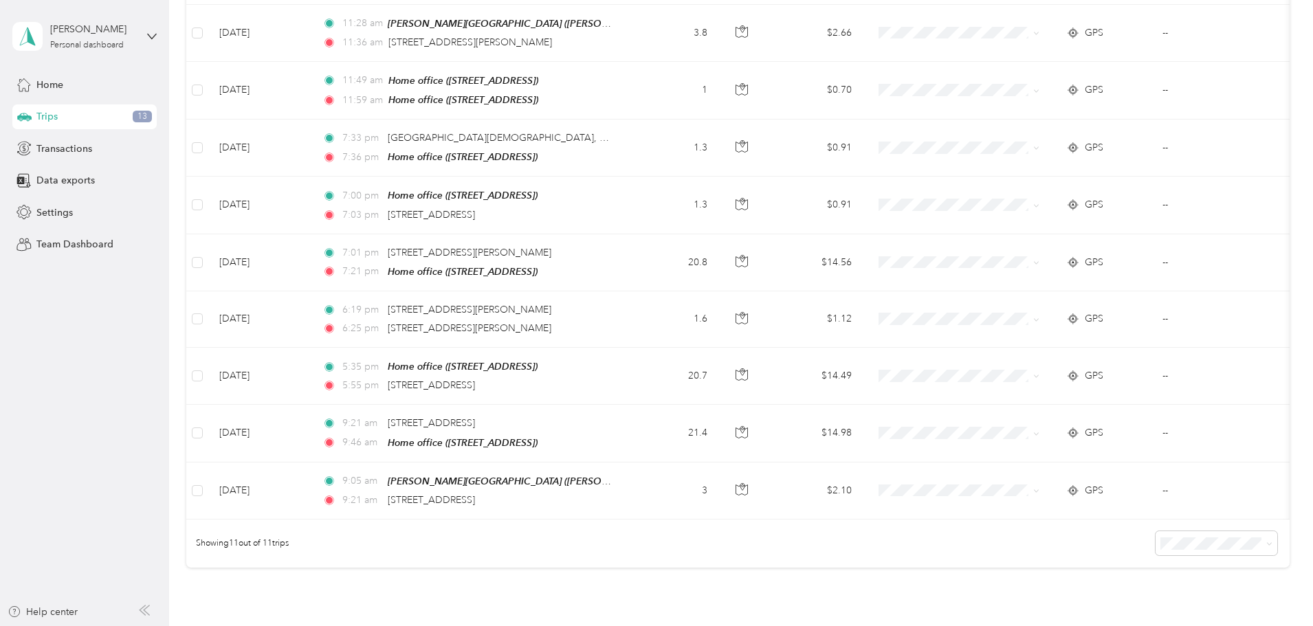
scroll to position [258, 0]
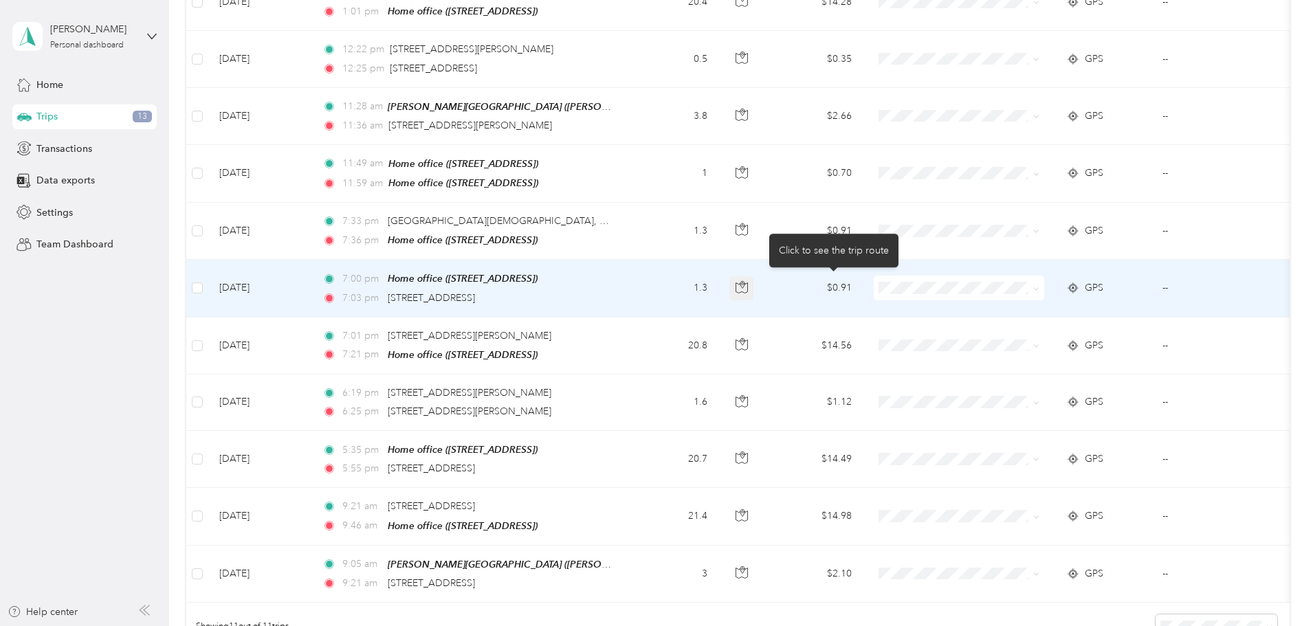
click at [748, 288] on icon "button" at bounding box center [742, 287] width 12 height 12
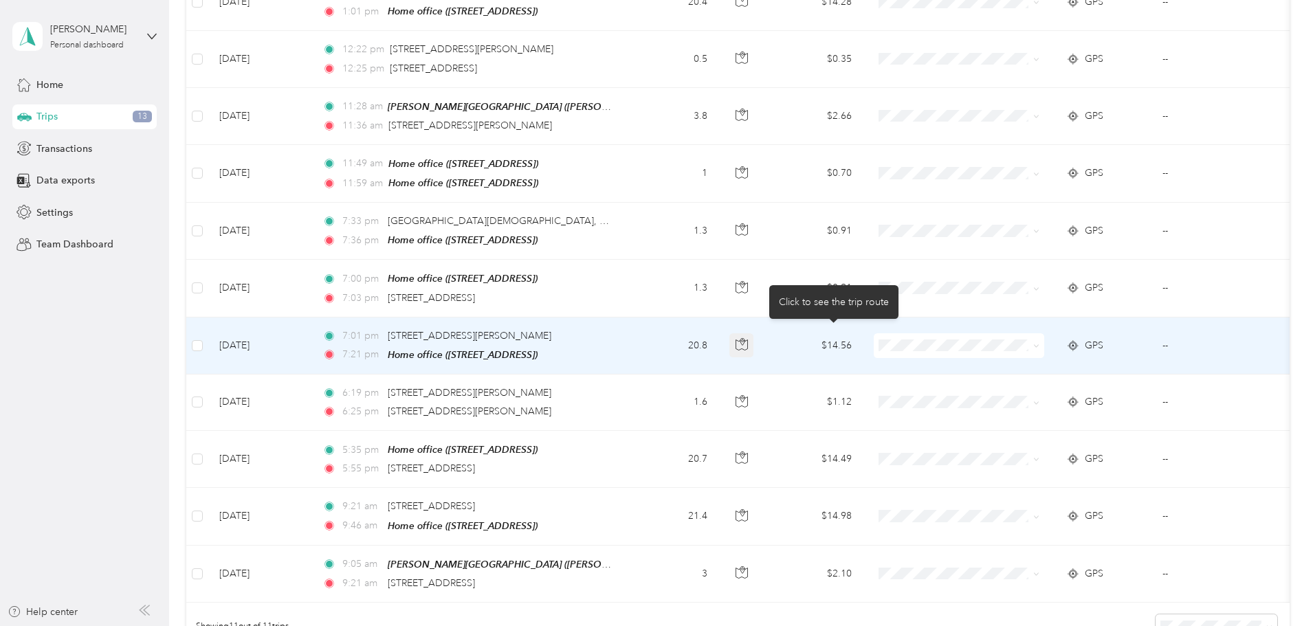
click at [748, 343] on icon "button" at bounding box center [742, 344] width 12 height 12
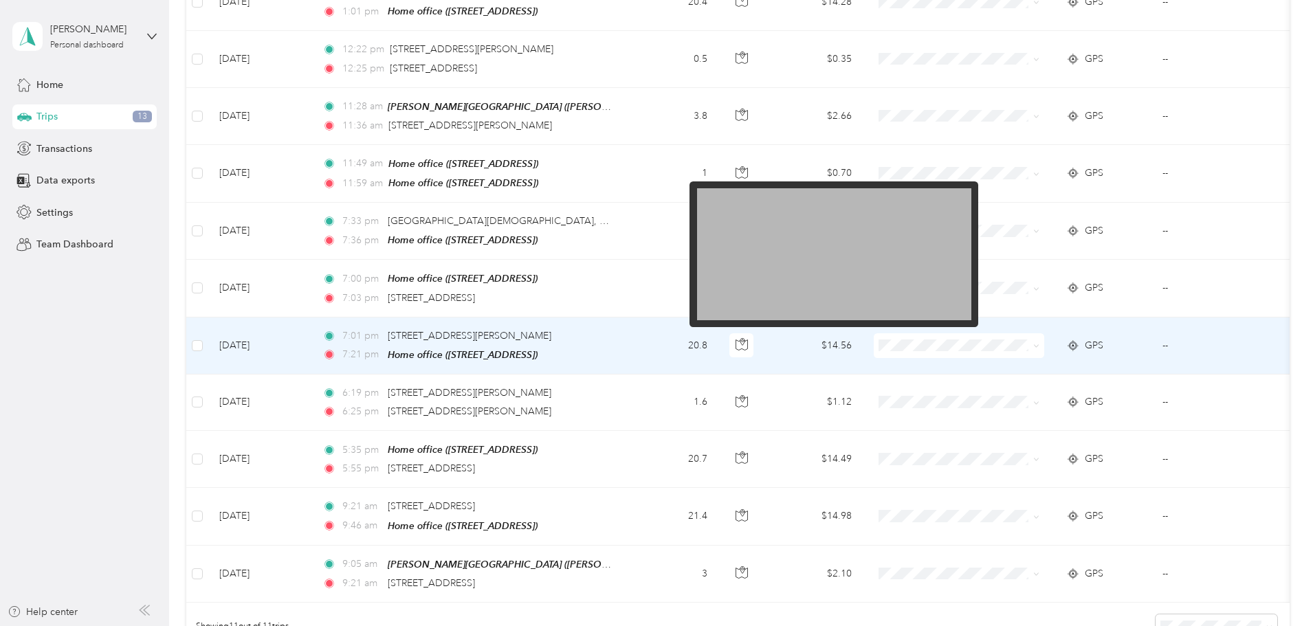
scroll to position [120, 0]
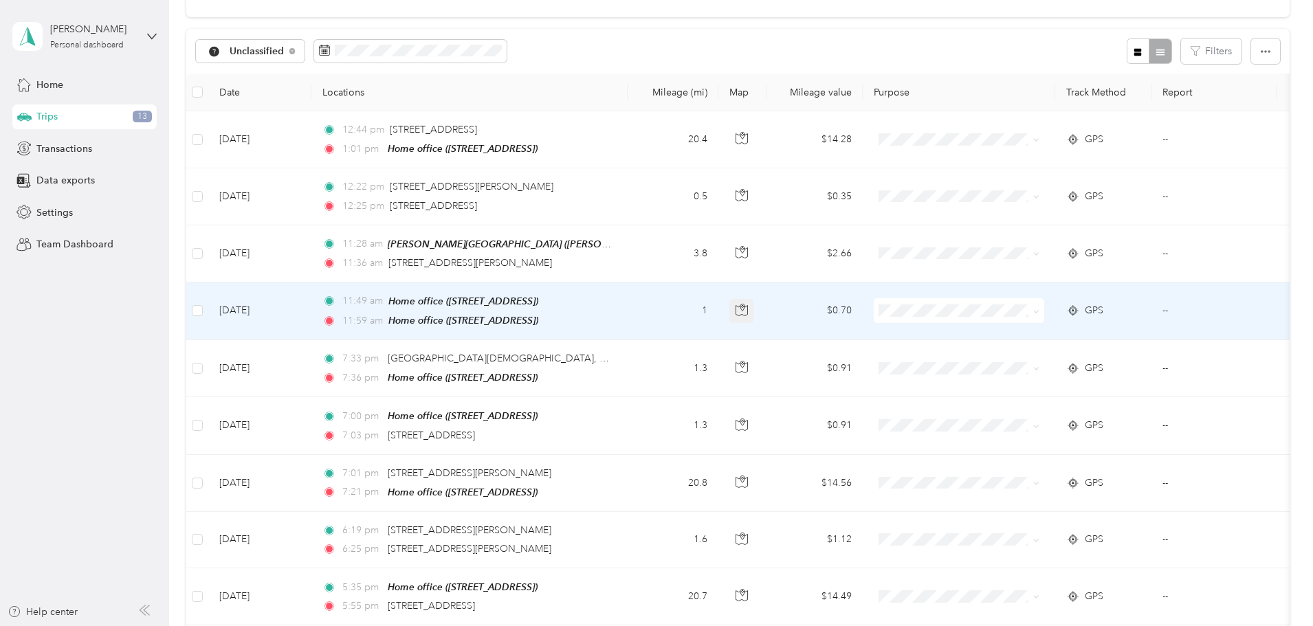
click at [748, 310] on icon "button" at bounding box center [742, 310] width 12 height 12
click at [1015, 334] on span "Work" at bounding box center [1063, 334] width 127 height 14
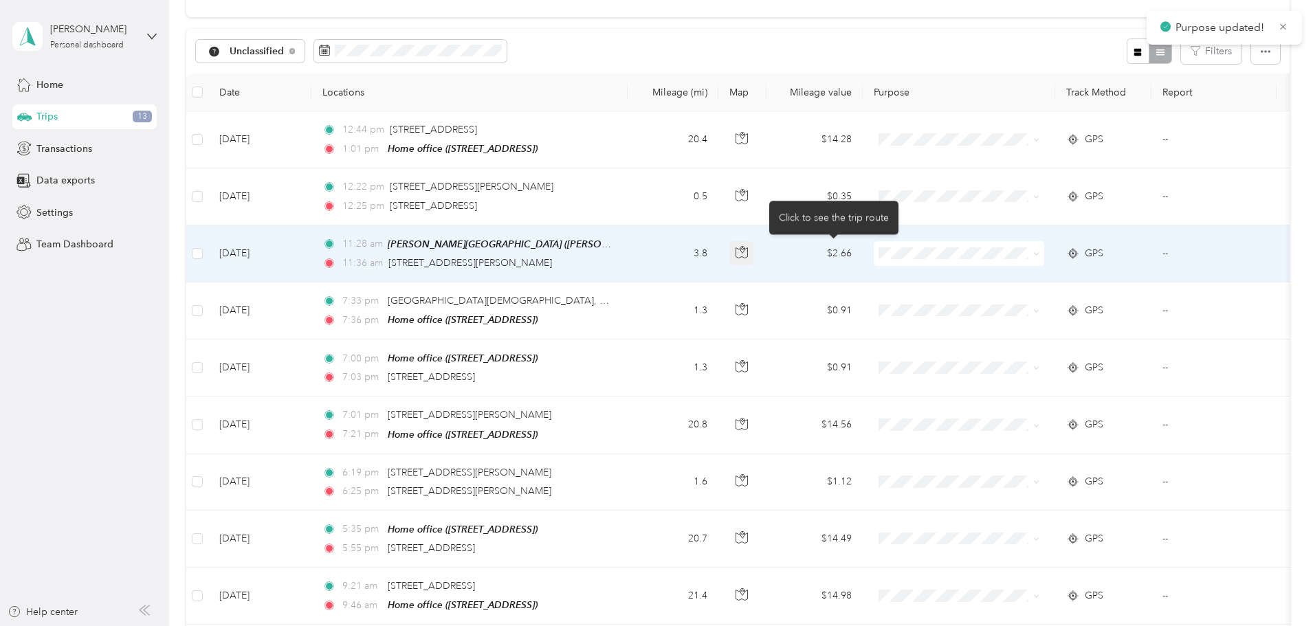
click at [748, 251] on icon "button" at bounding box center [742, 252] width 12 height 12
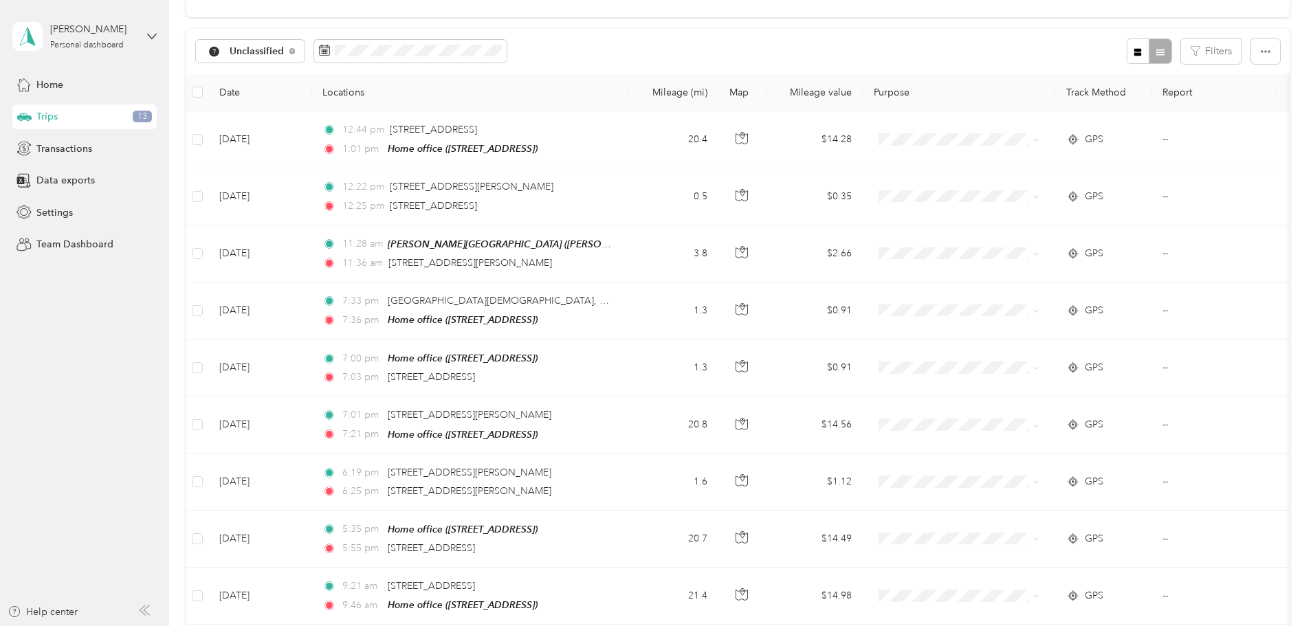
click at [234, 254] on div "413.8 mi Work 381.1 mi Personal 53.3 mi Other 94.8 mi Unclassified $300.85 Valu…" at bounding box center [737, 359] width 1103 height 839
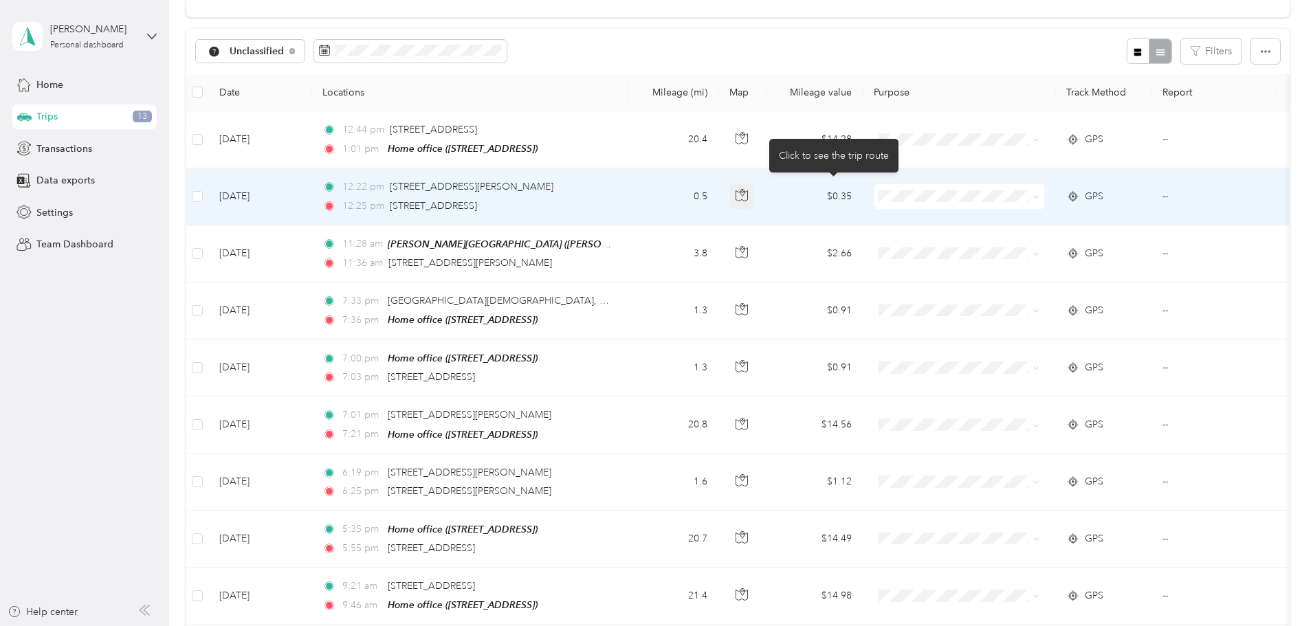
click at [748, 201] on icon "button" at bounding box center [742, 195] width 12 height 12
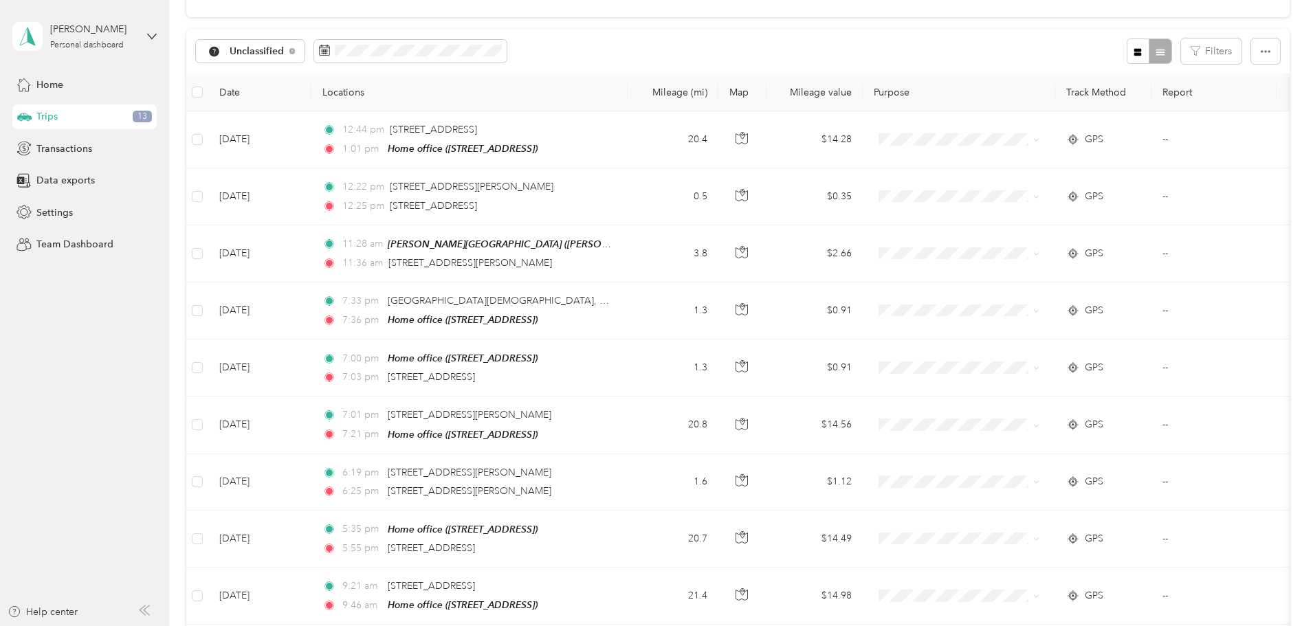
click at [245, 197] on div "413.8 mi Work 381.1 mi Personal 53.3 mi Other 94.8 mi Unclassified $300.85 Valu…" at bounding box center [737, 359] width 1103 height 839
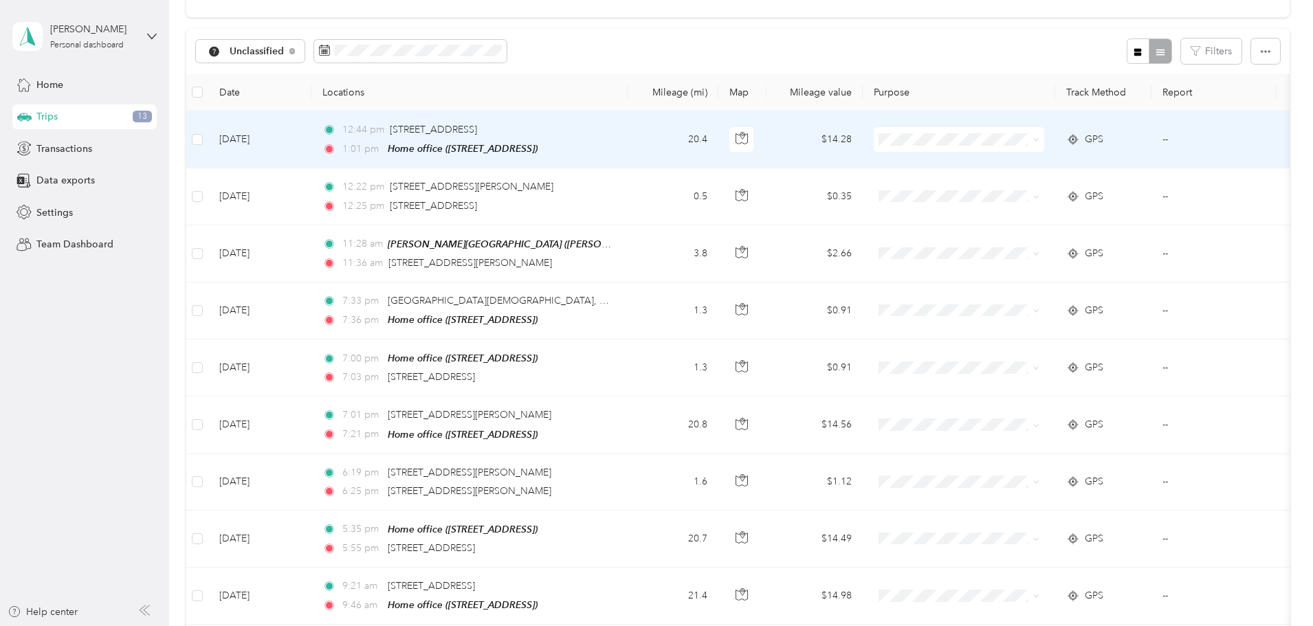
click at [766, 138] on td at bounding box center [742, 139] width 48 height 57
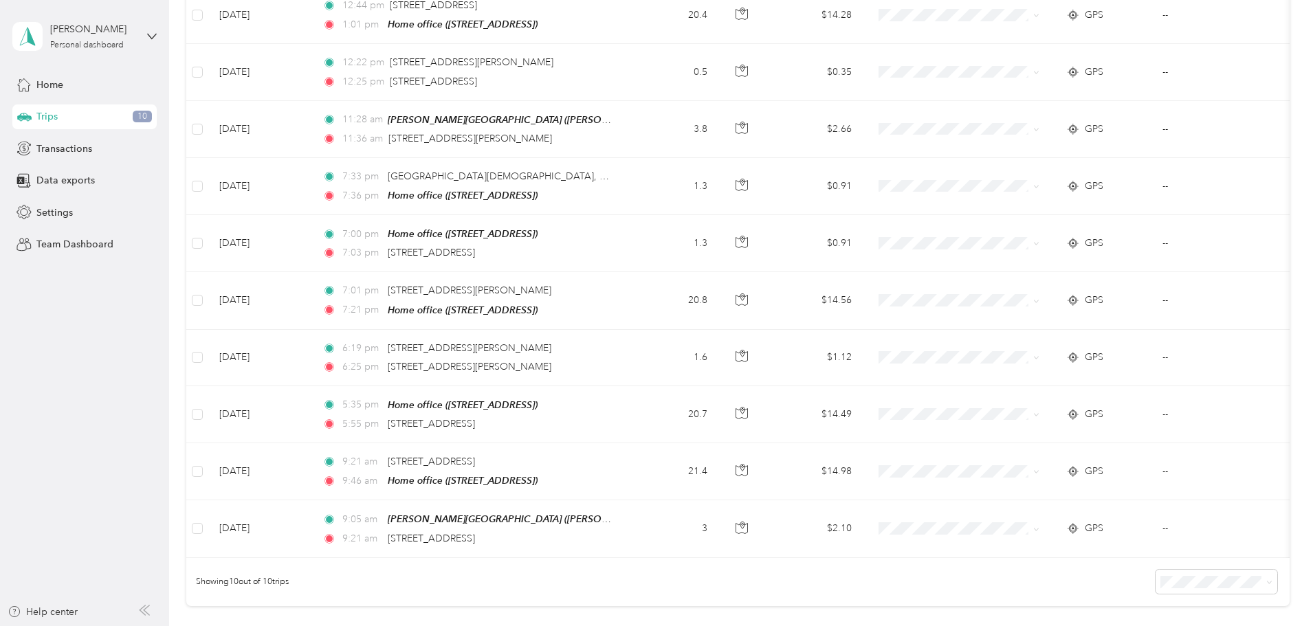
scroll to position [275, 0]
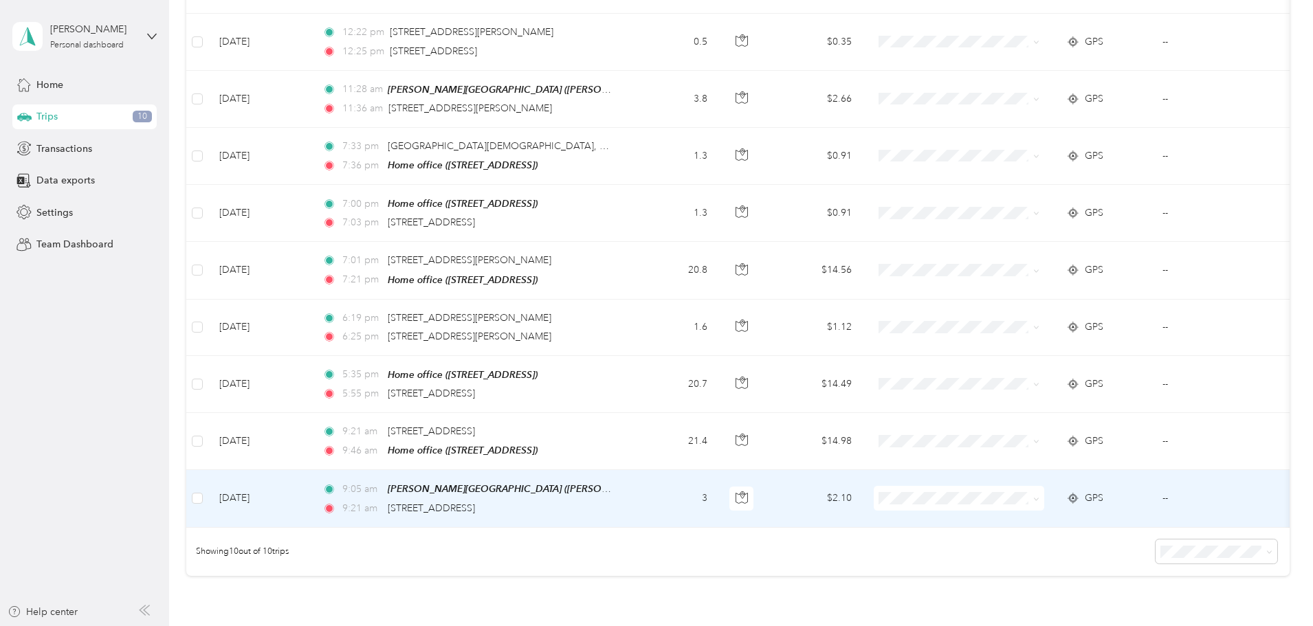
click at [766, 488] on td at bounding box center [742, 498] width 48 height 57
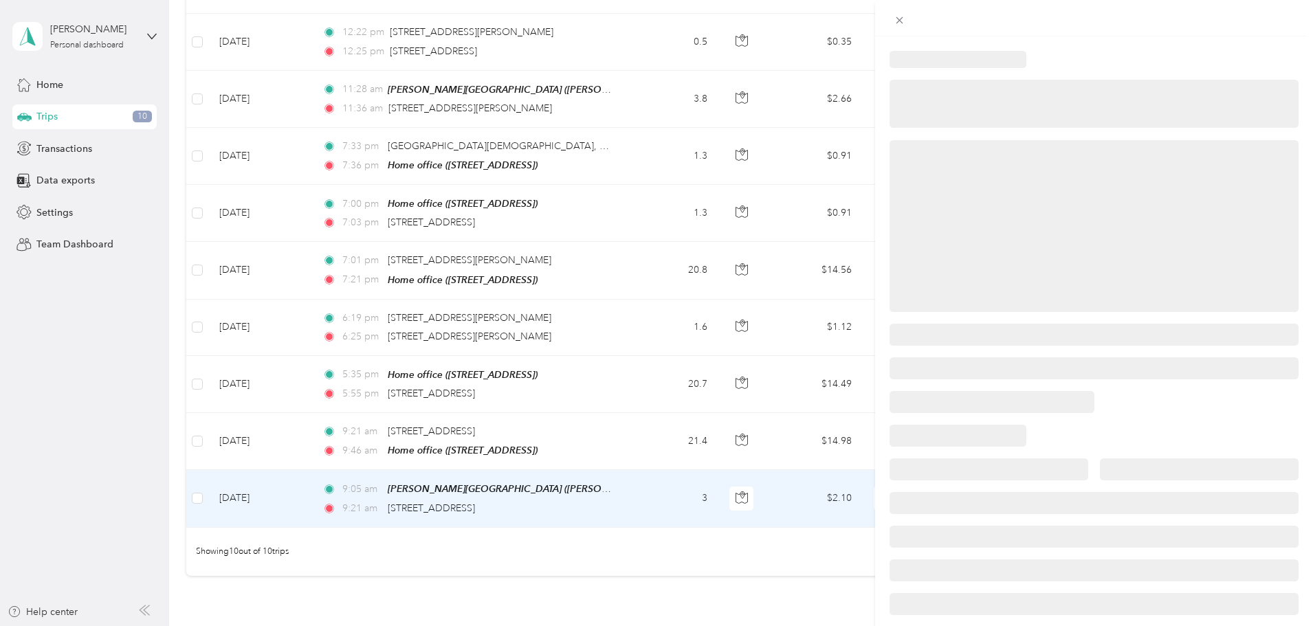
click at [836, 497] on div at bounding box center [656, 313] width 1313 height 626
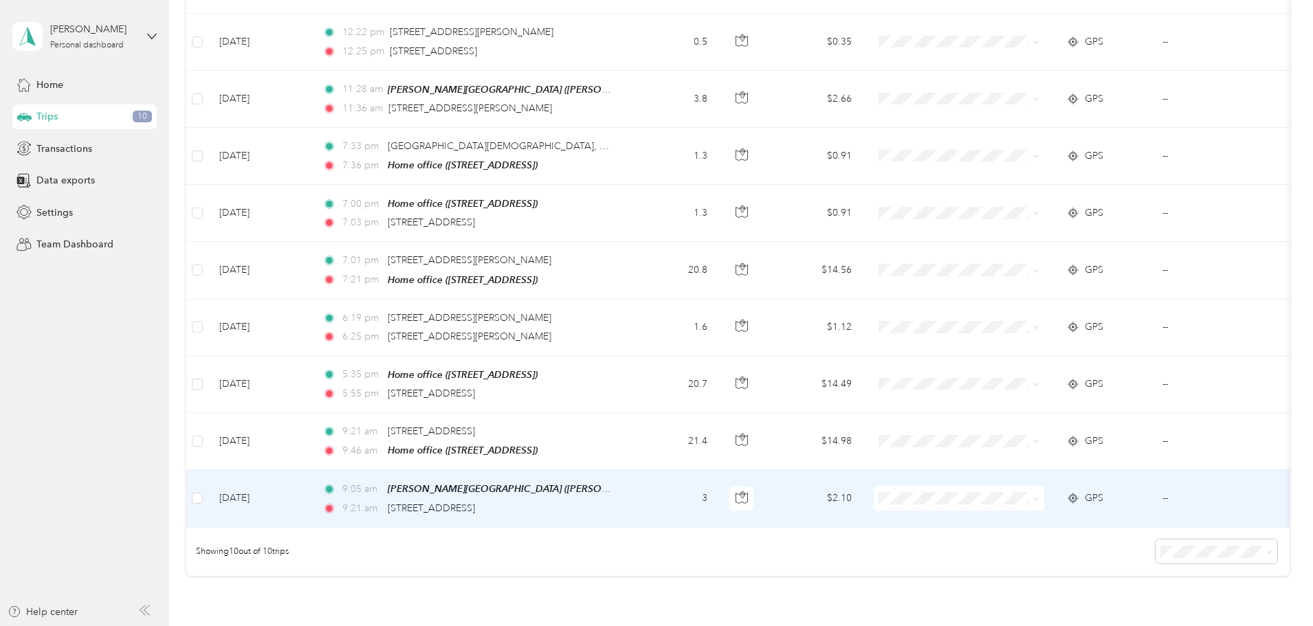
click at [748, 497] on icon "button" at bounding box center [742, 498] width 12 height 12
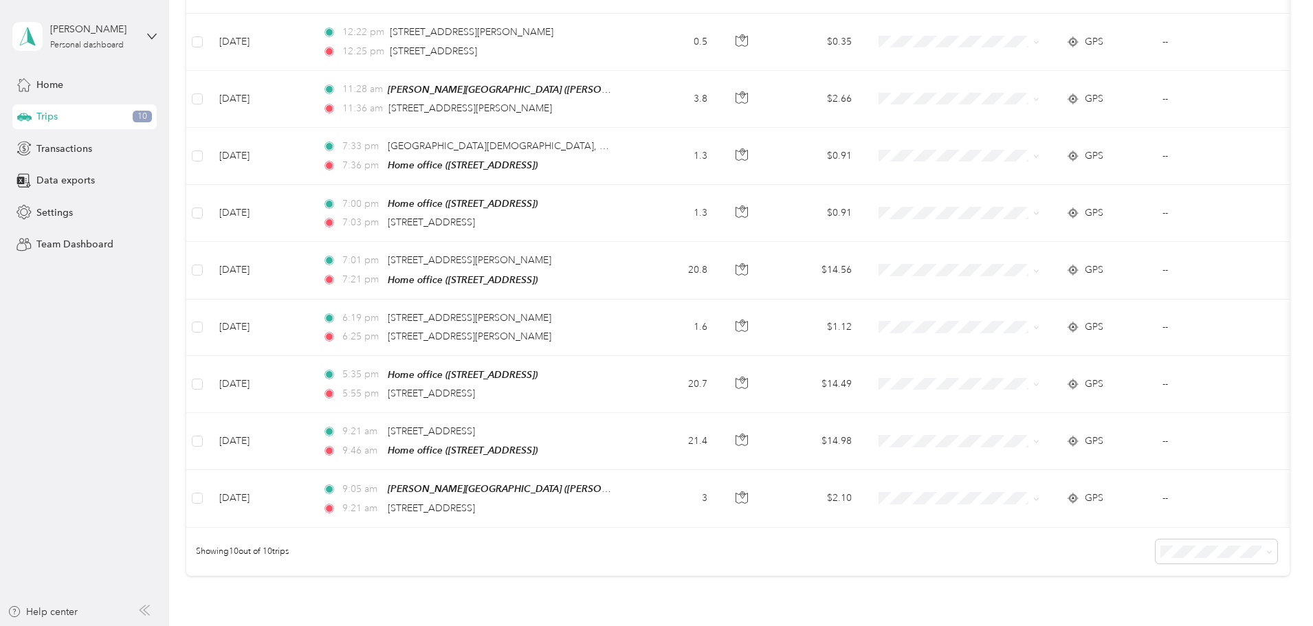
click at [797, 540] on div "Showing 10 out of 10 trips" at bounding box center [737, 552] width 1103 height 48
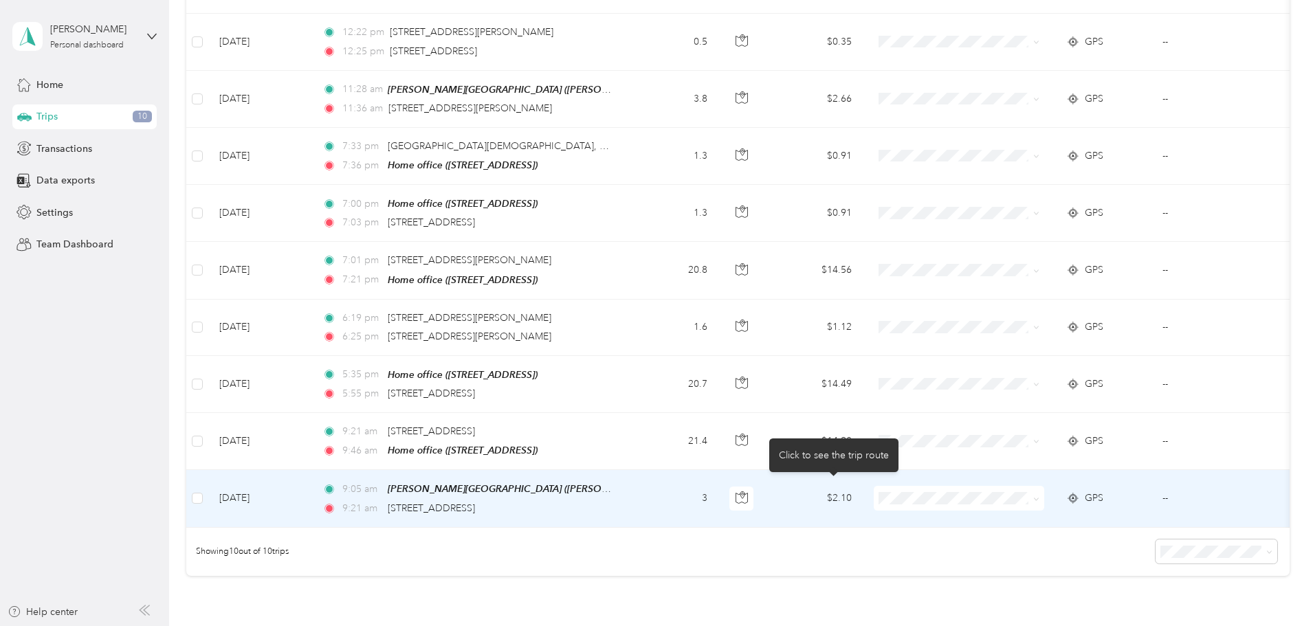
click at [839, 441] on body "[PERSON_NAME] Personal dashboard Home Trips 10 Transactions Data exports Settin…" at bounding box center [653, 313] width 1306 height 626
click at [835, 435] on body "[PERSON_NAME] Personal dashboard Home Trips 10 Transactions Data exports Settin…" at bounding box center [653, 313] width 1306 height 626
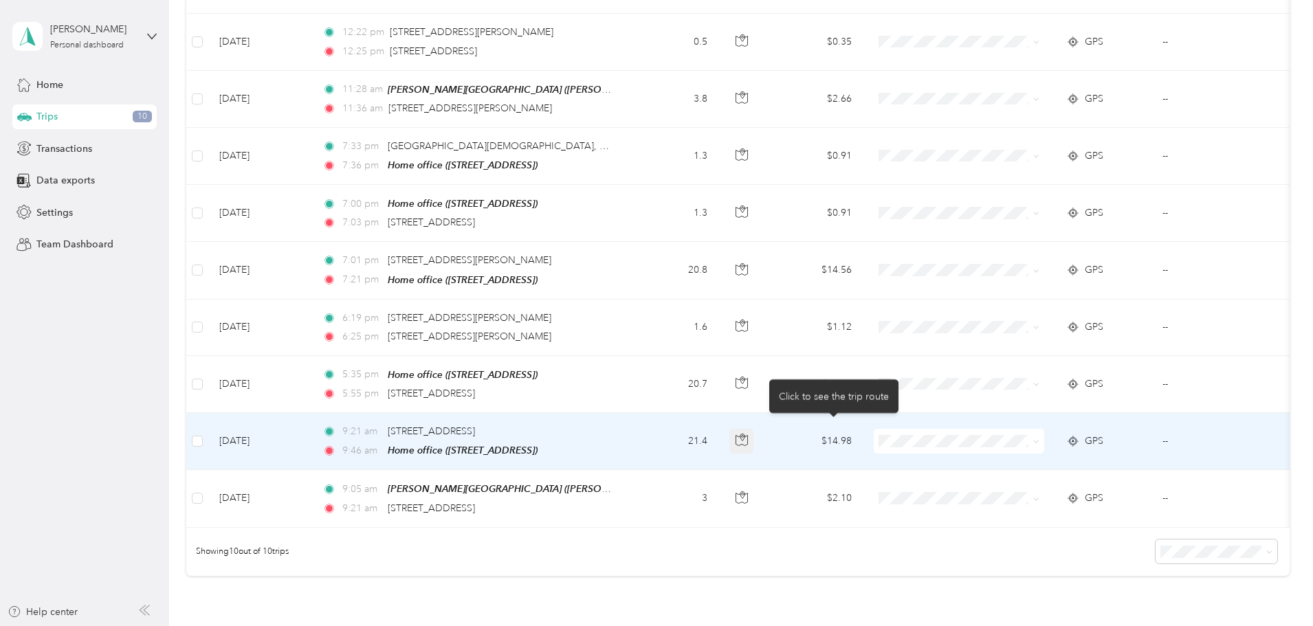
click at [744, 435] on icon "button" at bounding box center [742, 437] width 4 height 7
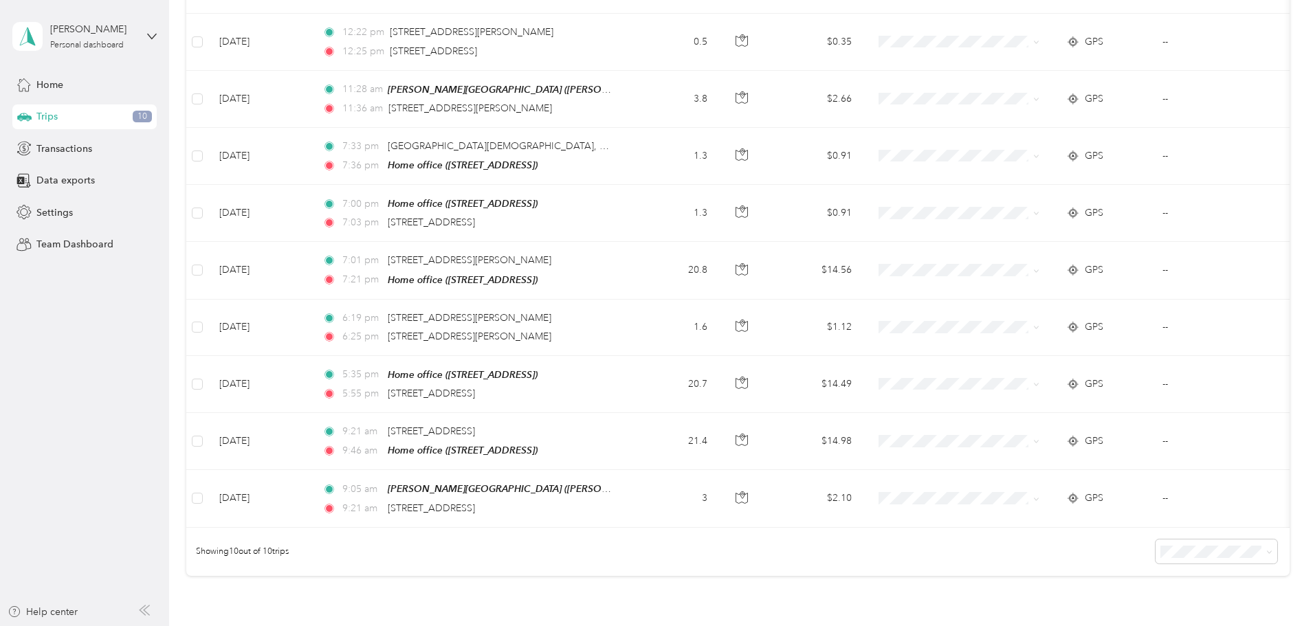
click at [201, 357] on div "413.8 mi Work 381.1 mi Personal 53.3 mi Other 94.8 mi Unclassified $300.85 Valu…" at bounding box center [737, 205] width 1103 height 839
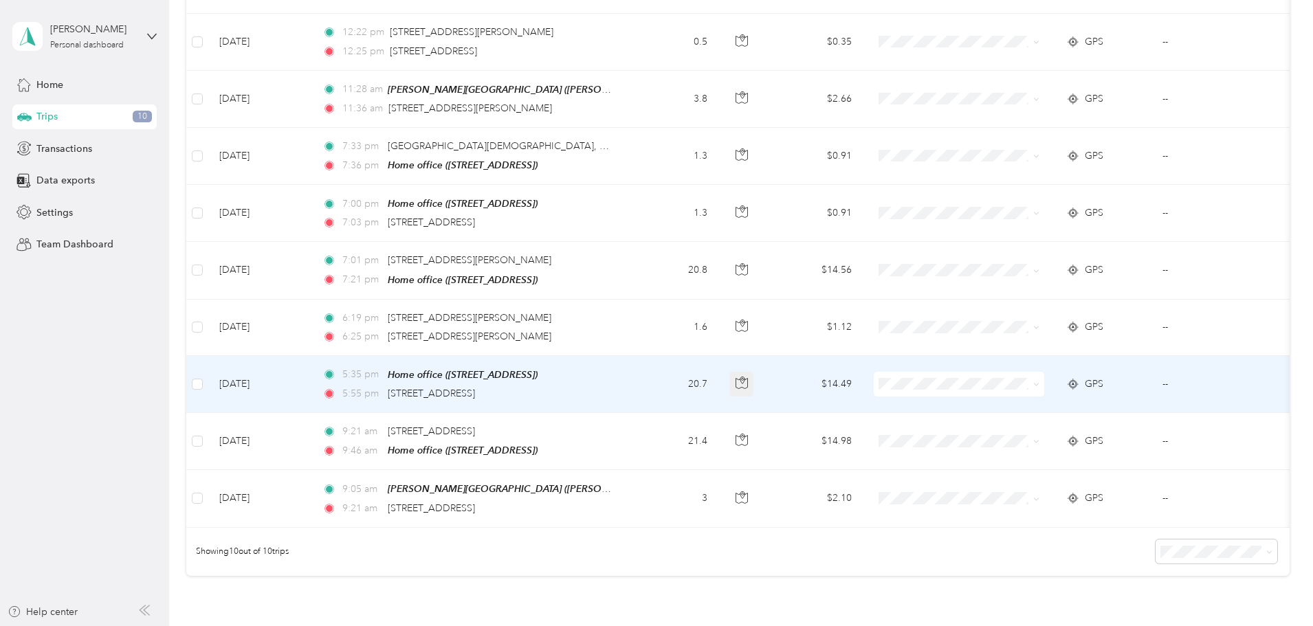
click at [754, 387] on button "button" at bounding box center [741, 384] width 25 height 25
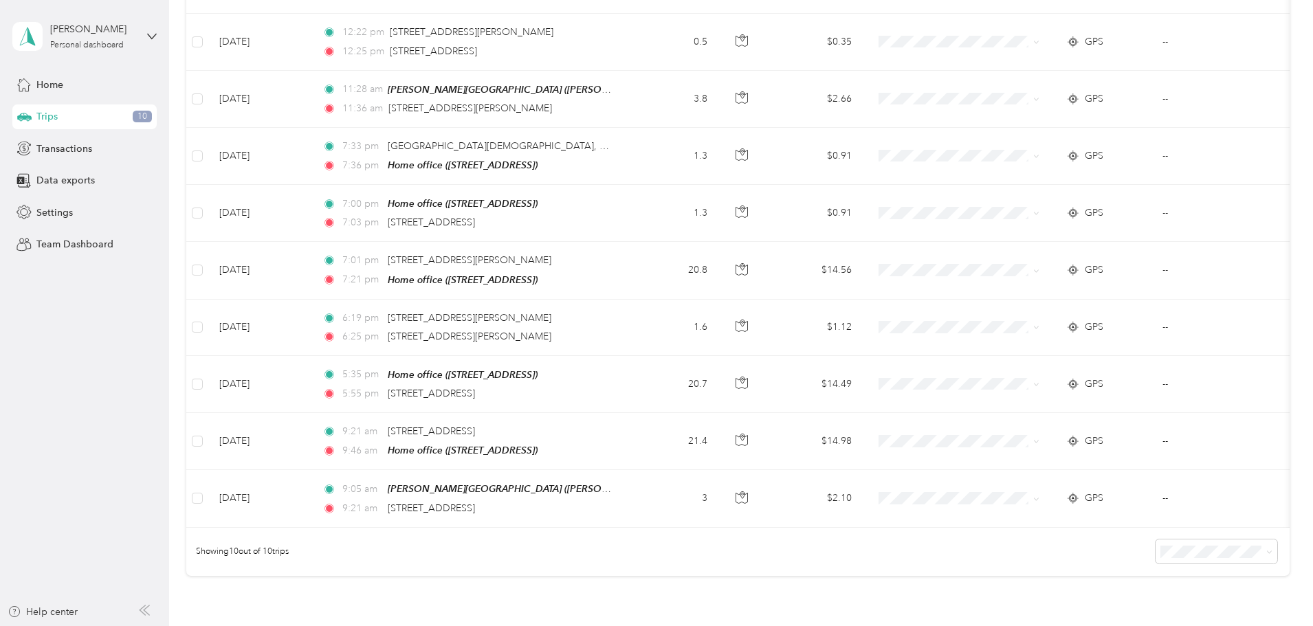
click at [206, 329] on div "413.8 mi Work 381.1 mi Personal 53.3 mi Other 94.8 mi Unclassified $300.85 Valu…" at bounding box center [737, 205] width 1103 height 839
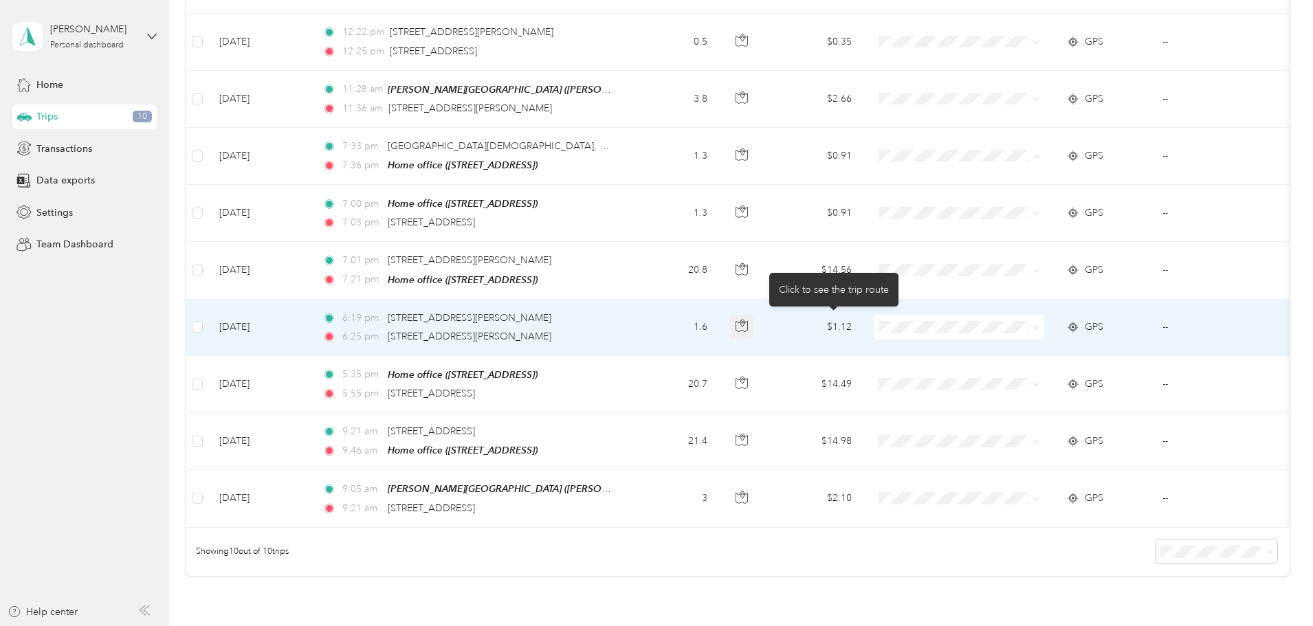
click at [744, 322] on icon "button" at bounding box center [742, 323] width 4 height 7
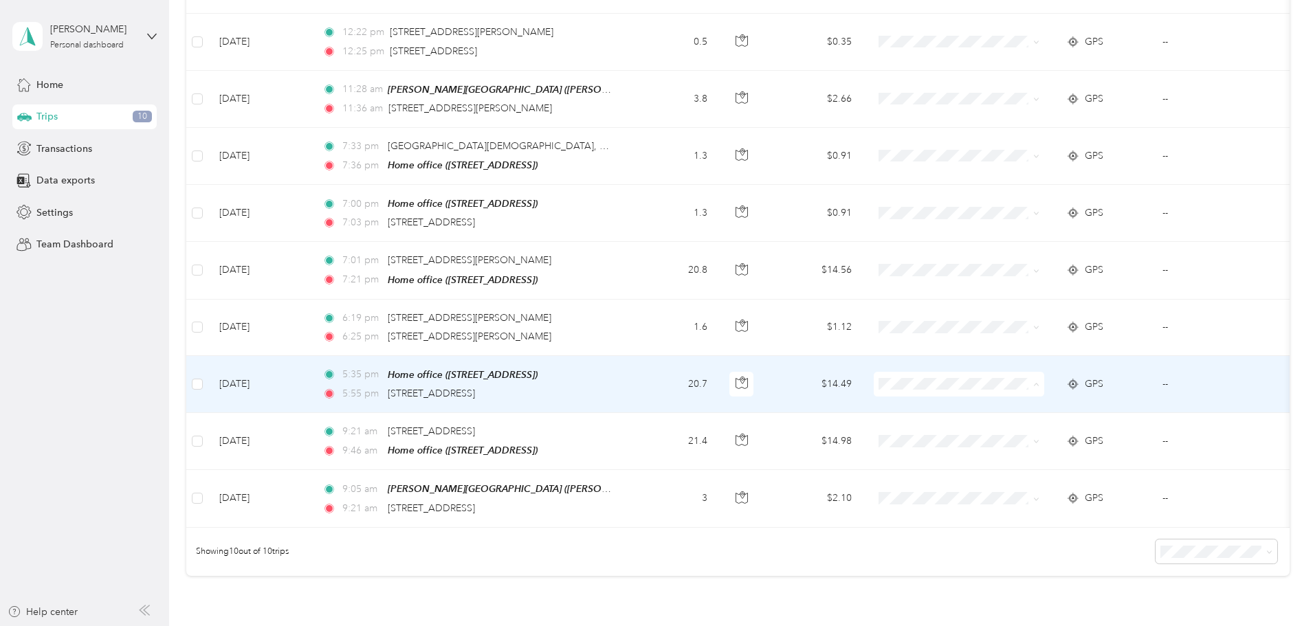
click at [1028, 432] on li "Personal" at bounding box center [1050, 430] width 170 height 24
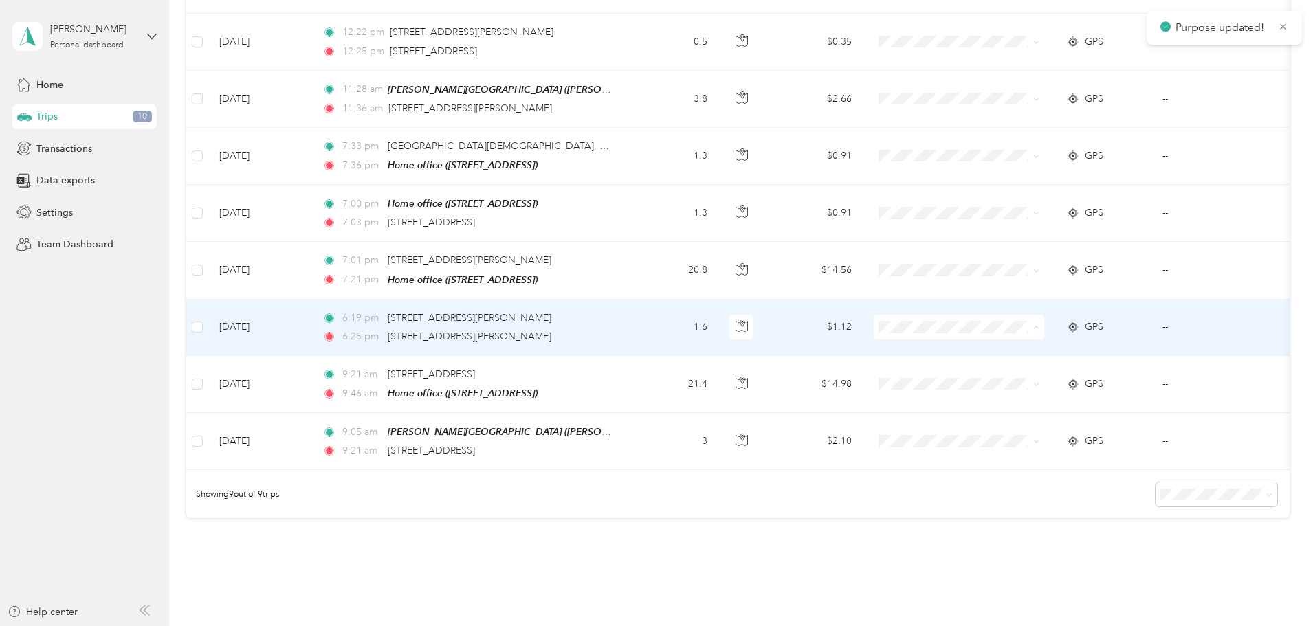
click at [1025, 371] on span "Personal" at bounding box center [1063, 373] width 127 height 14
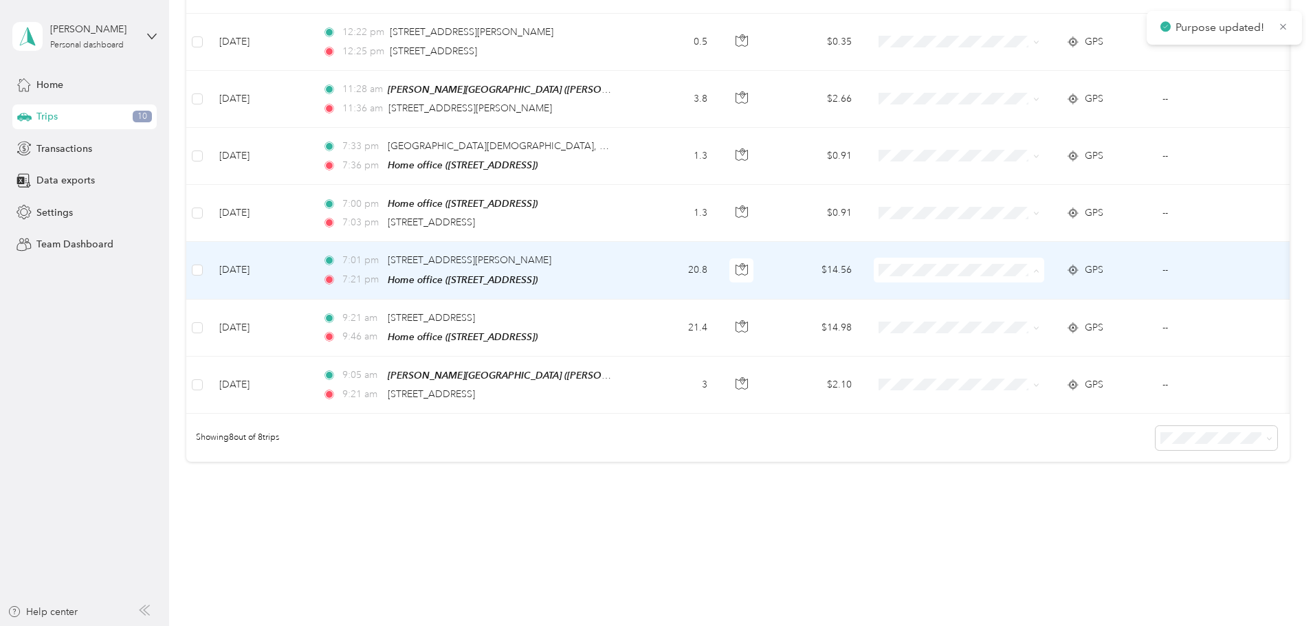
click at [1019, 322] on li "Personal" at bounding box center [1050, 317] width 170 height 24
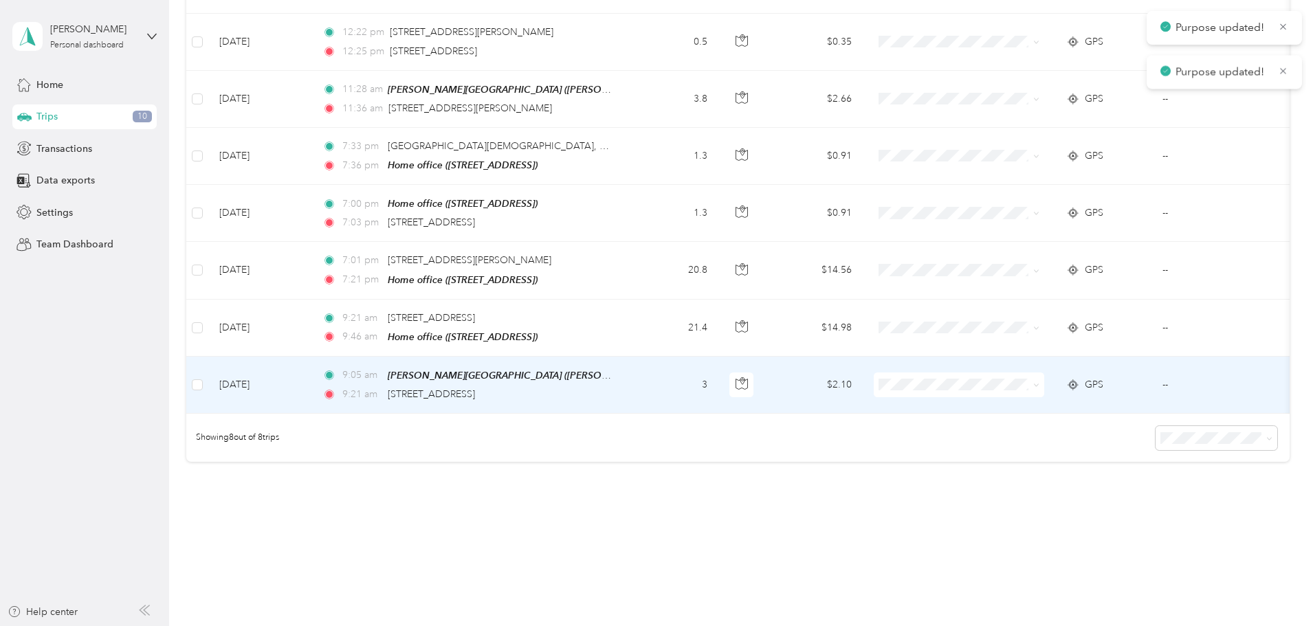
scroll to position [206, 0]
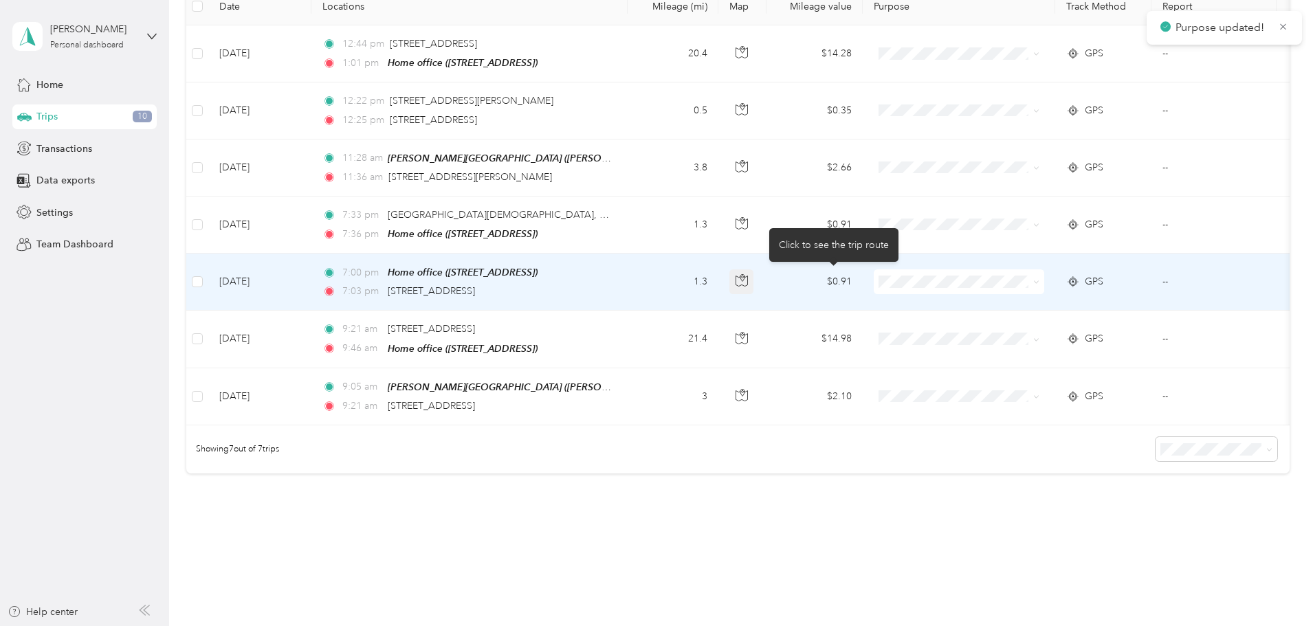
click at [754, 276] on button "button" at bounding box center [741, 281] width 25 height 25
click at [1023, 329] on span "Personal" at bounding box center [1063, 325] width 127 height 14
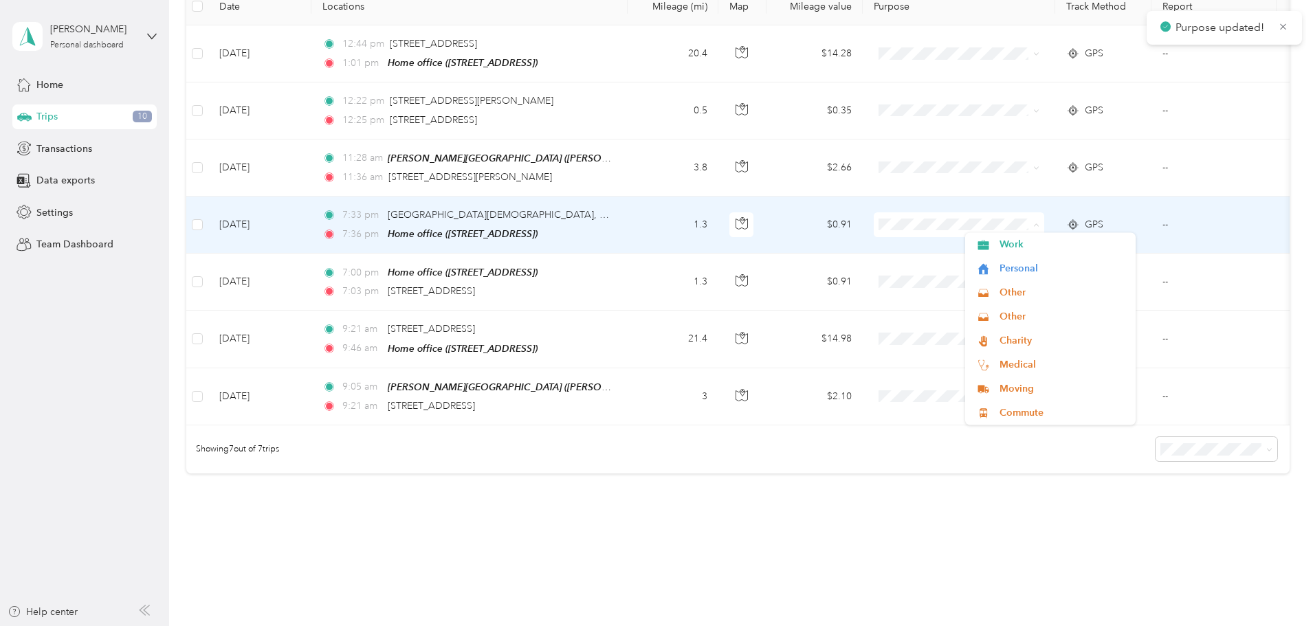
scroll to position [193, 0]
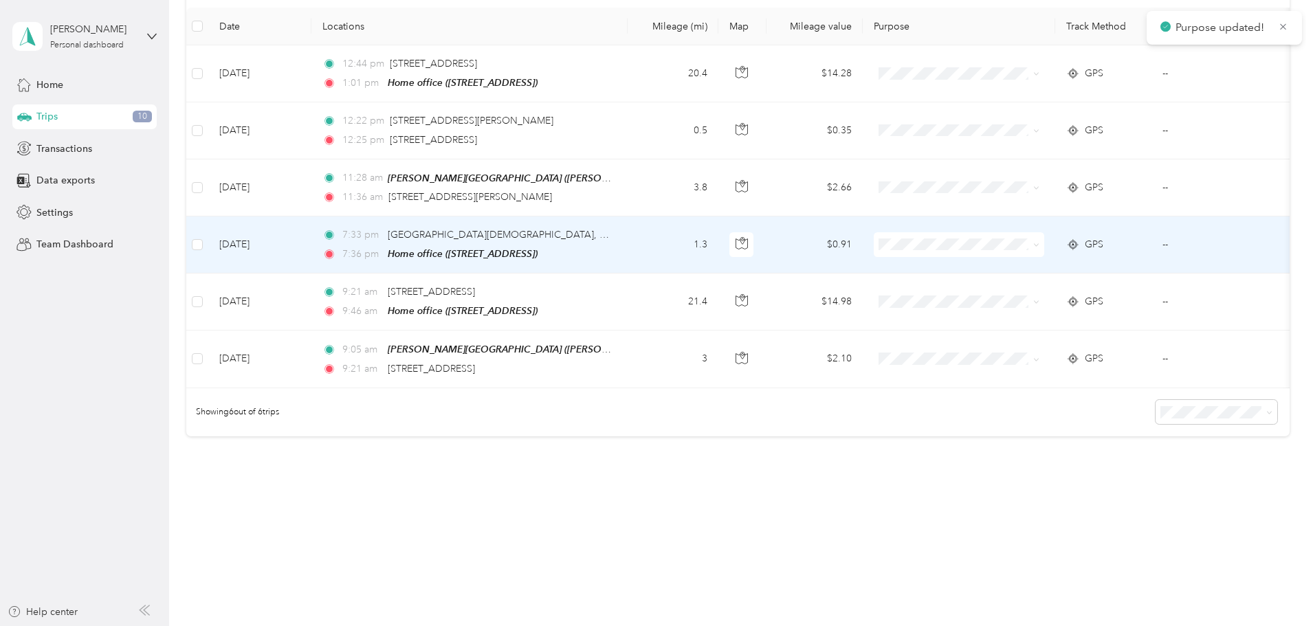
click at [1029, 285] on span "Personal" at bounding box center [1063, 285] width 127 height 14
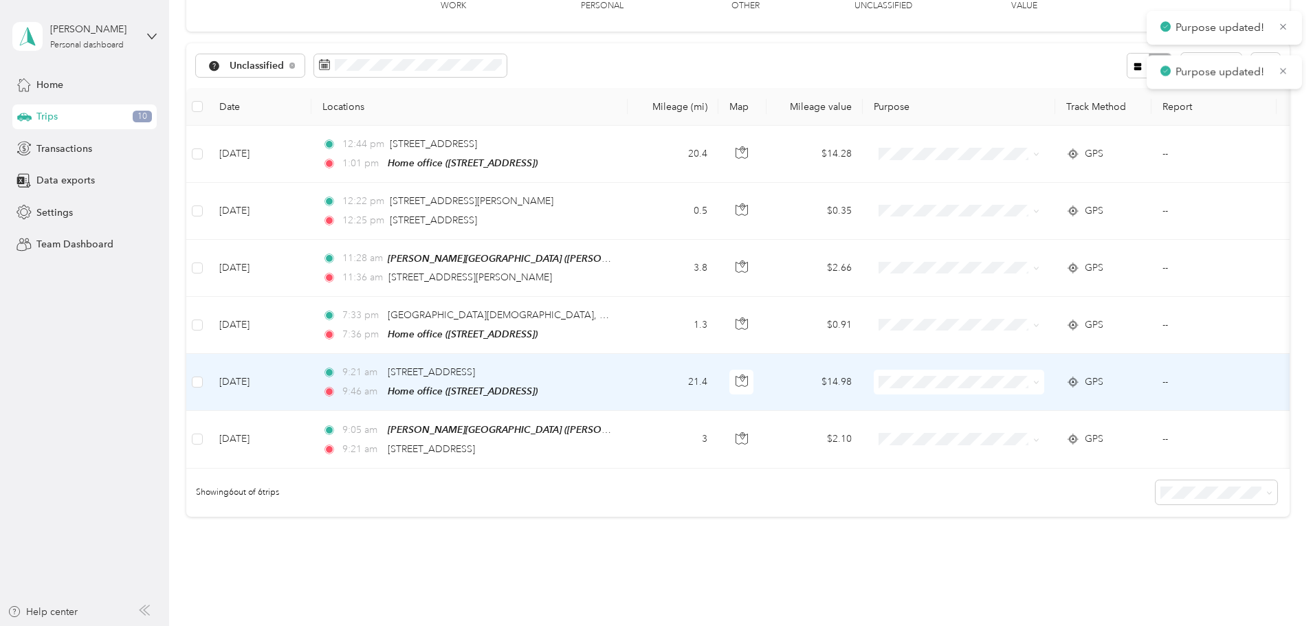
scroll to position [56, 0]
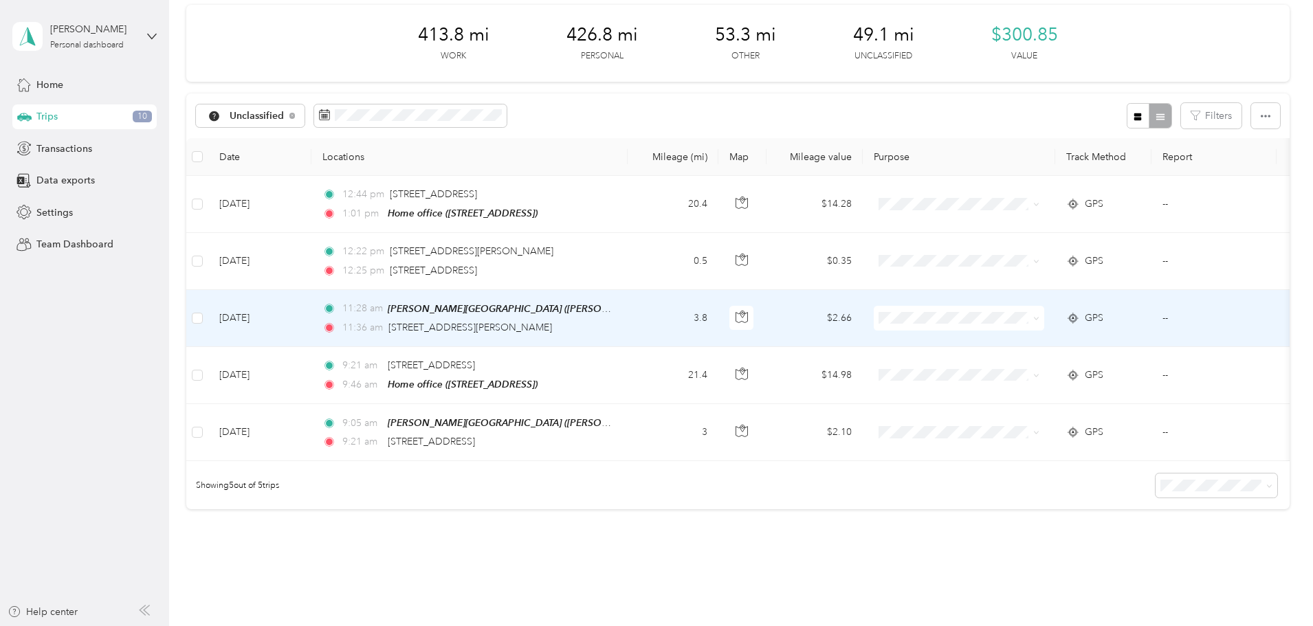
click at [766, 317] on td at bounding box center [742, 318] width 48 height 57
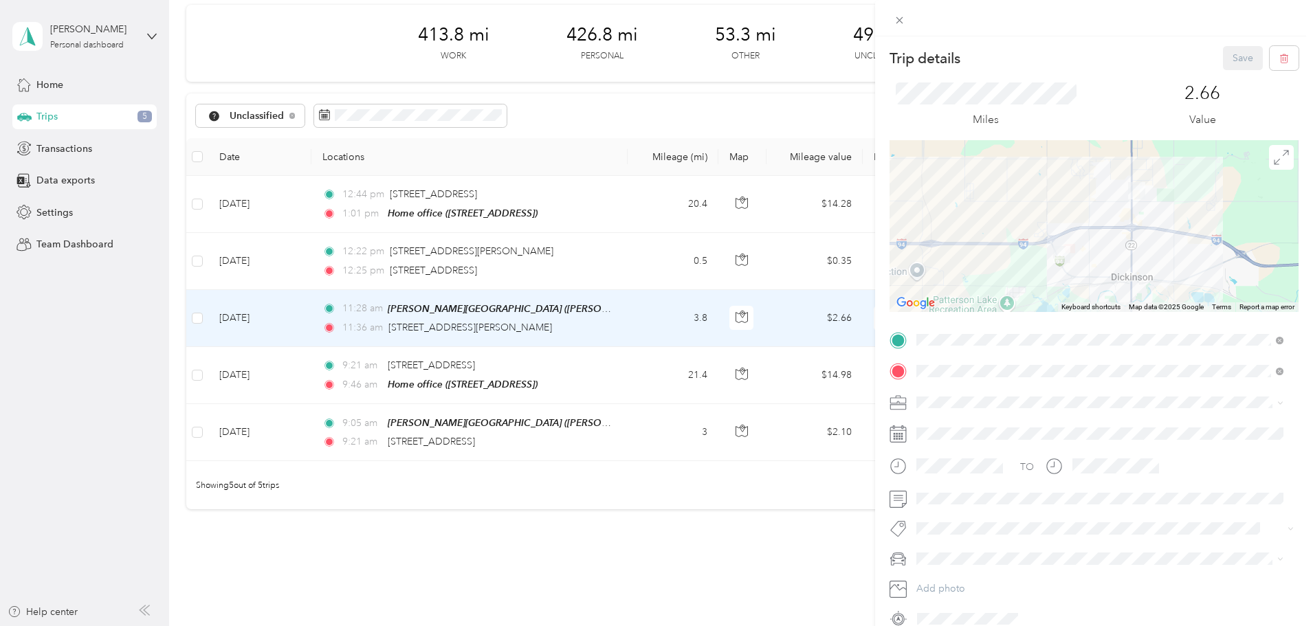
click at [841, 256] on div "Trip details Save This trip cannot be edited because it is either under review,…" at bounding box center [656, 313] width 1313 height 626
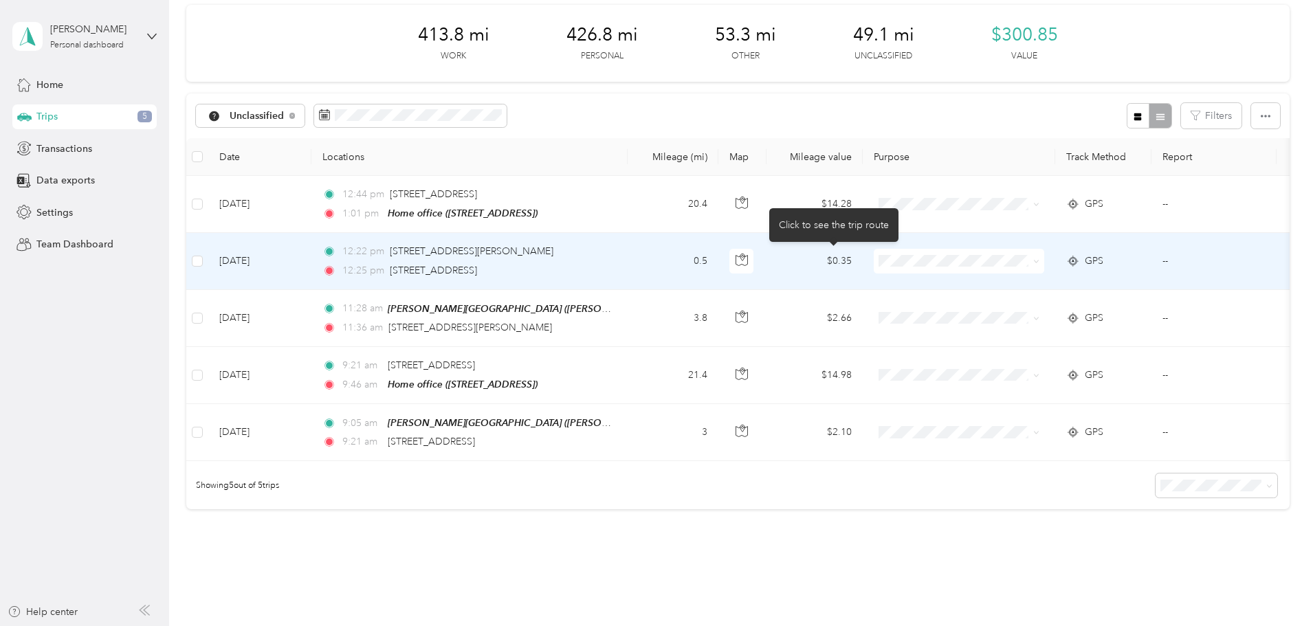
click at [748, 262] on icon "button" at bounding box center [742, 260] width 12 height 12
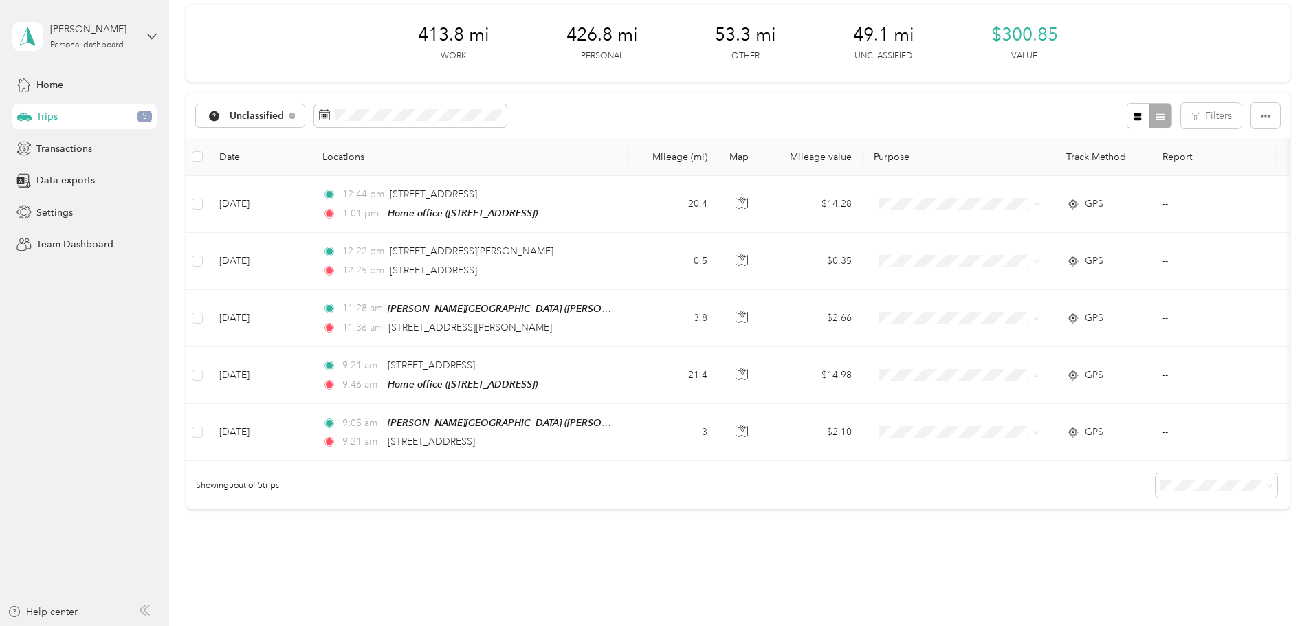
click at [229, 312] on div "413.8 mi Work 426.8 mi Personal 53.3 mi Other 49.1 mi Unclassified $300.85 Valu…" at bounding box center [737, 281] width 1103 height 553
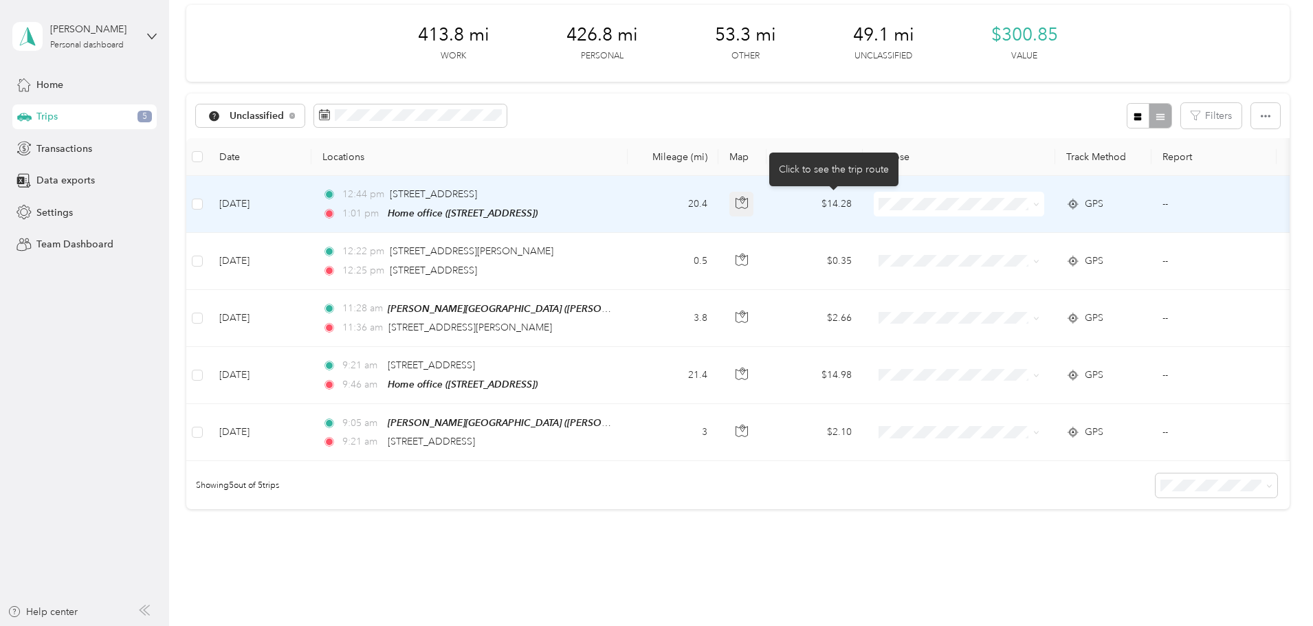
click at [744, 199] on icon "button" at bounding box center [742, 200] width 4 height 7
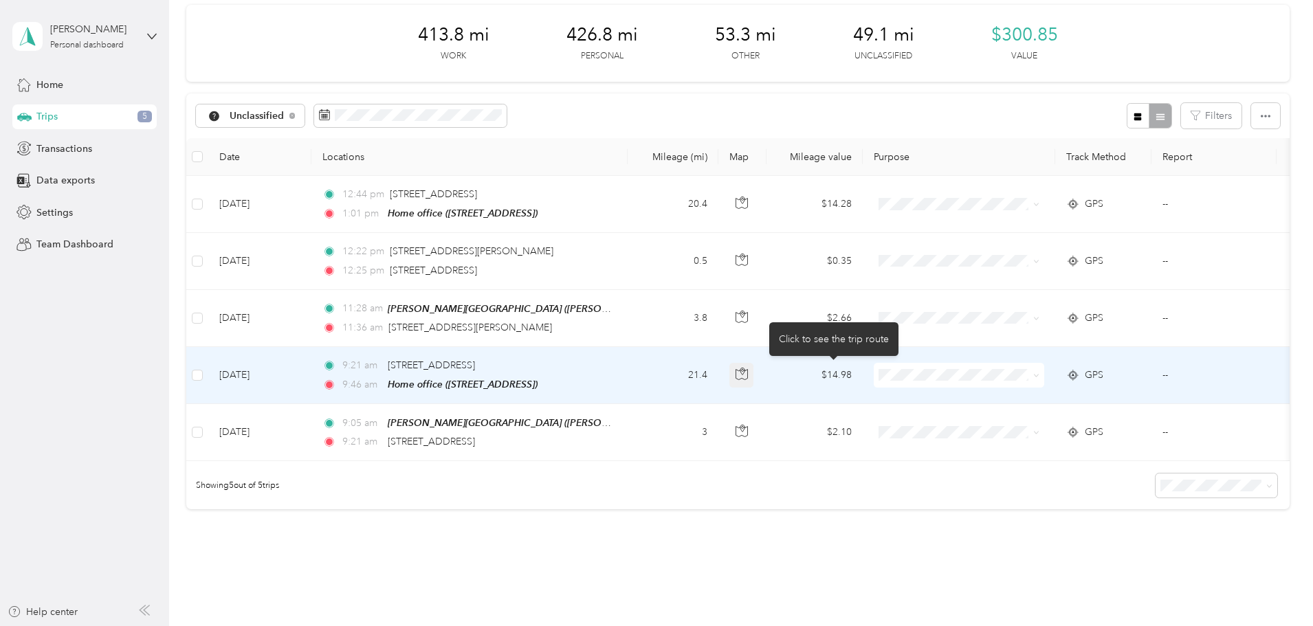
click at [754, 363] on button "button" at bounding box center [741, 375] width 25 height 25
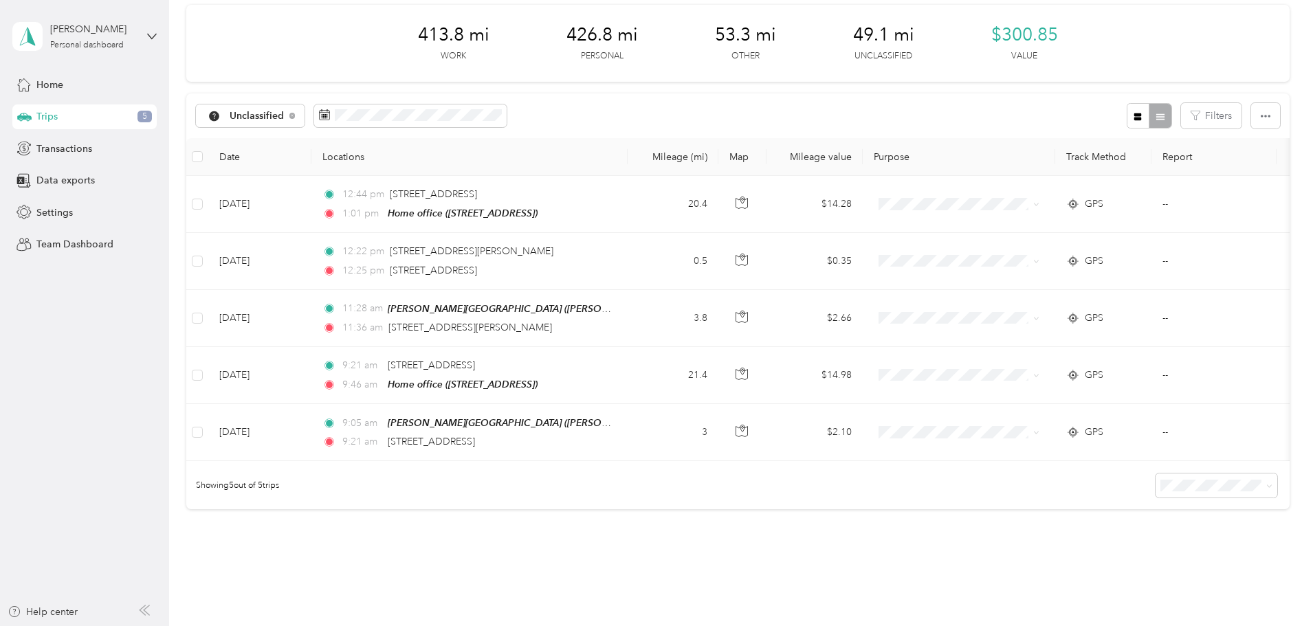
click at [197, 289] on div "413.8 mi Work 426.8 mi Personal 53.3 mi Other 49.1 mi Unclassified $300.85 Valu…" at bounding box center [737, 281] width 1103 height 553
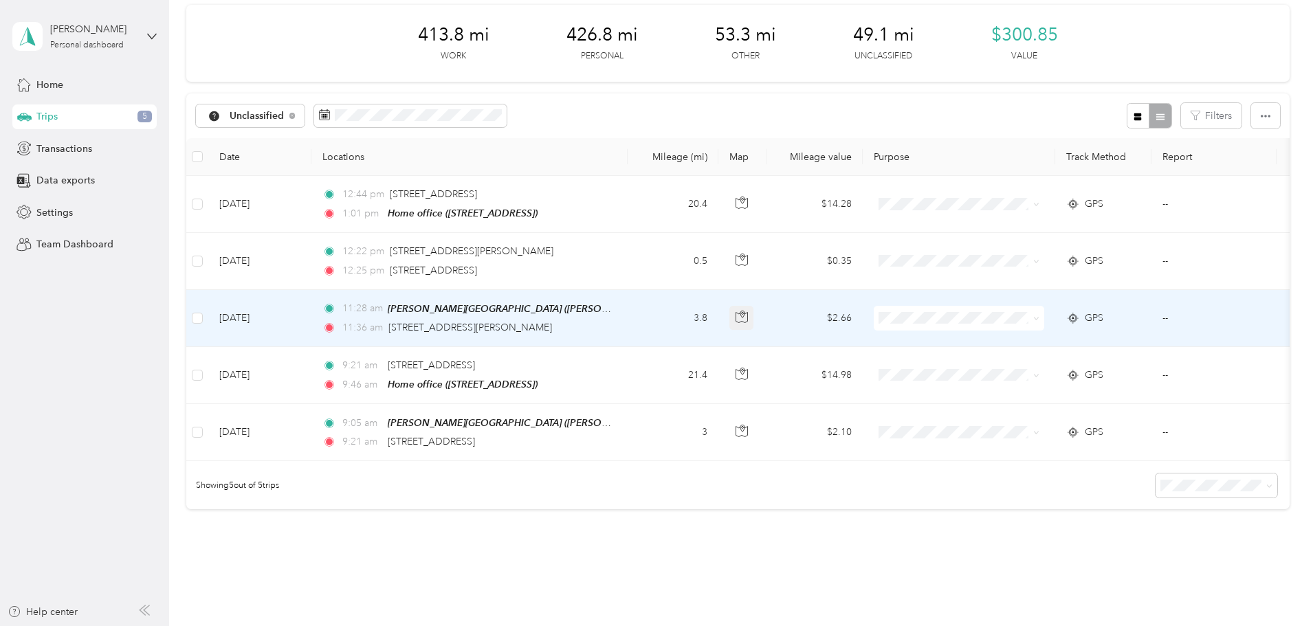
click at [748, 314] on icon "button" at bounding box center [742, 317] width 12 height 12
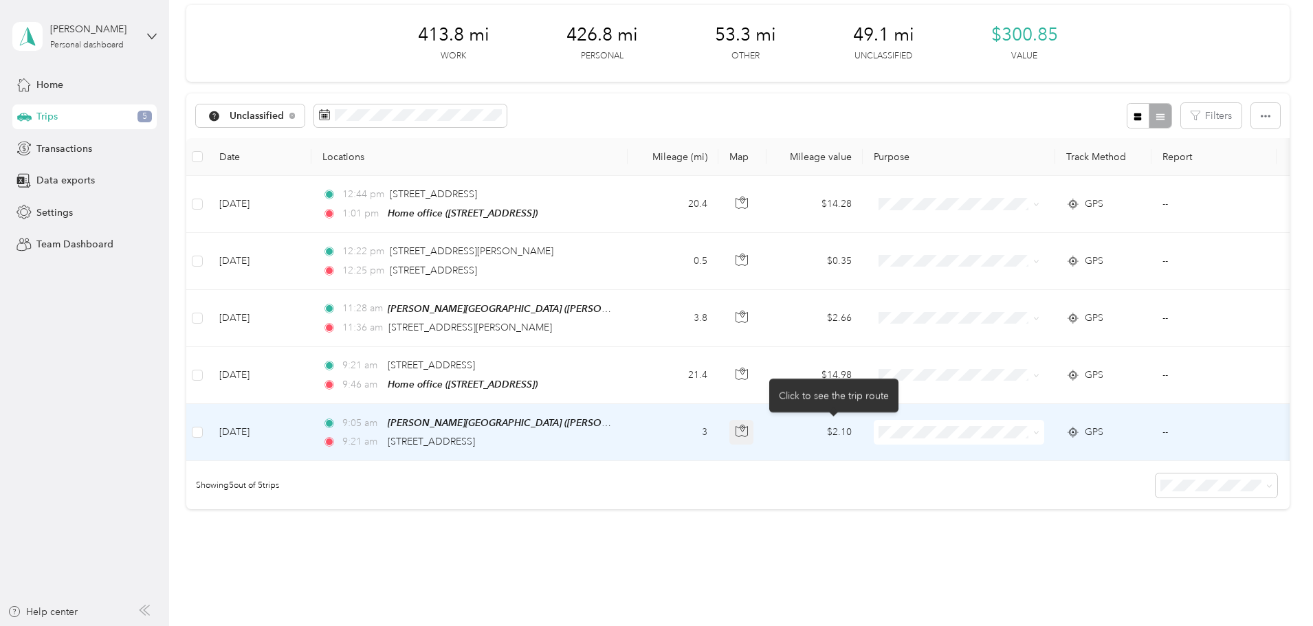
click at [754, 427] on button "button" at bounding box center [741, 432] width 25 height 25
click at [748, 432] on icon "button" at bounding box center [742, 431] width 12 height 12
click at [1044, 438] on span at bounding box center [959, 432] width 170 height 25
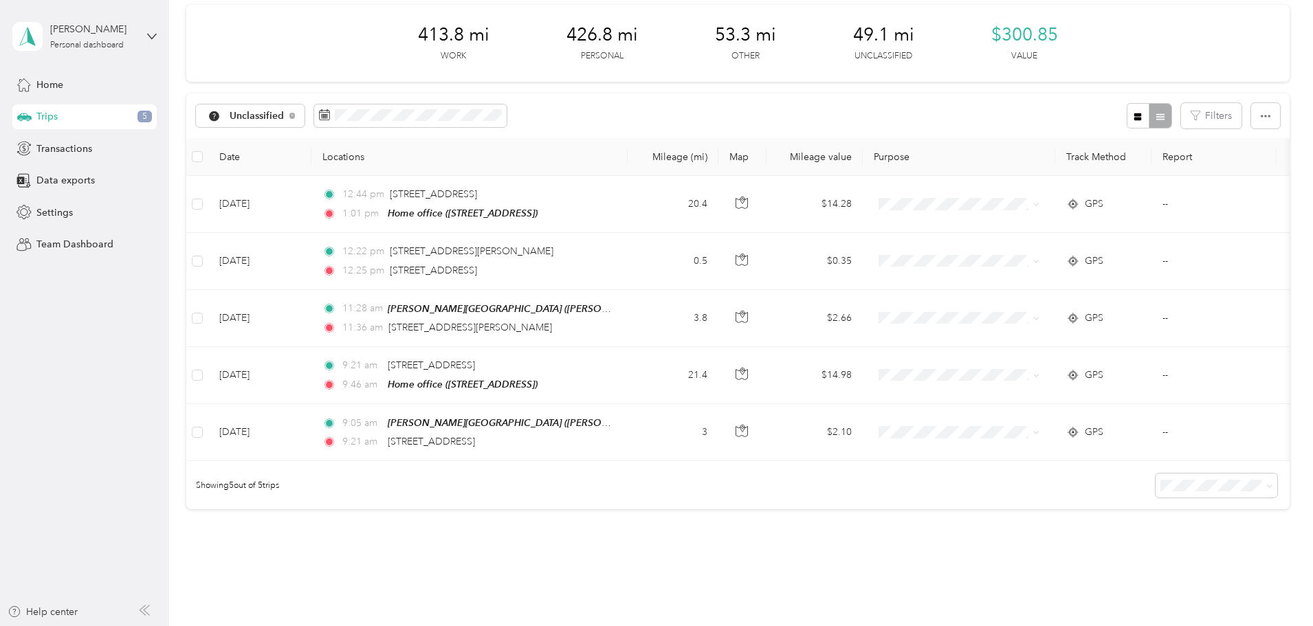
click at [730, 500] on div "Showing 5 out of 5 trips" at bounding box center [737, 485] width 1103 height 48
click at [285, 115] on span "Unclassified" at bounding box center [257, 116] width 55 height 10
click at [359, 143] on li "All purposes" at bounding box center [344, 141] width 115 height 24
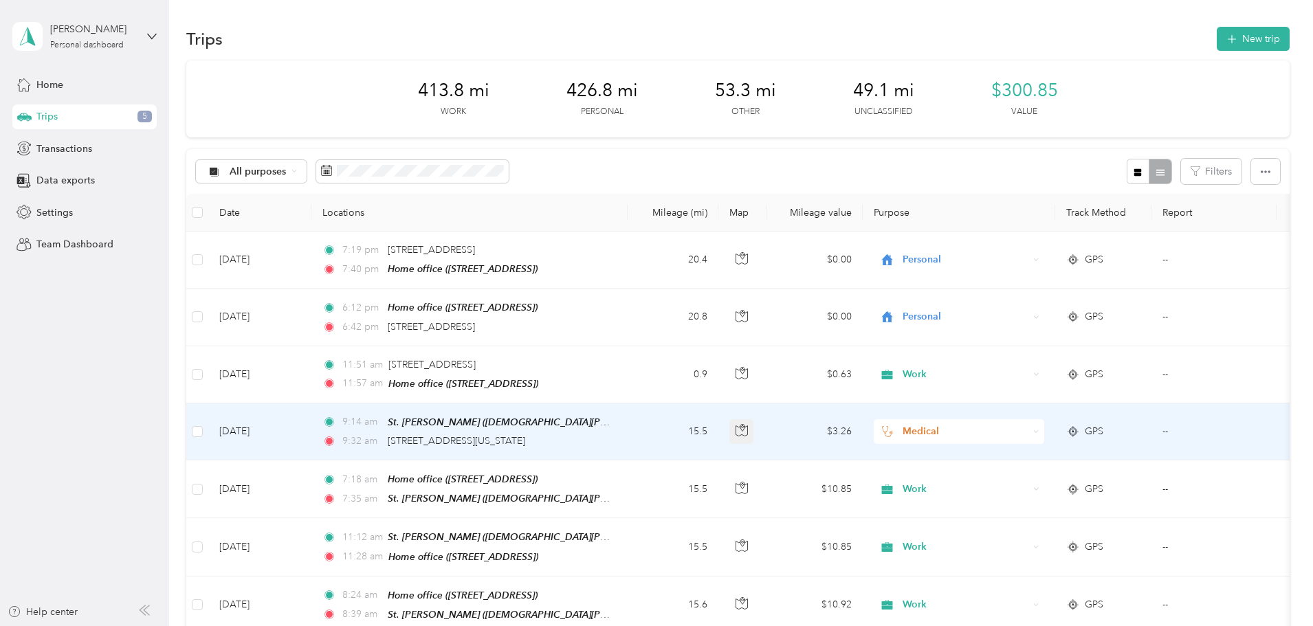
click at [748, 426] on icon "button" at bounding box center [742, 430] width 12 height 12
click at [1028, 426] on span "Medical" at bounding box center [966, 431] width 126 height 15
click at [1029, 234] on span "Work" at bounding box center [1063, 235] width 127 height 14
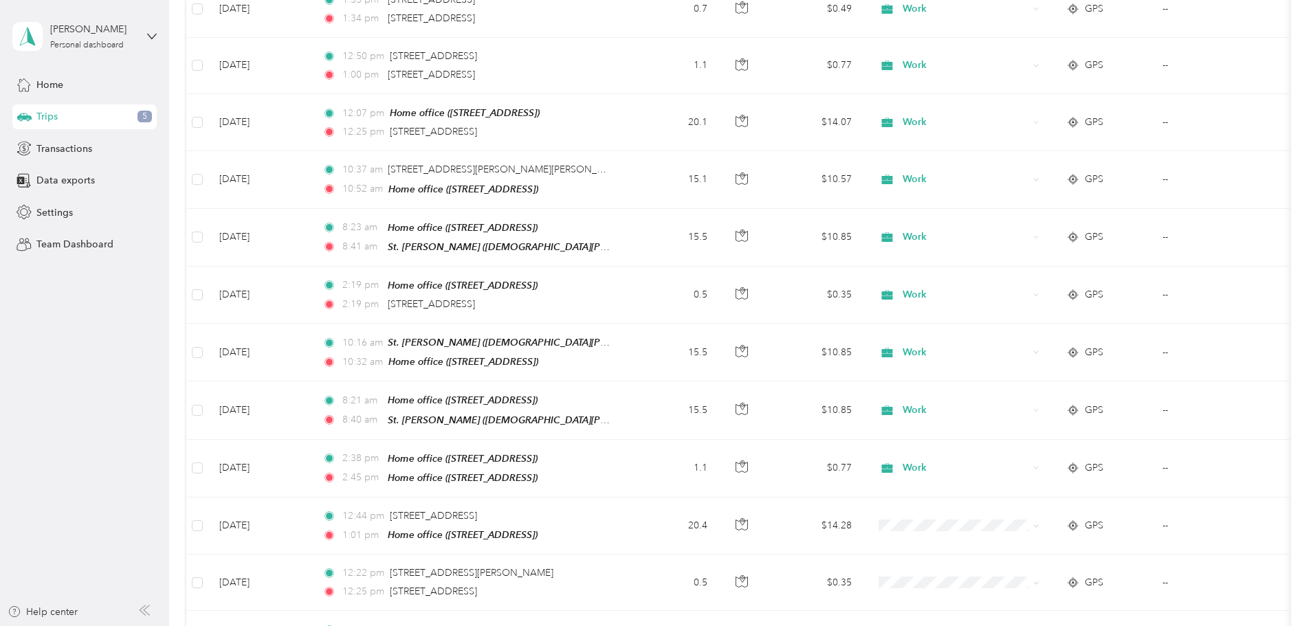
scroll to position [1925, 0]
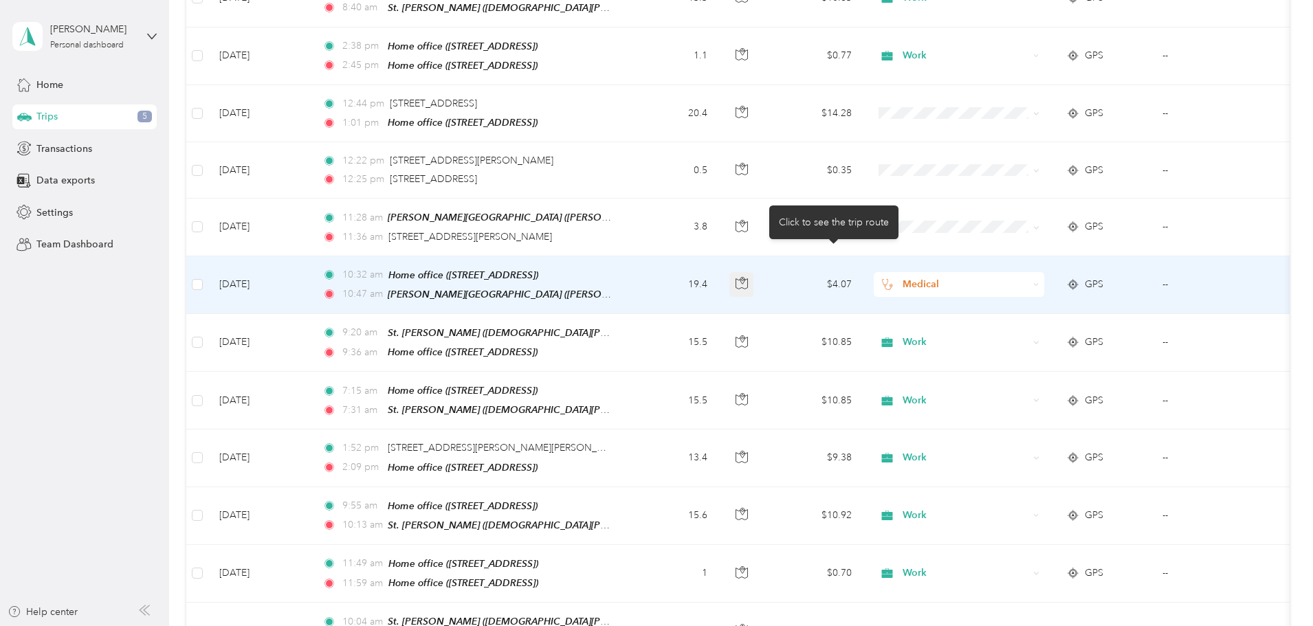
click at [748, 277] on icon "button" at bounding box center [742, 283] width 12 height 12
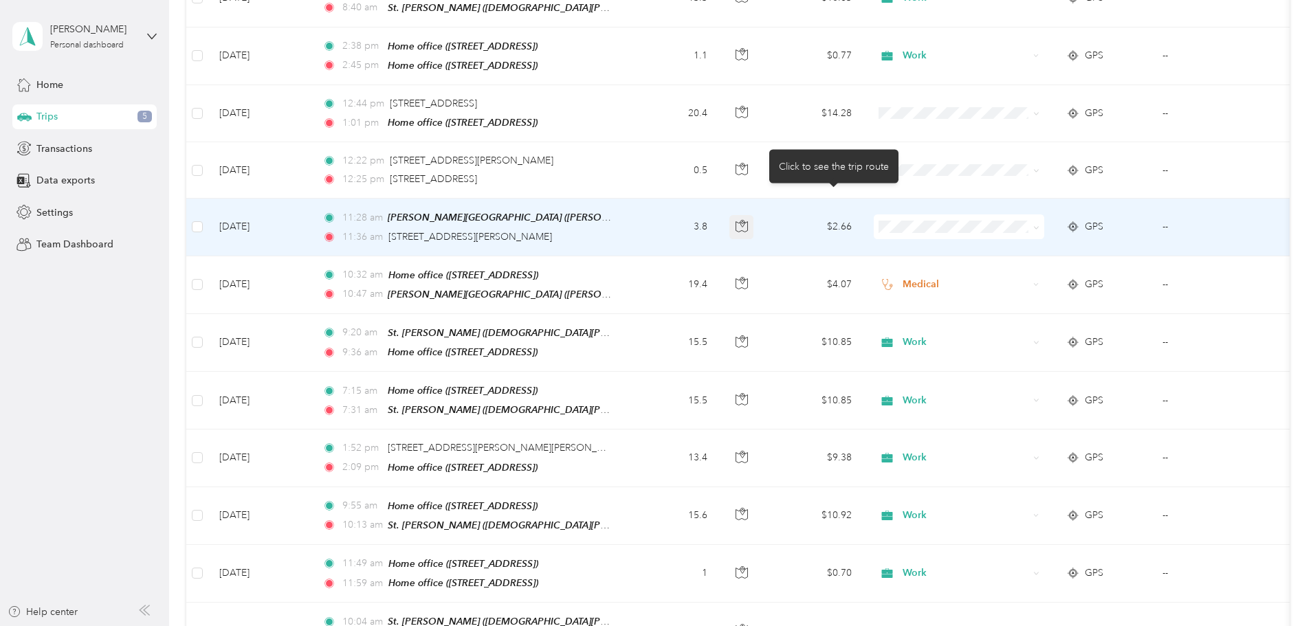
click at [754, 215] on button "button" at bounding box center [741, 227] width 25 height 25
click at [1013, 346] on span "Medical" at bounding box center [1063, 347] width 127 height 14
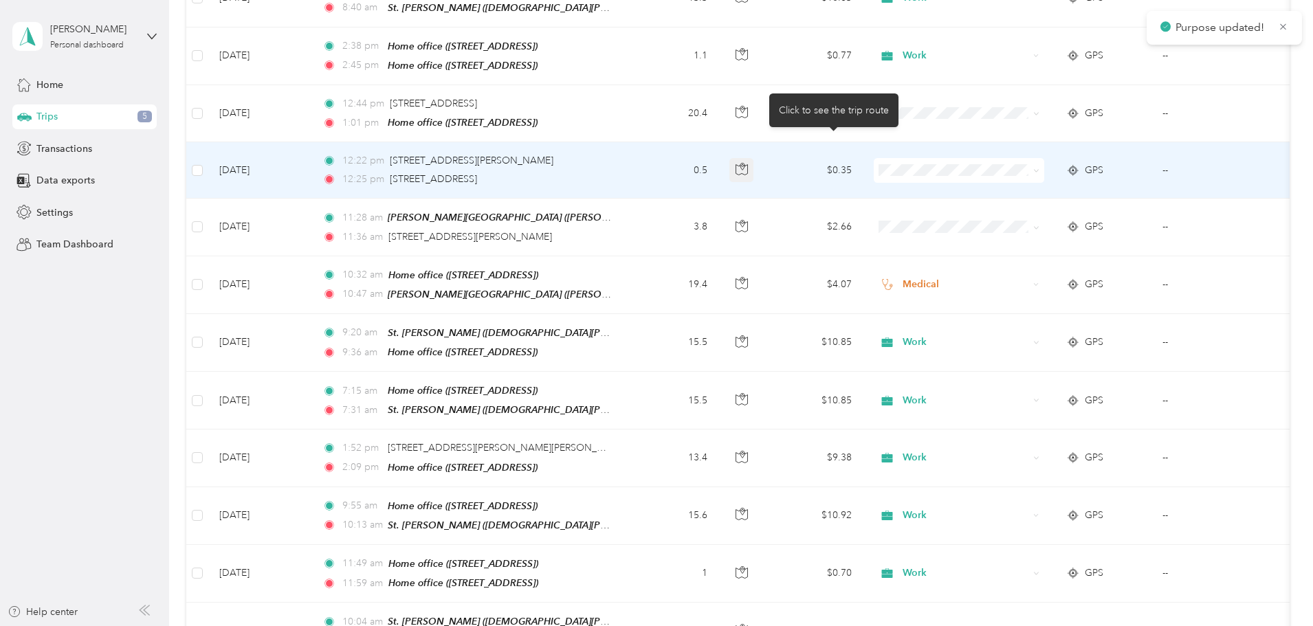
click at [754, 158] on button "button" at bounding box center [741, 170] width 25 height 25
click at [1024, 158] on span at bounding box center [959, 170] width 170 height 25
click at [1024, 295] on li "Medical" at bounding box center [1050, 286] width 170 height 24
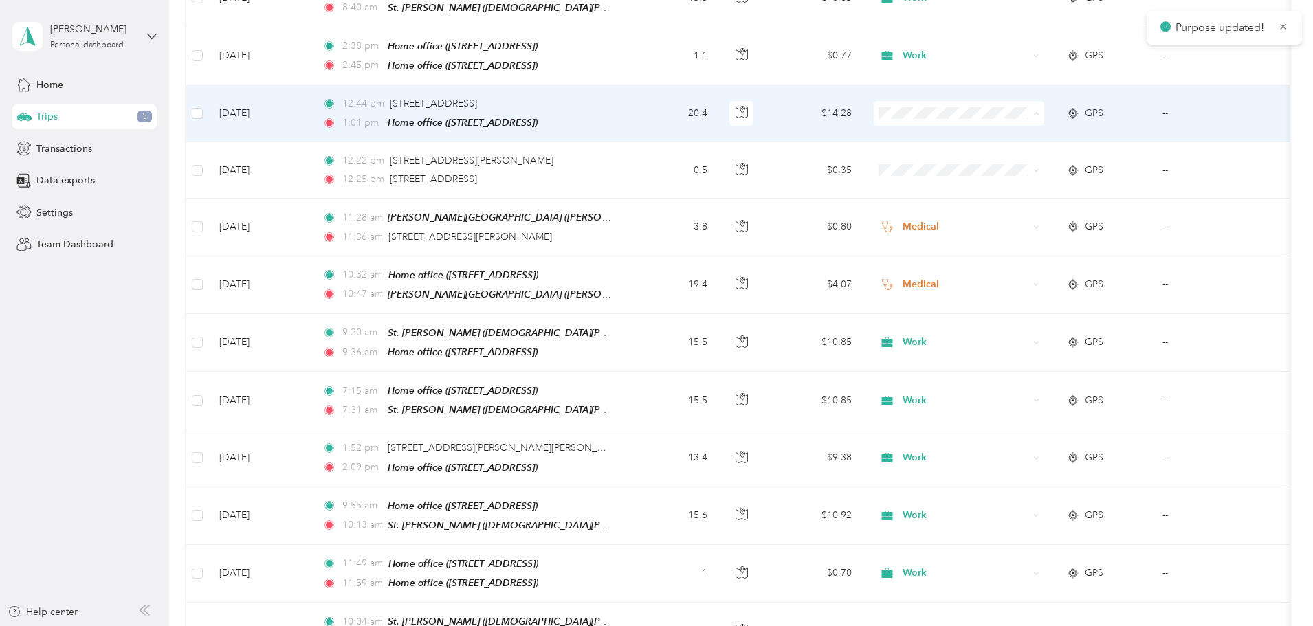
click at [1028, 237] on li "Medical" at bounding box center [1050, 233] width 170 height 24
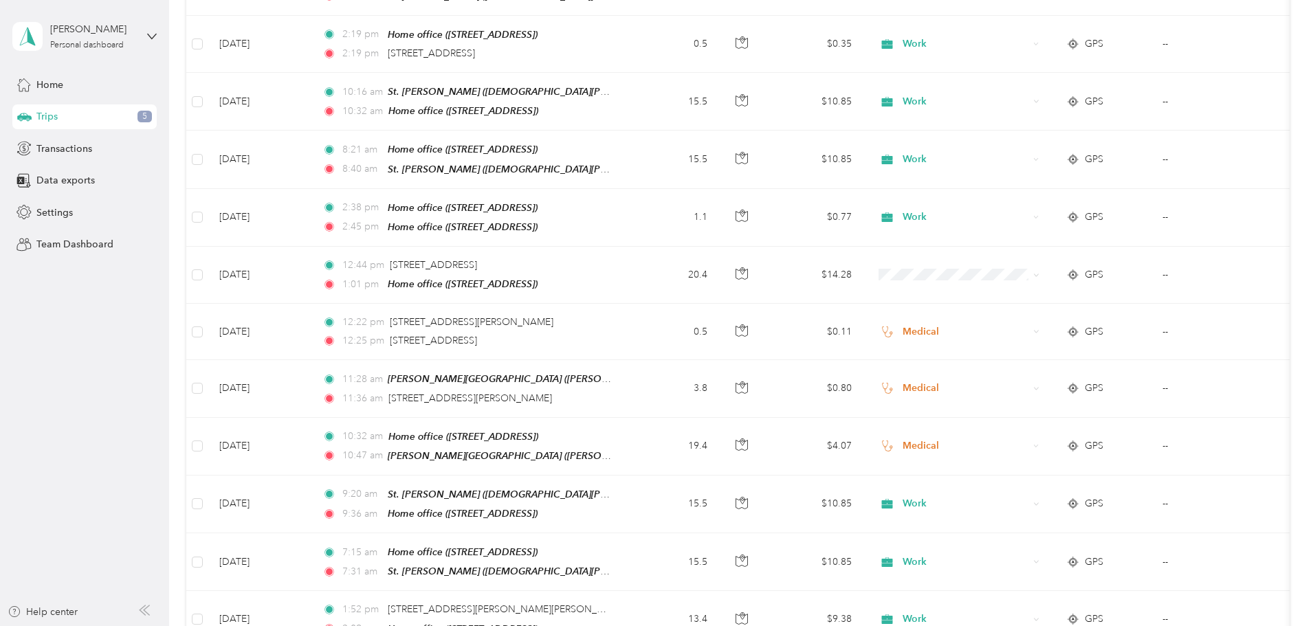
scroll to position [1512, 0]
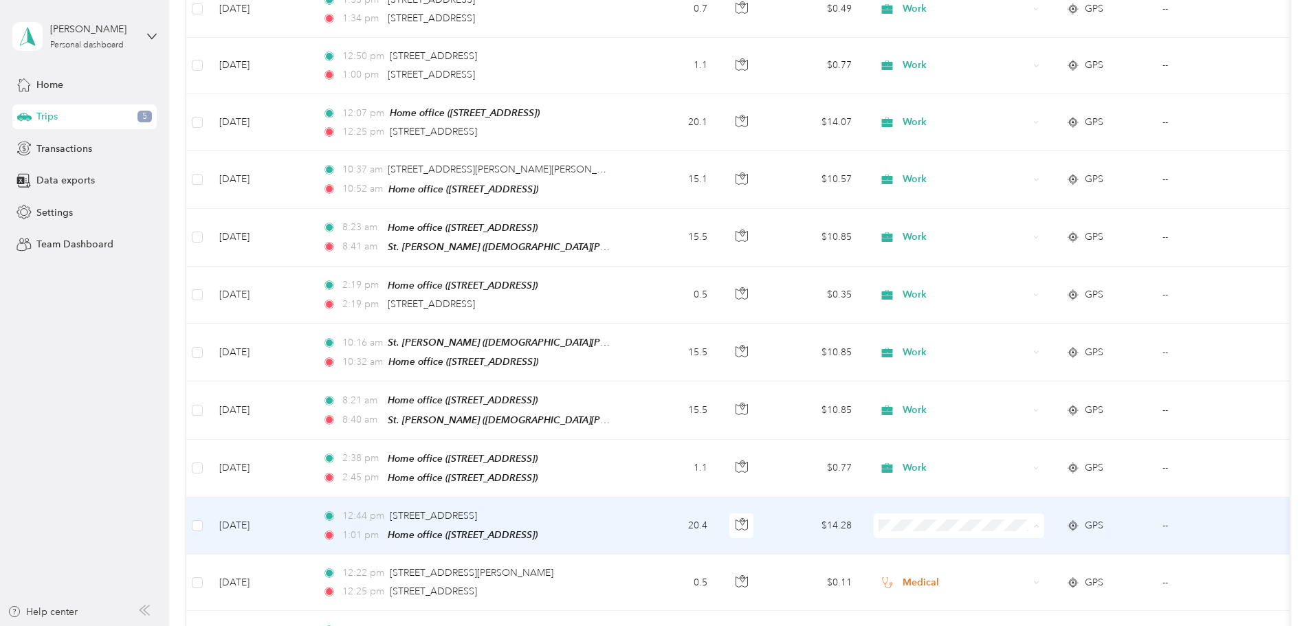
click at [1026, 424] on span "Medical" at bounding box center [1063, 426] width 127 height 14
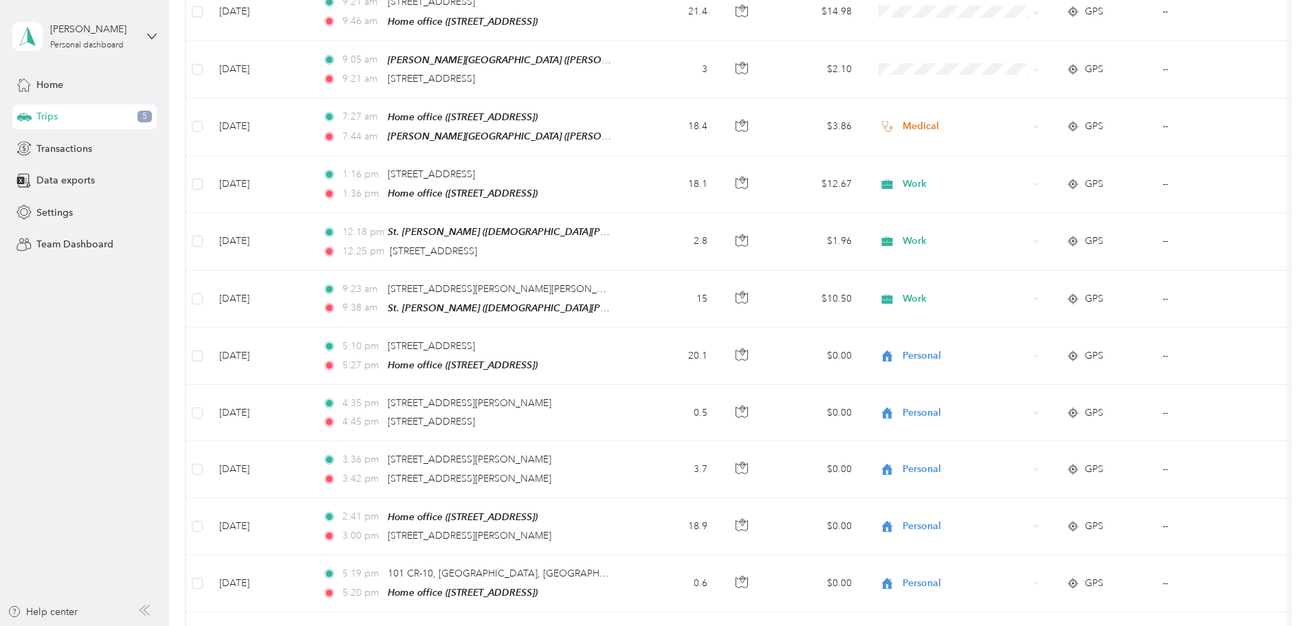
scroll to position [2887, 0]
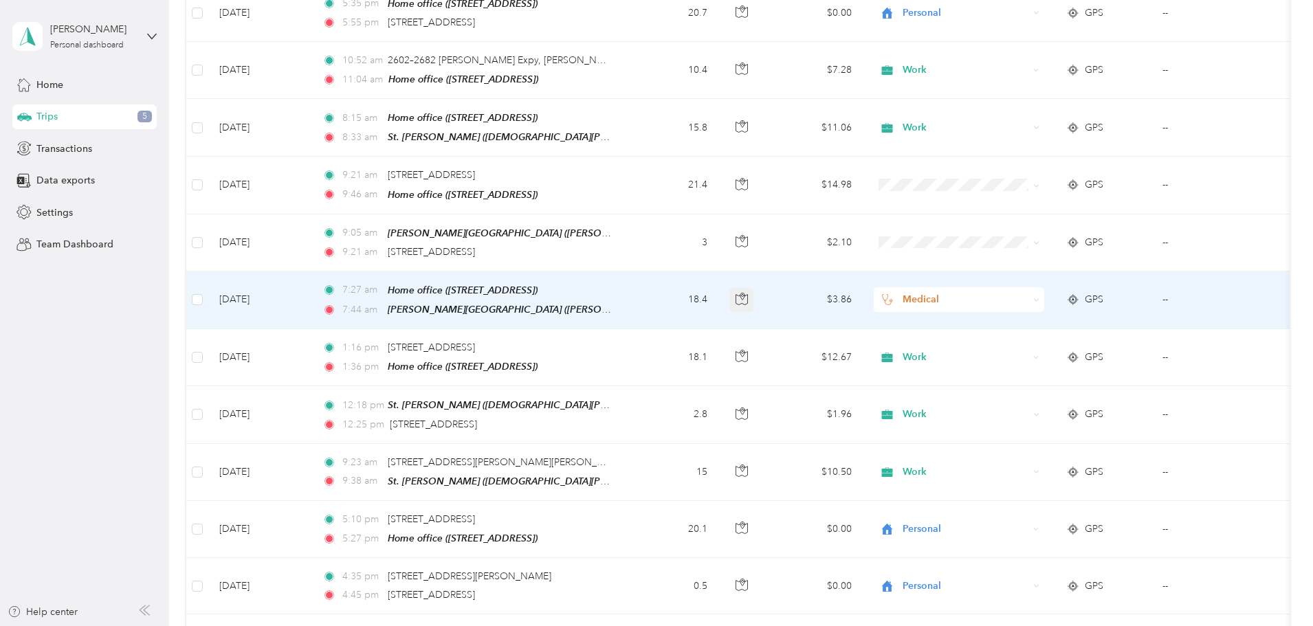
click at [748, 293] on icon "button" at bounding box center [742, 299] width 12 height 12
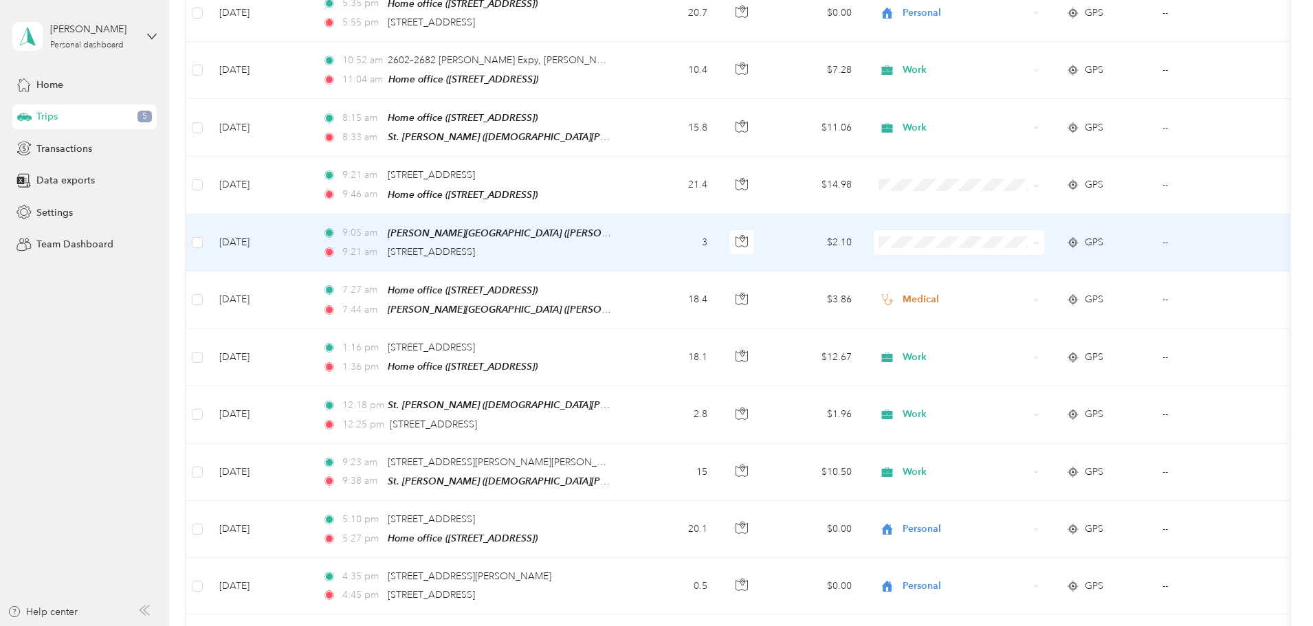
click at [1029, 350] on li "Medical" at bounding box center [1050, 345] width 170 height 24
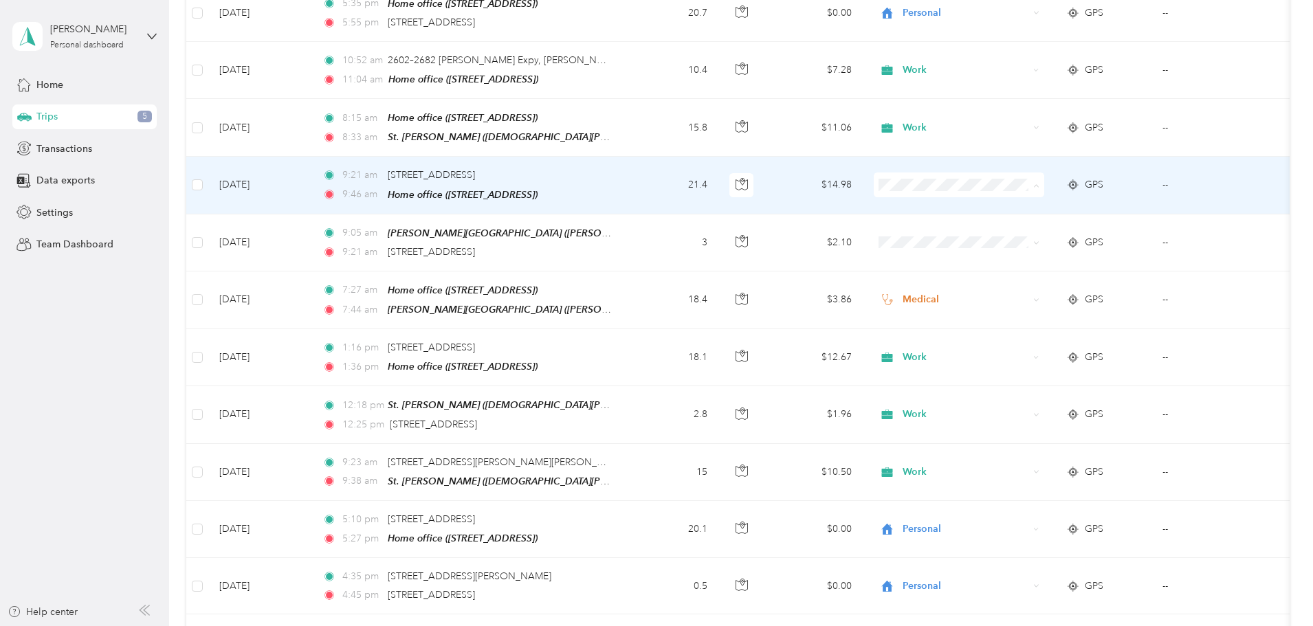
click at [1029, 287] on span "Medical" at bounding box center [1063, 289] width 127 height 14
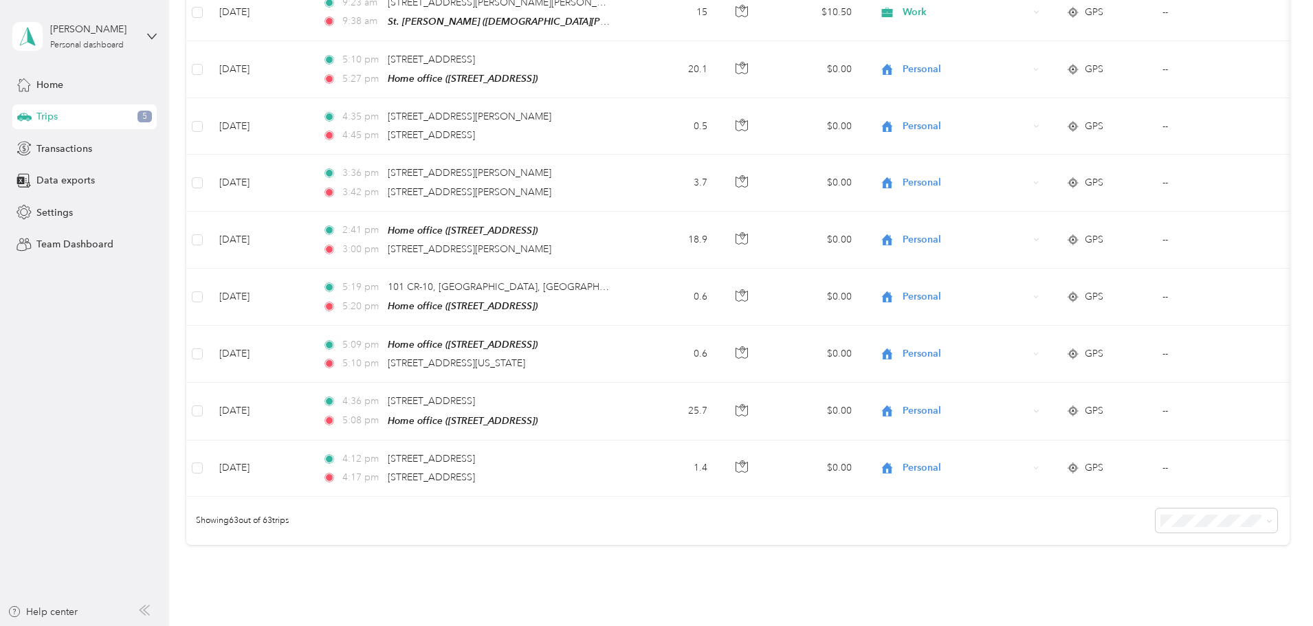
scroll to position [3416, 0]
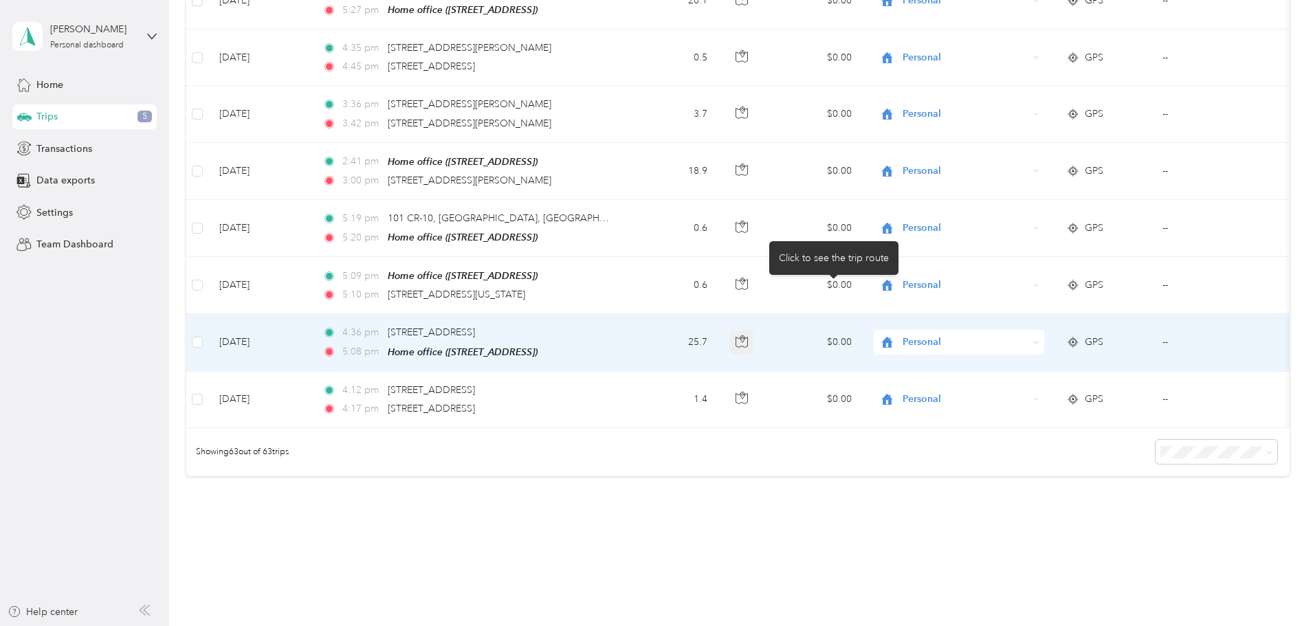
click at [748, 335] on icon "button" at bounding box center [742, 341] width 12 height 12
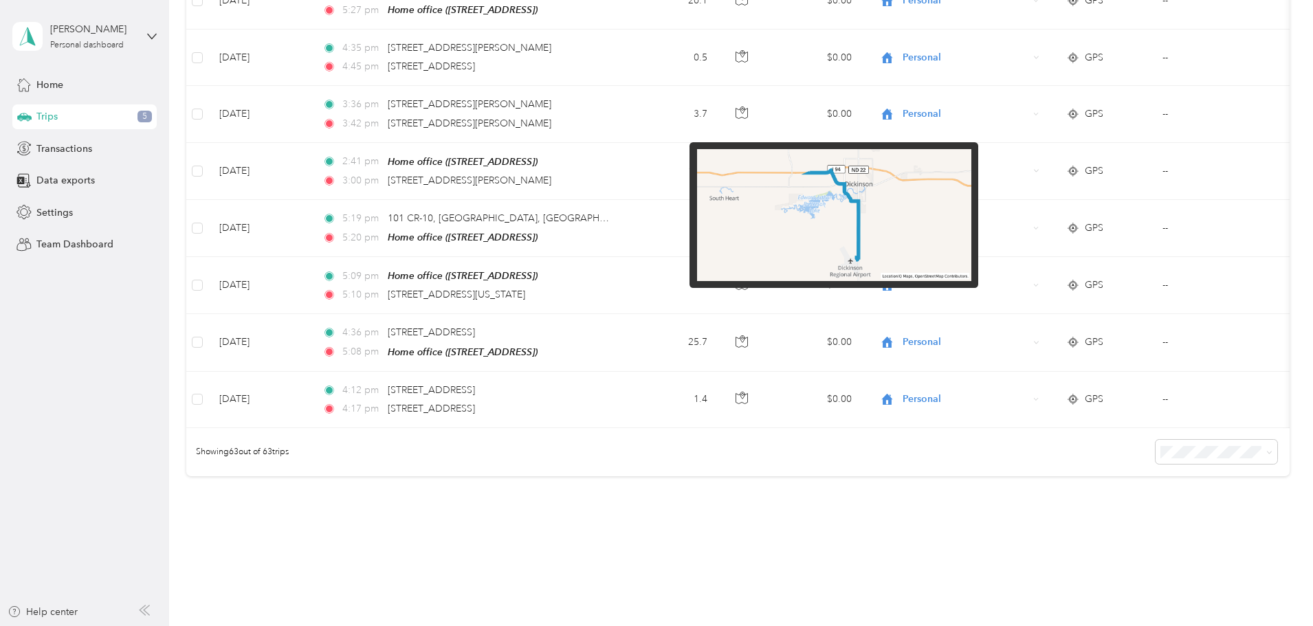
scroll to position [3347, 0]
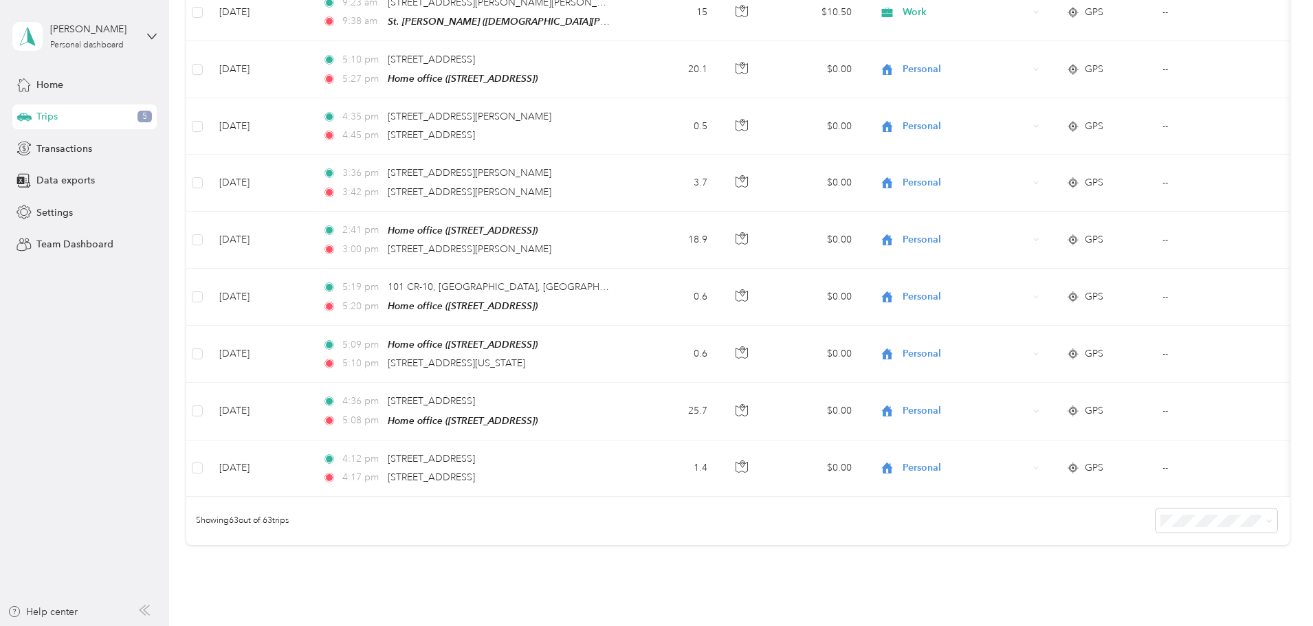
click at [782, 497] on div "Showing 63 out of 63 trips" at bounding box center [737, 521] width 1103 height 48
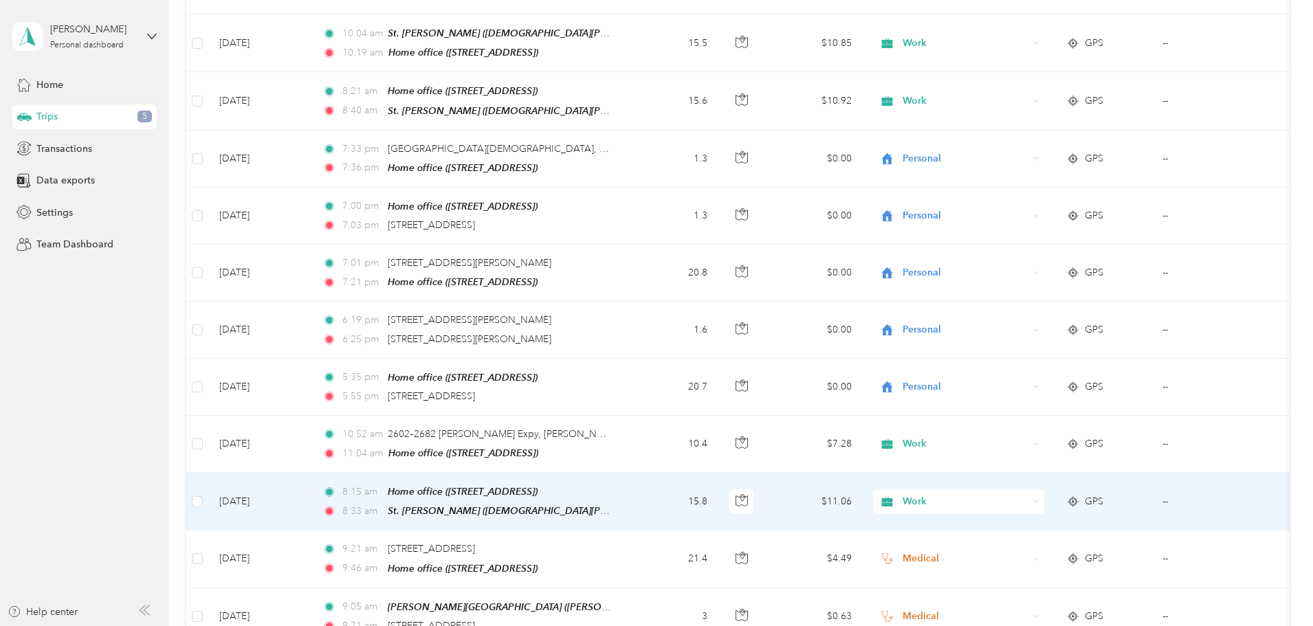
scroll to position [2316, 0]
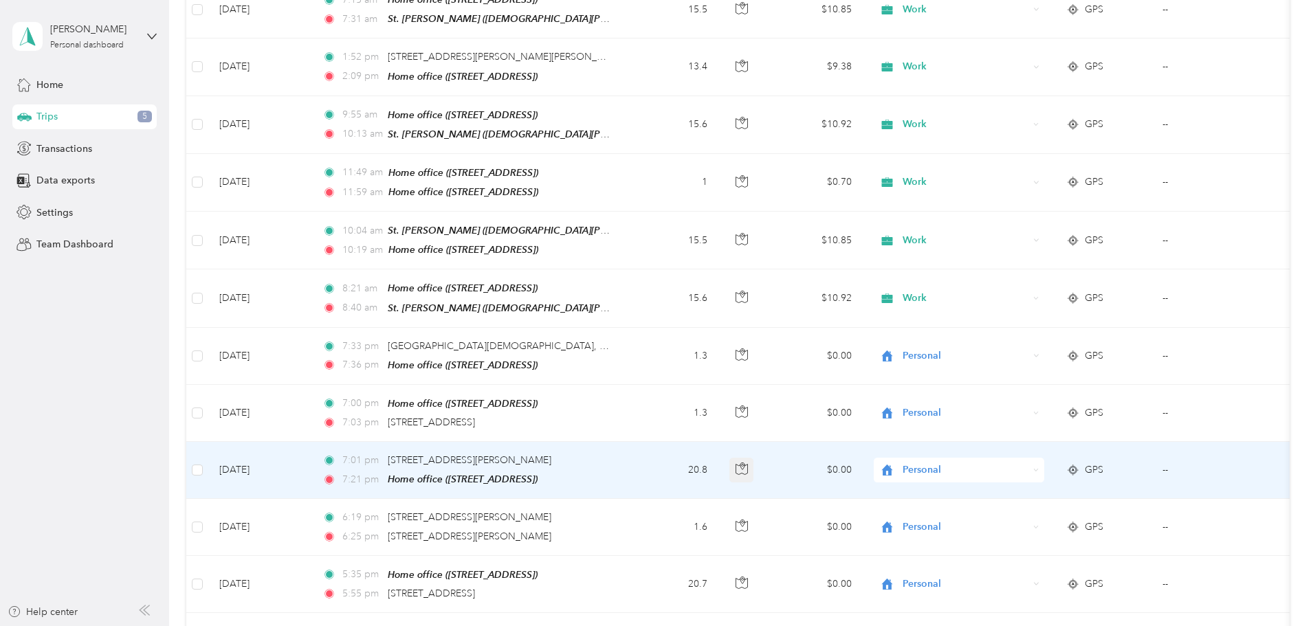
click at [754, 458] on button "button" at bounding box center [741, 470] width 25 height 25
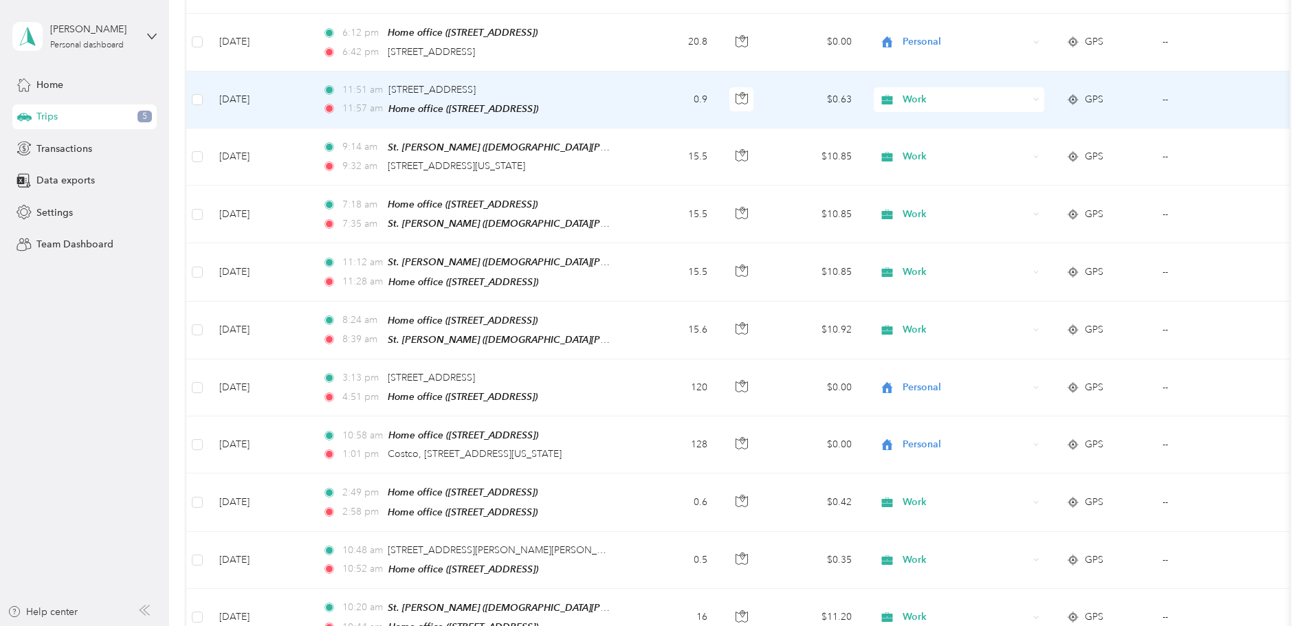
scroll to position [0, 0]
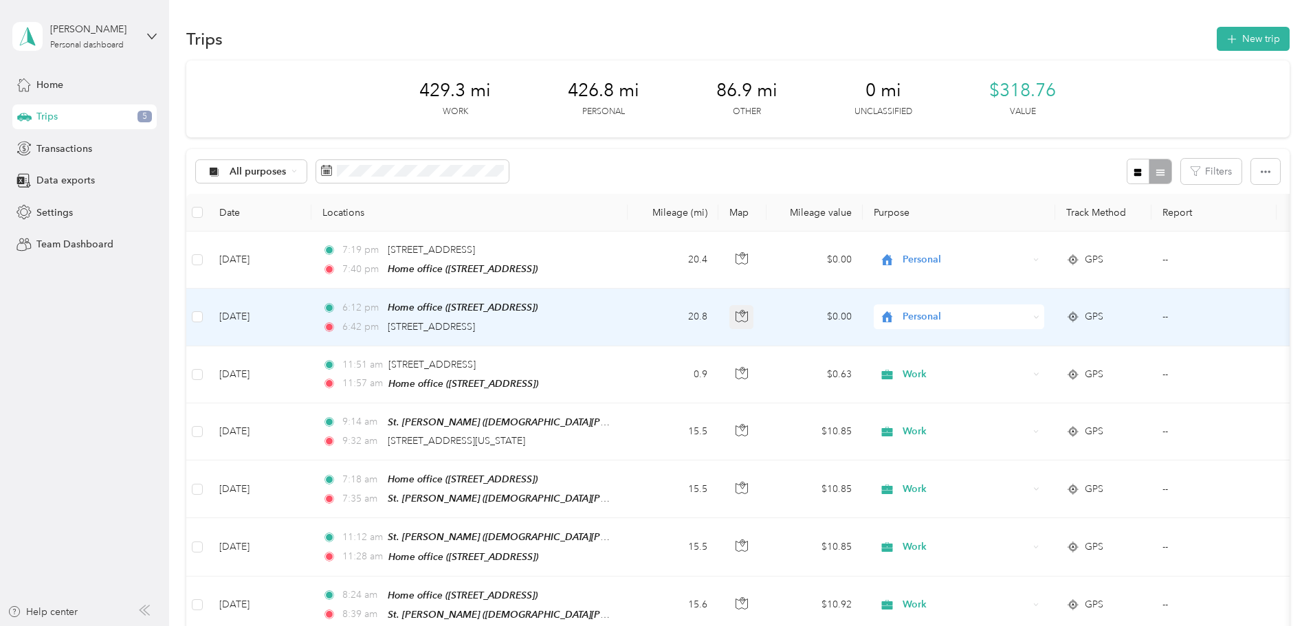
click at [748, 313] on icon "button" at bounding box center [742, 316] width 12 height 12
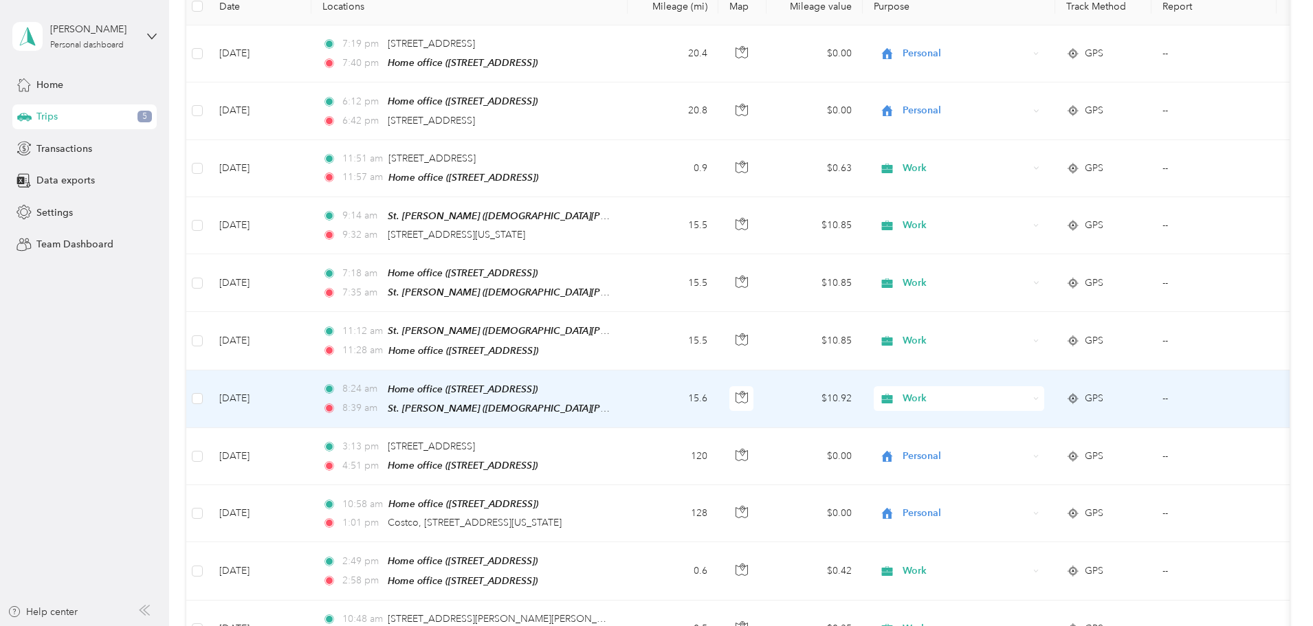
scroll to position [344, 0]
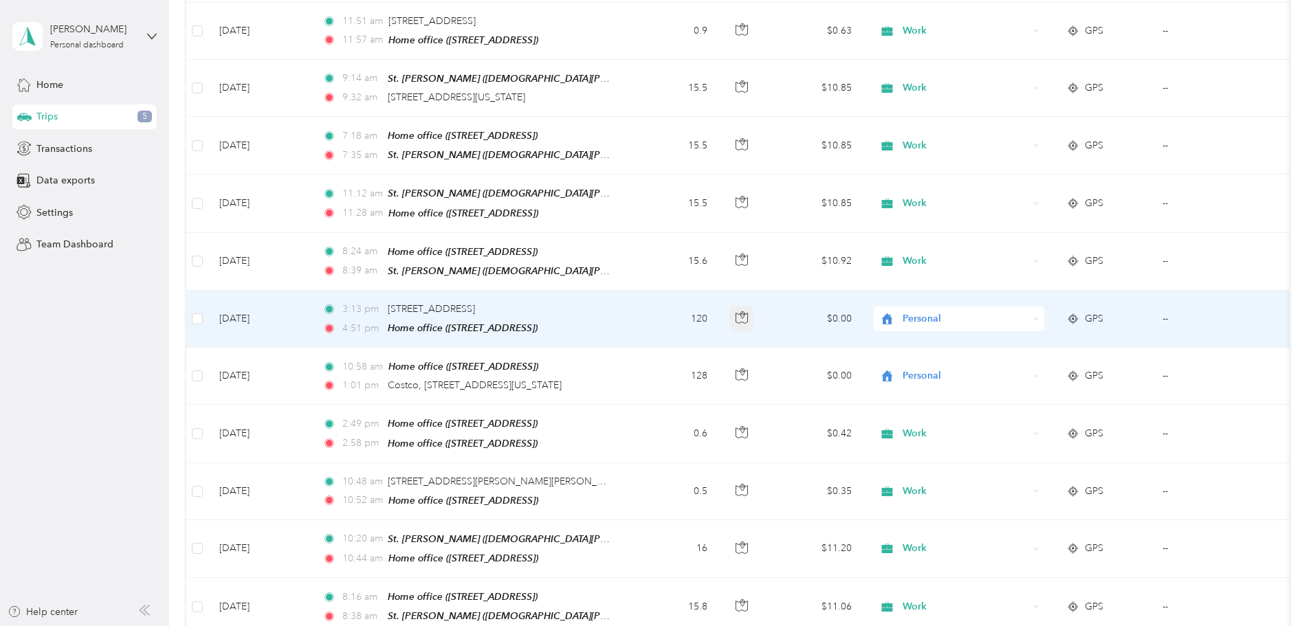
click at [754, 308] on button "button" at bounding box center [741, 319] width 25 height 25
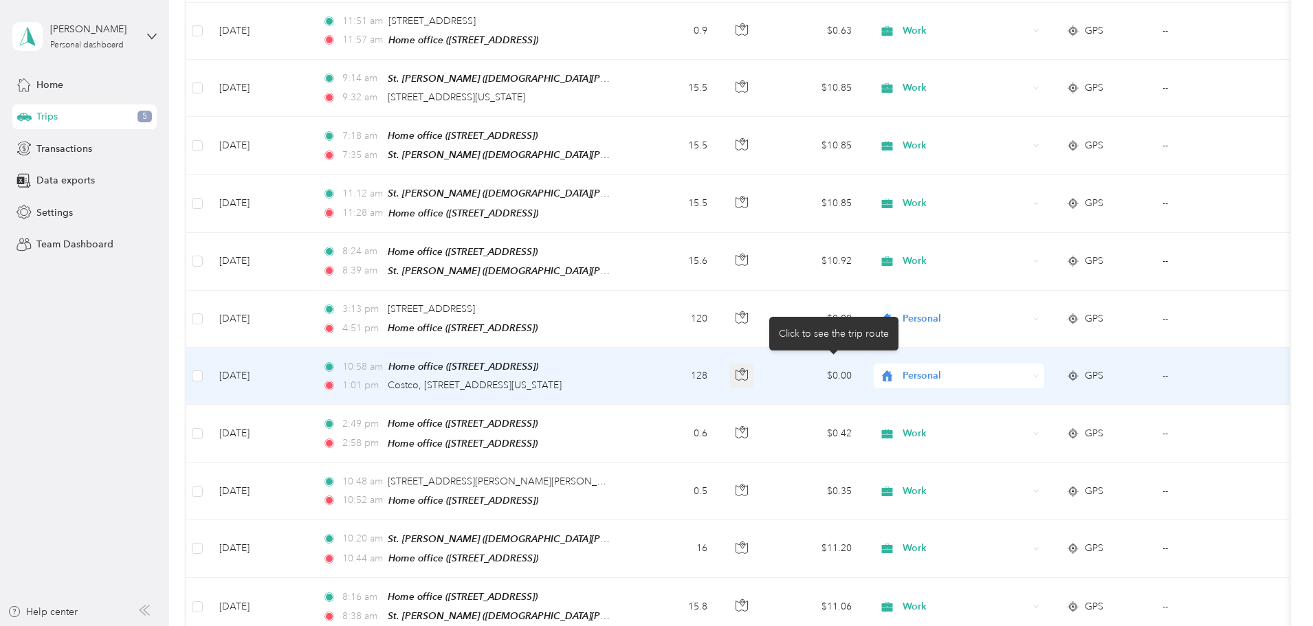
click at [754, 373] on button "button" at bounding box center [741, 376] width 25 height 25
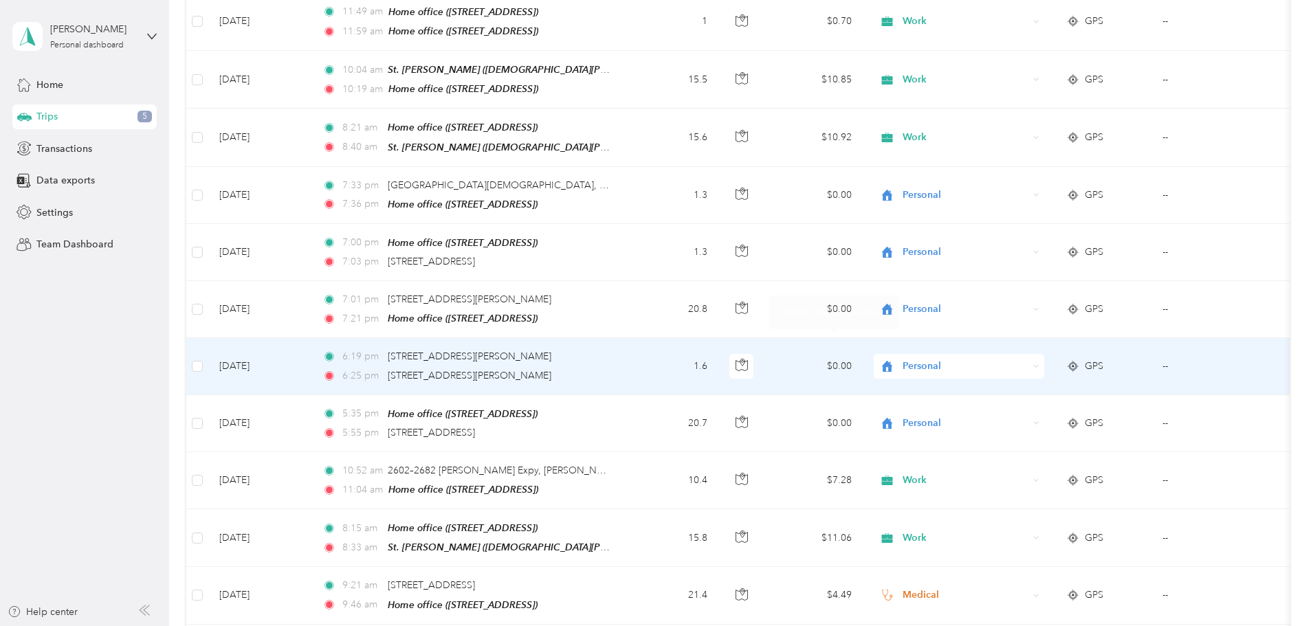
scroll to position [2543, 0]
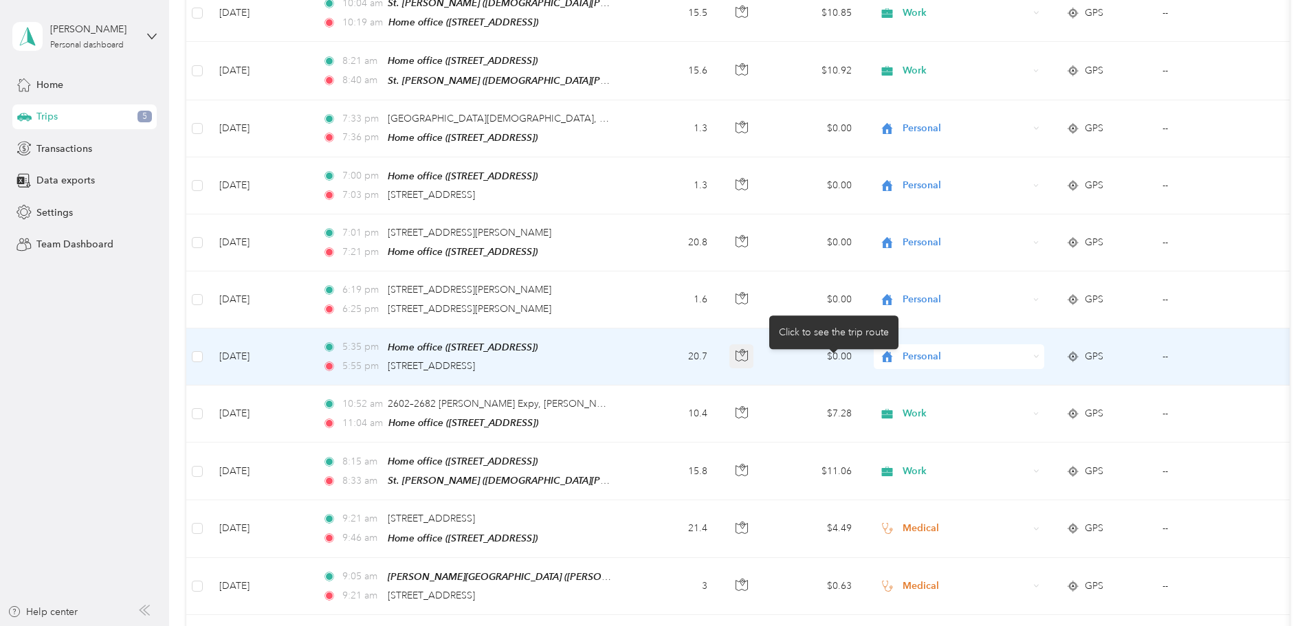
click at [826, 316] on div "Click to see the trip route" at bounding box center [833, 333] width 129 height 34
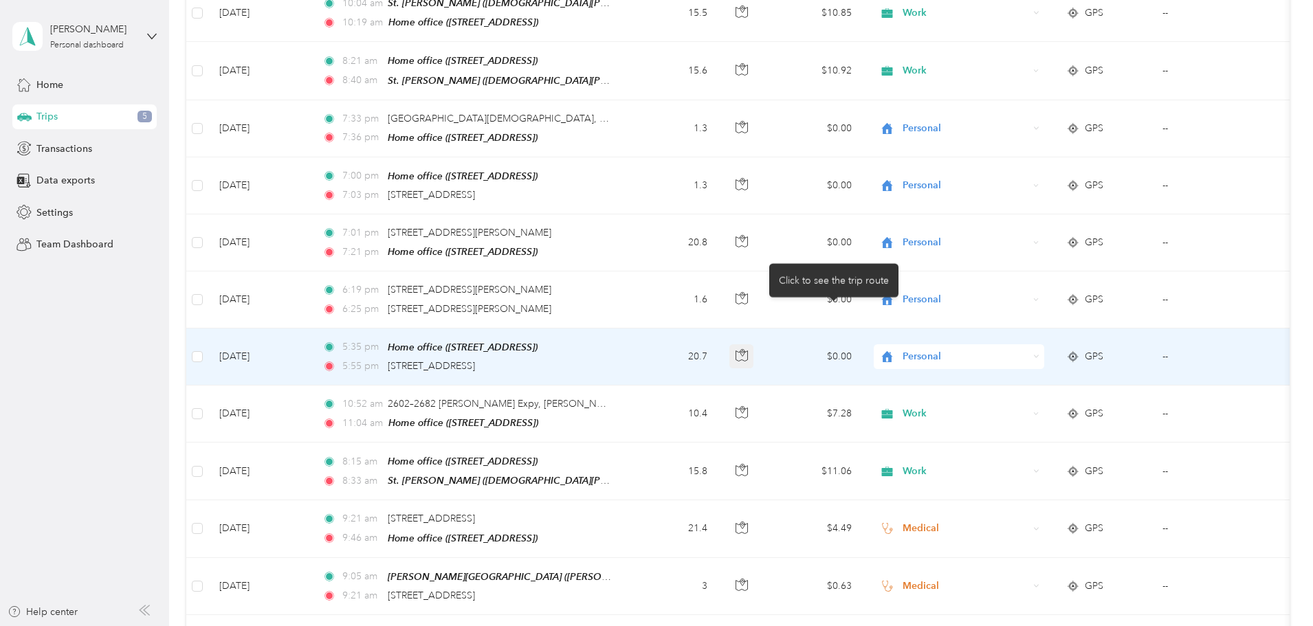
click at [835, 315] on body "[PERSON_NAME] Personal dashboard Home Trips 5 Transactions Data exports Setting…" at bounding box center [653, 313] width 1306 height 626
click at [744, 349] on icon "button" at bounding box center [742, 352] width 4 height 7
